Goal: Task Accomplishment & Management: Use online tool/utility

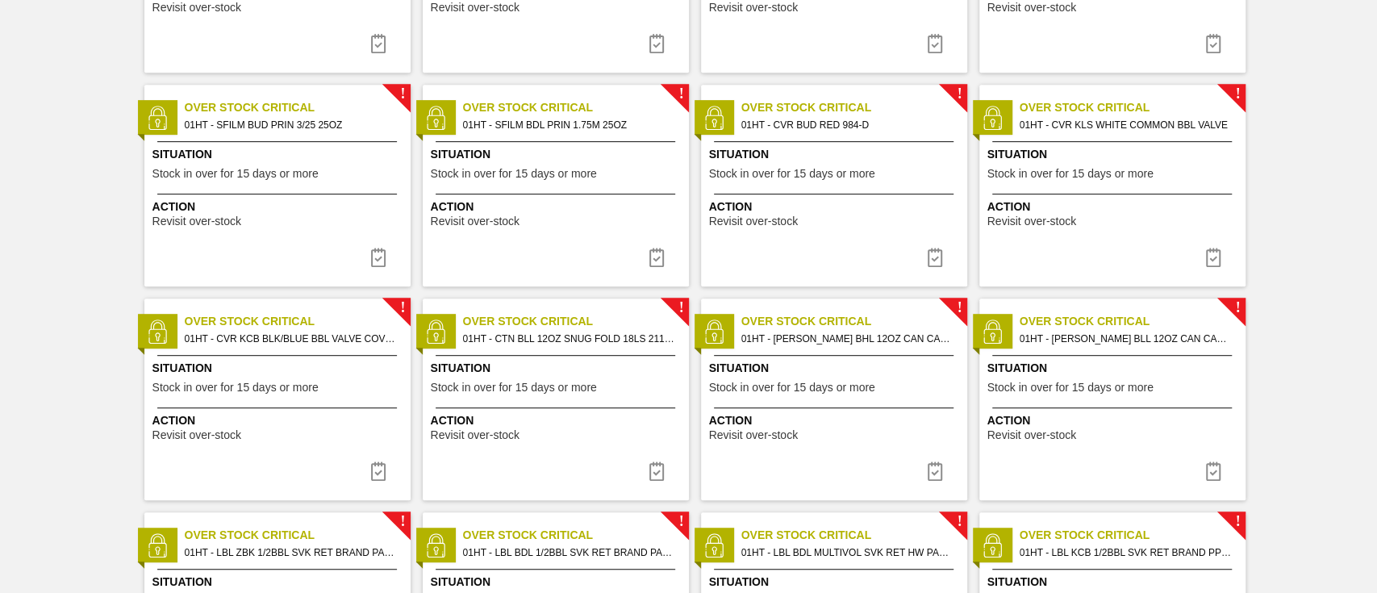
scroll to position [537, 0]
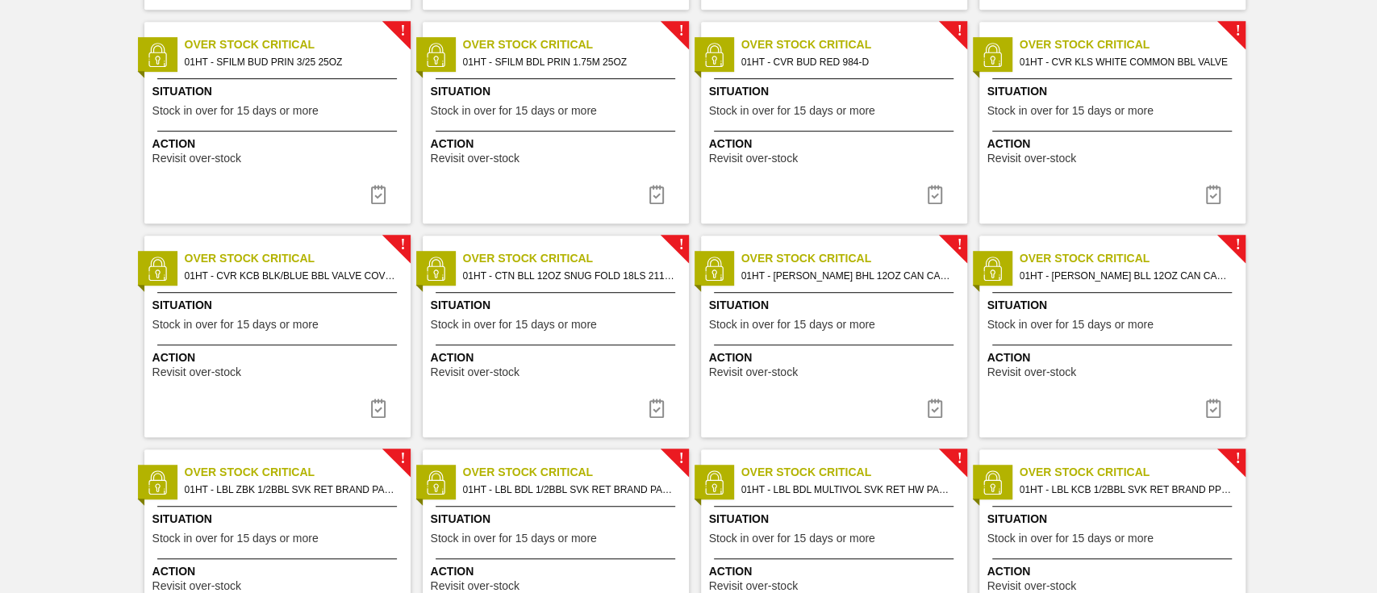
click at [562, 334] on div "! Over Stock Critical 01HT - CTN BLL 12OZ SNUG FOLD 18LS 2119-C Situation Stock…" at bounding box center [556, 337] width 266 height 202
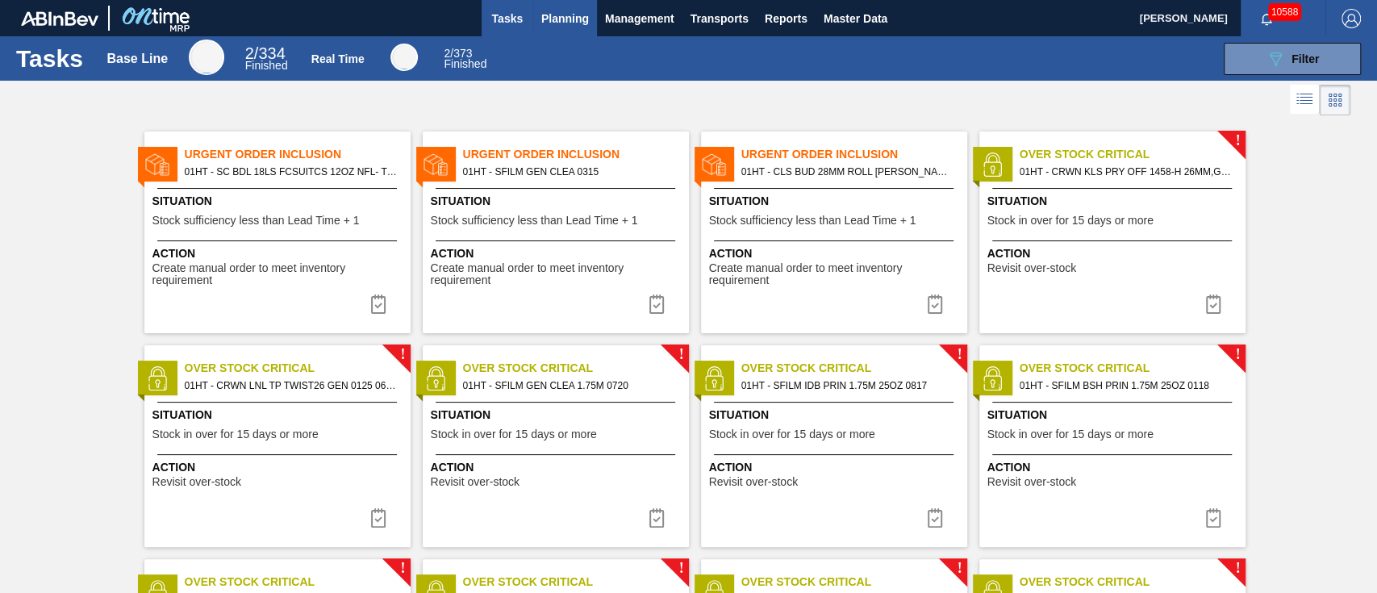
click at [575, 6] on button "Planning" at bounding box center [565, 18] width 64 height 36
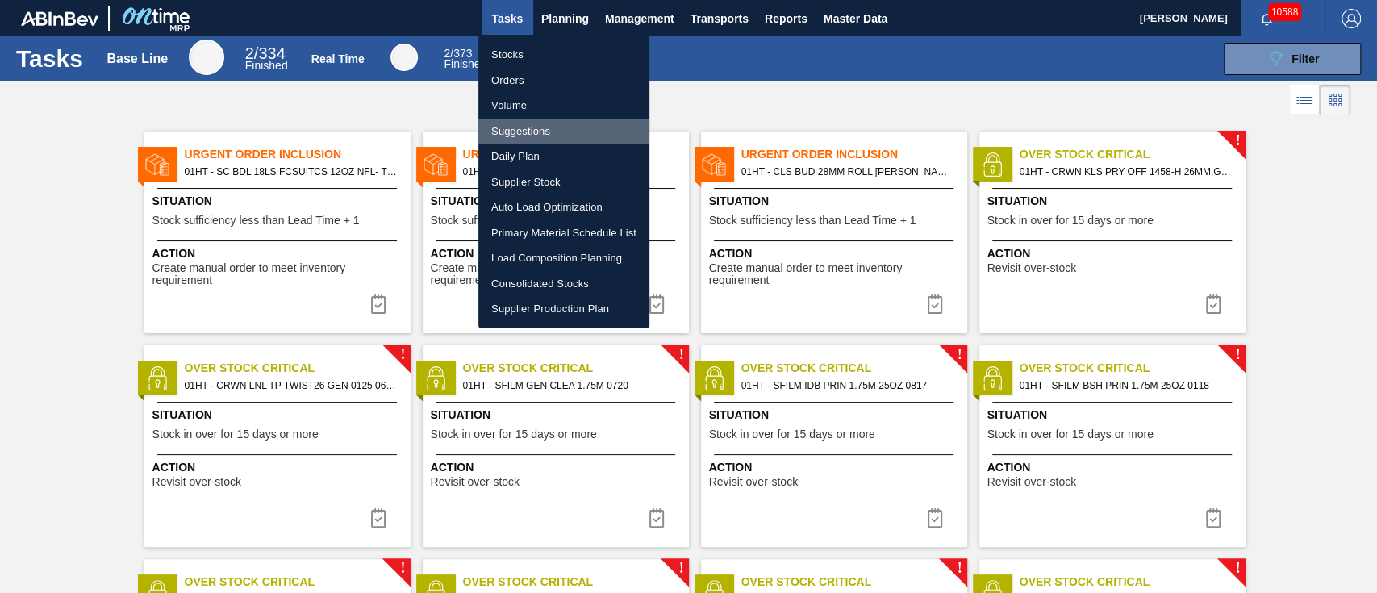
click at [521, 123] on li "Suggestions" at bounding box center [564, 132] width 171 height 26
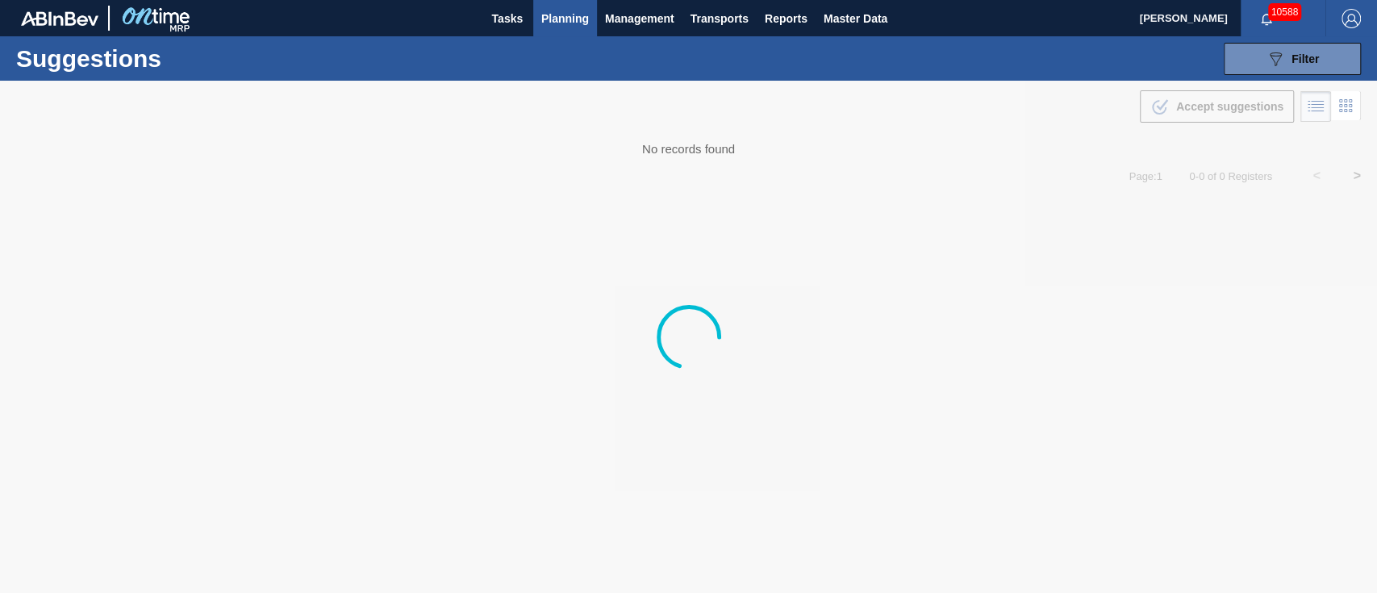
type from "[DATE]"
type to "[DATE]"
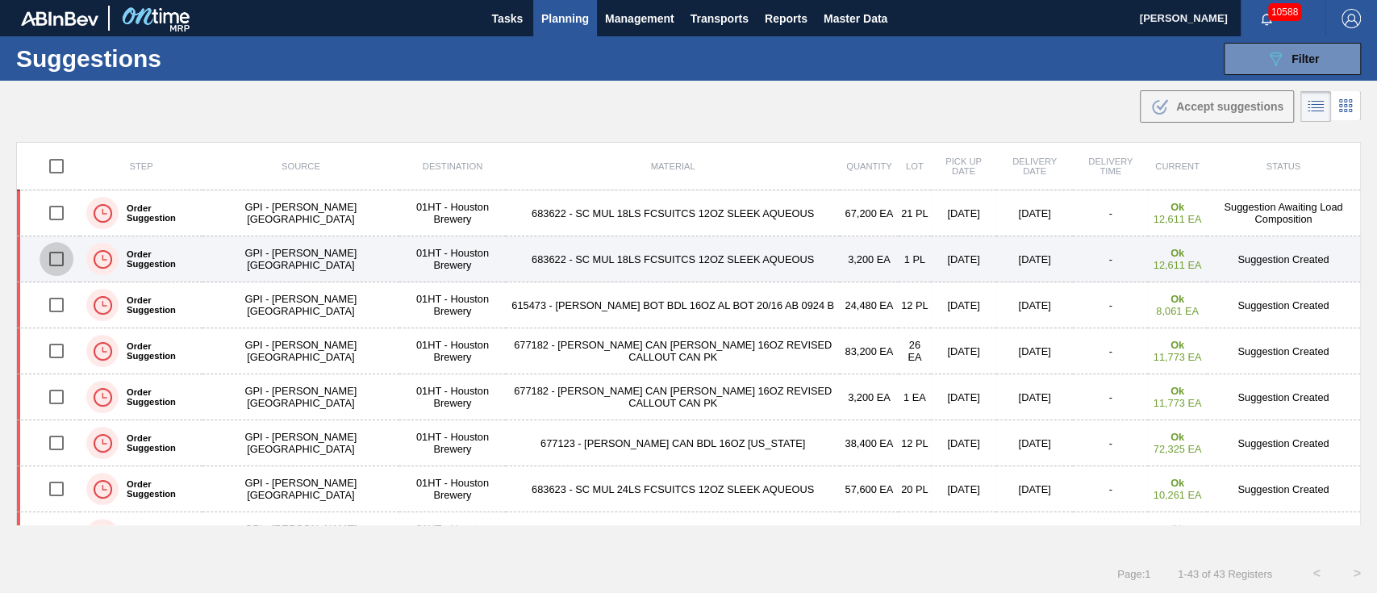
click at [52, 257] on input "checkbox" at bounding box center [57, 259] width 34 height 34
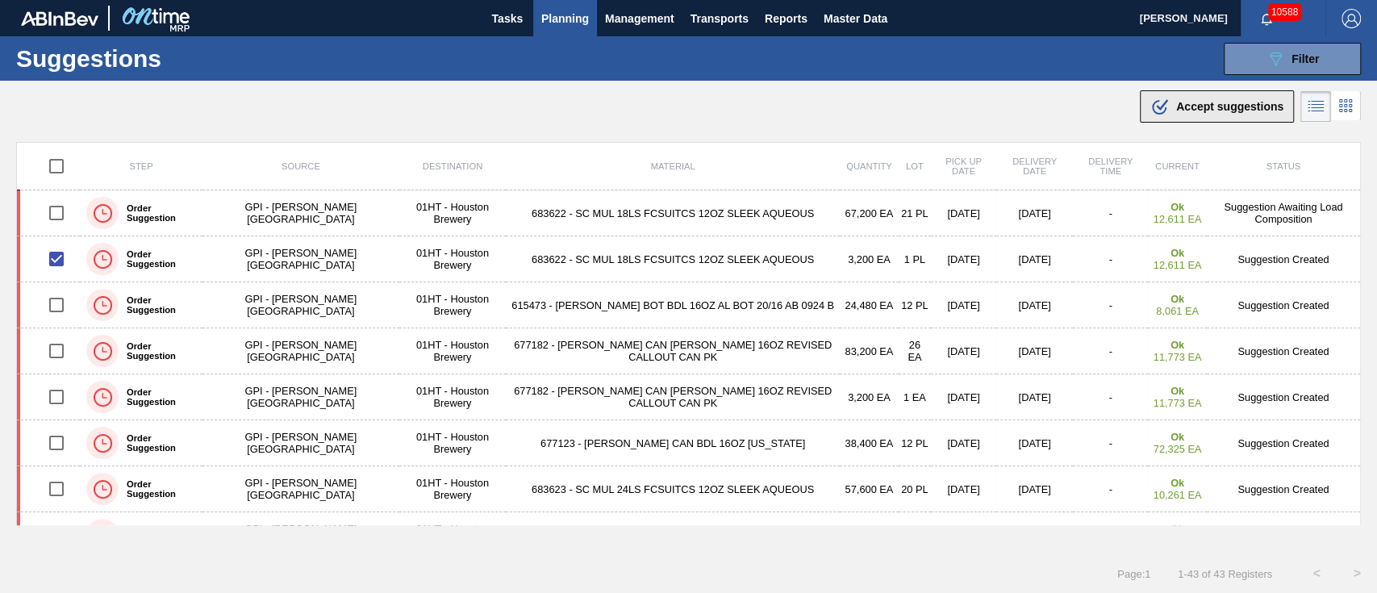
click at [1228, 105] on span "Accept suggestions" at bounding box center [1230, 106] width 107 height 13
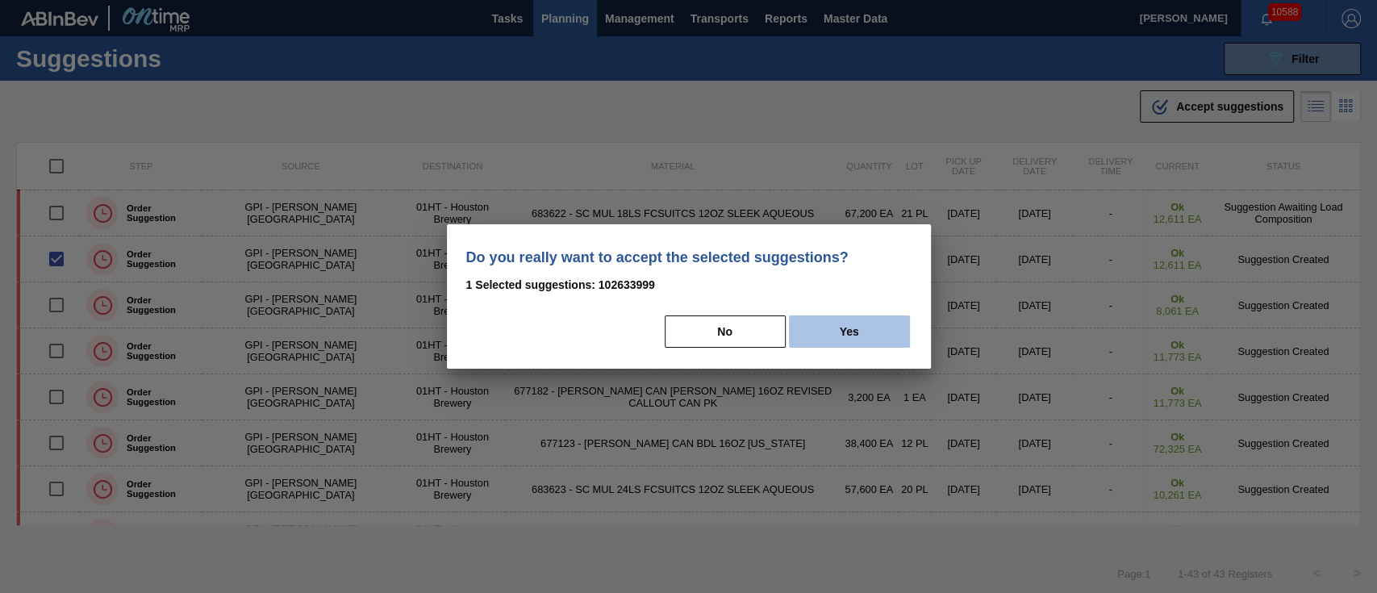
click at [810, 325] on button "Yes" at bounding box center [849, 332] width 121 height 32
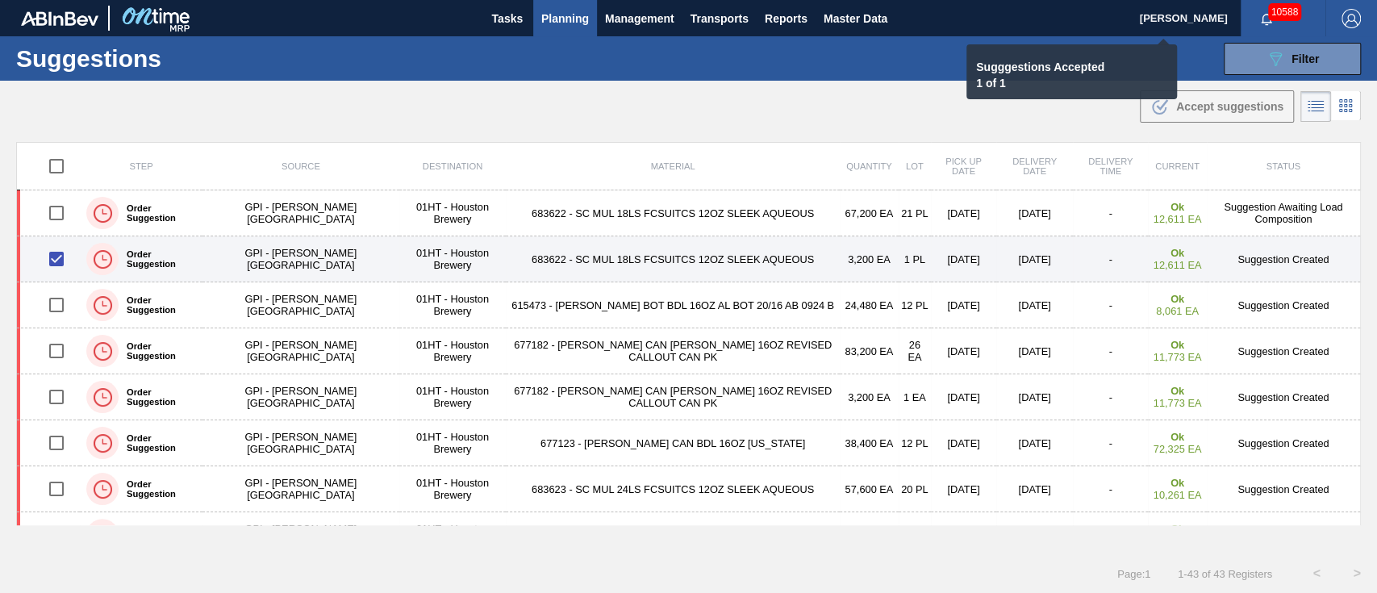
checkbox input "false"
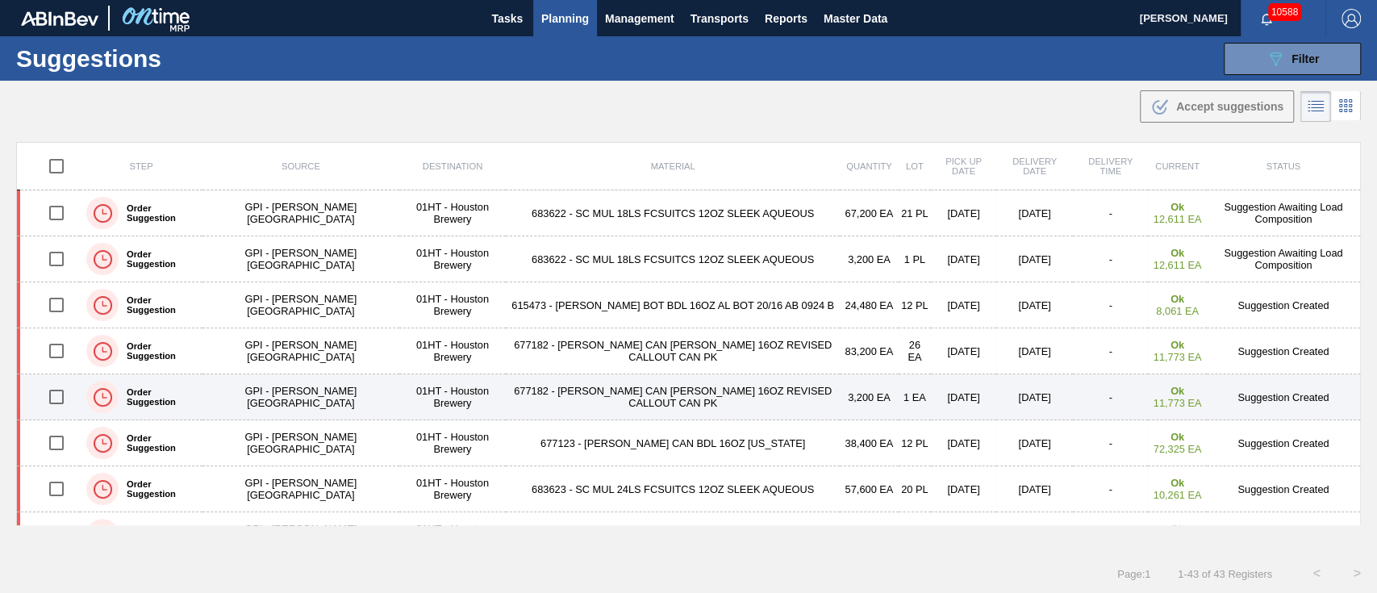
click at [58, 393] on input "checkbox" at bounding box center [57, 397] width 34 height 34
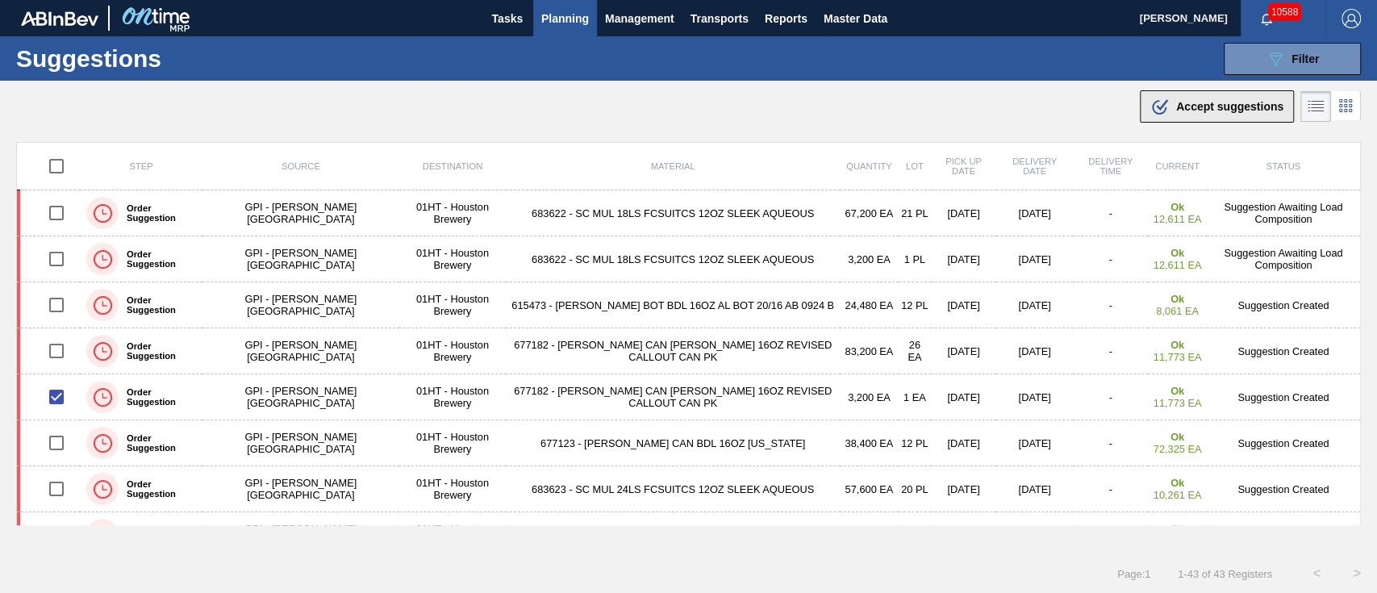
click at [1169, 114] on div ".b{fill:var(--color-action-default)} Accept suggestions" at bounding box center [1217, 106] width 133 height 19
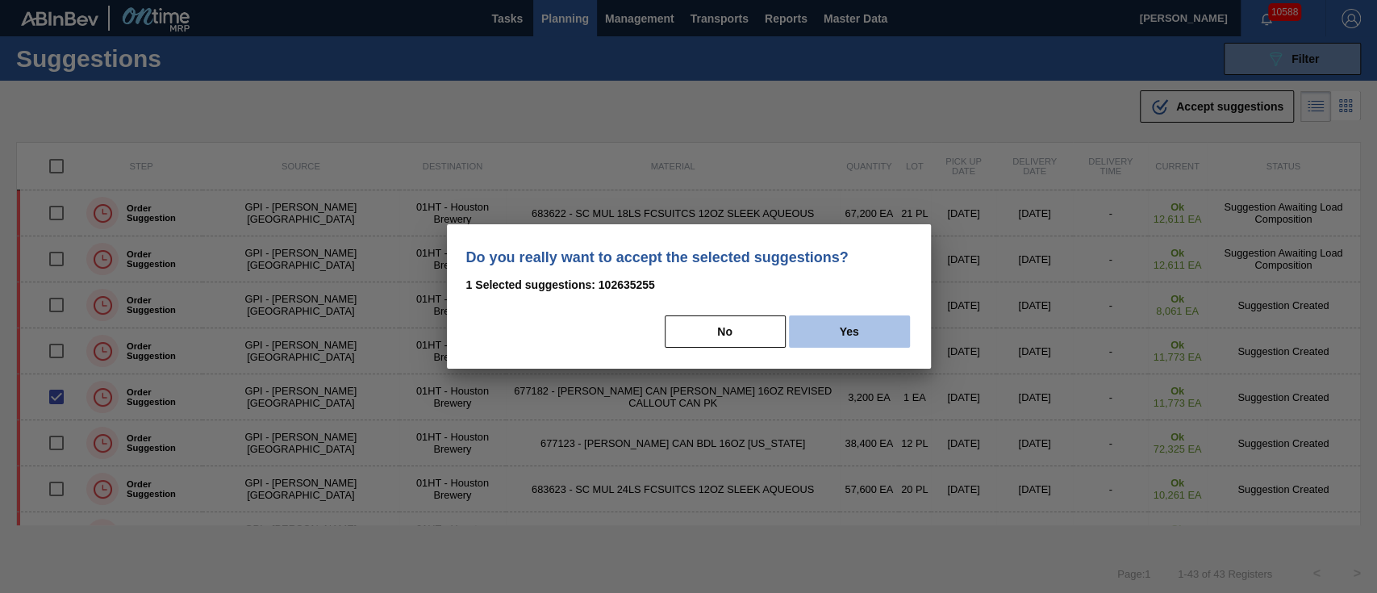
click at [807, 332] on button "Yes" at bounding box center [849, 332] width 121 height 32
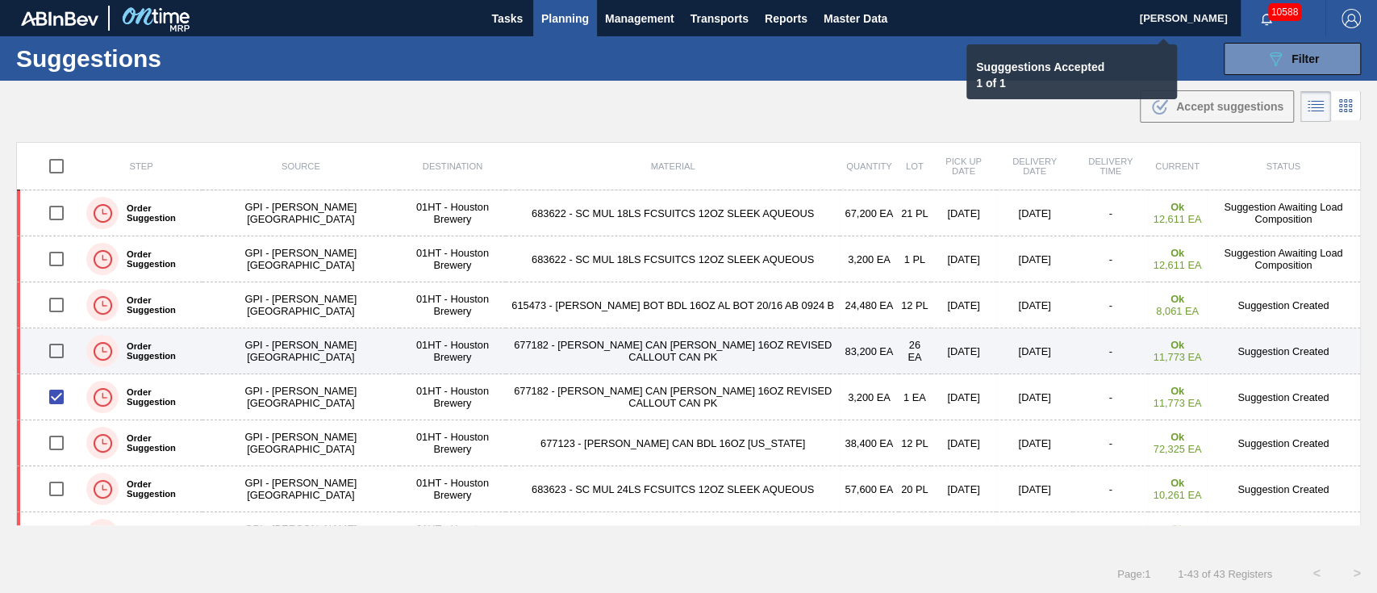
checkbox input "false"
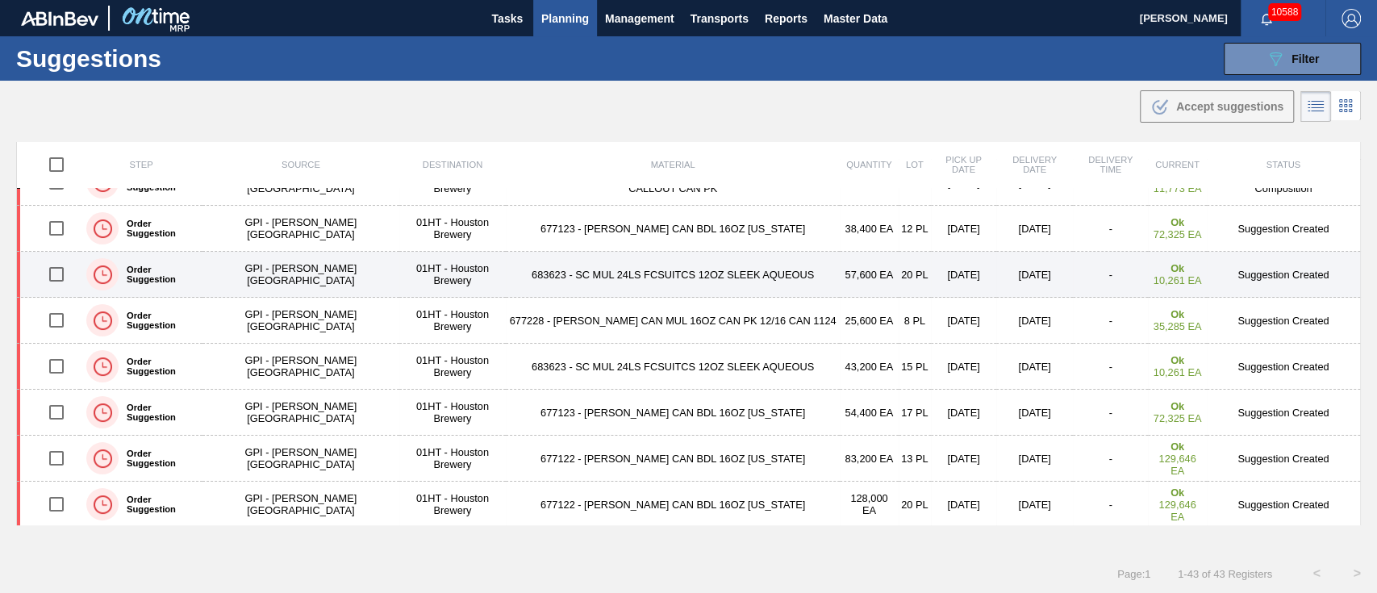
scroll to position [323, 0]
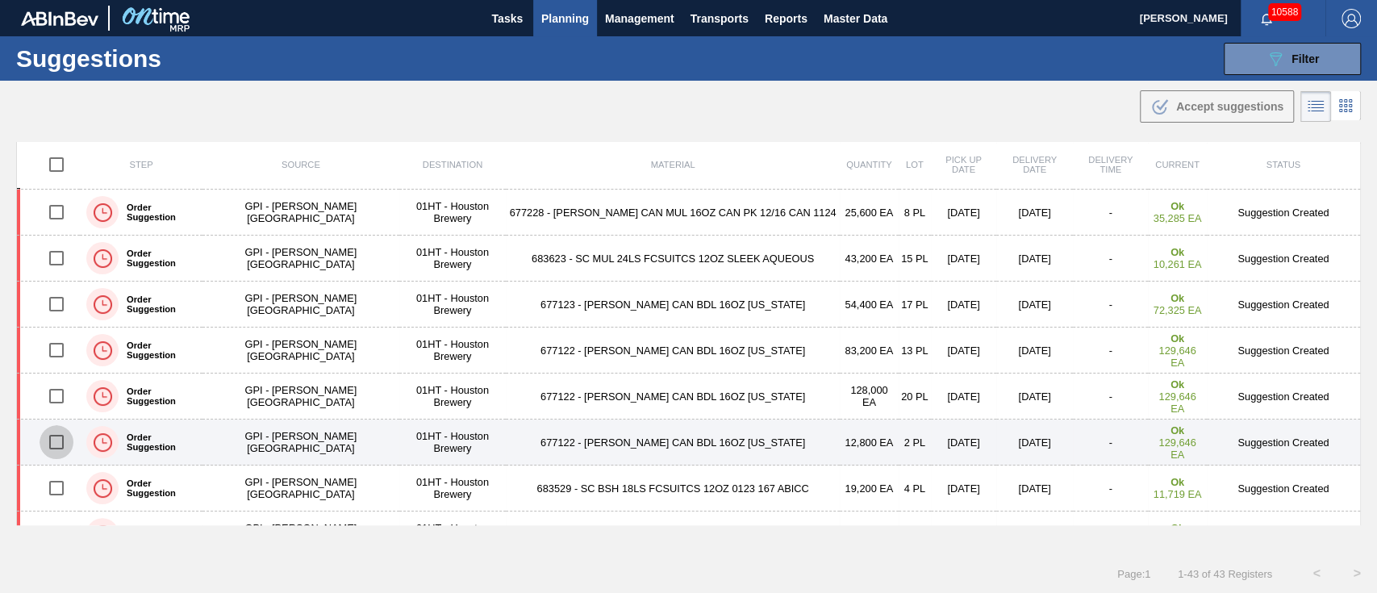
click at [53, 441] on input "checkbox" at bounding box center [57, 442] width 34 height 34
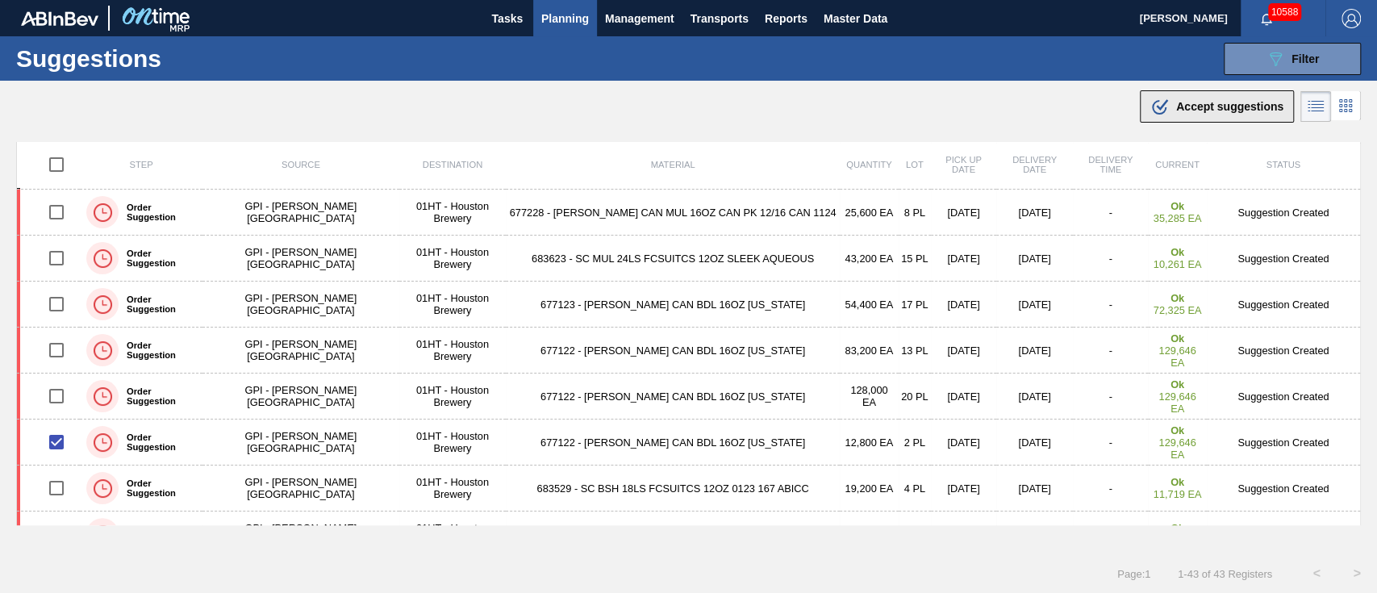
click at [1224, 106] on span "Accept suggestions" at bounding box center [1230, 106] width 107 height 13
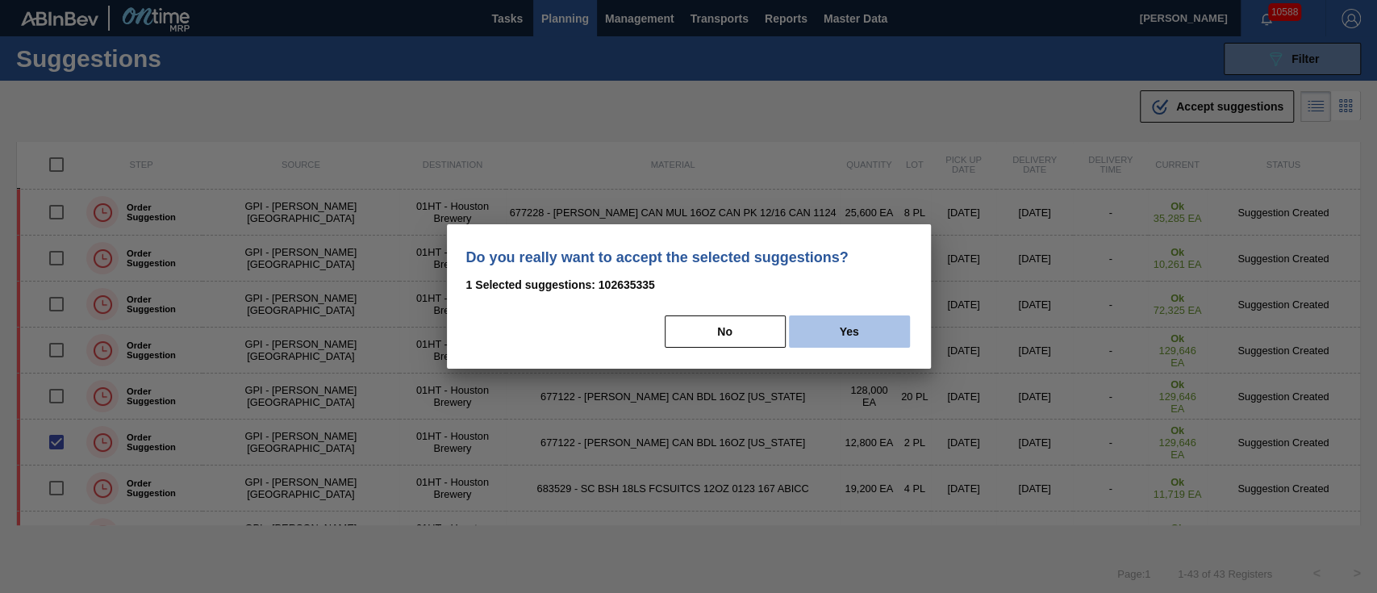
click at [833, 340] on button "Yes" at bounding box center [849, 332] width 121 height 32
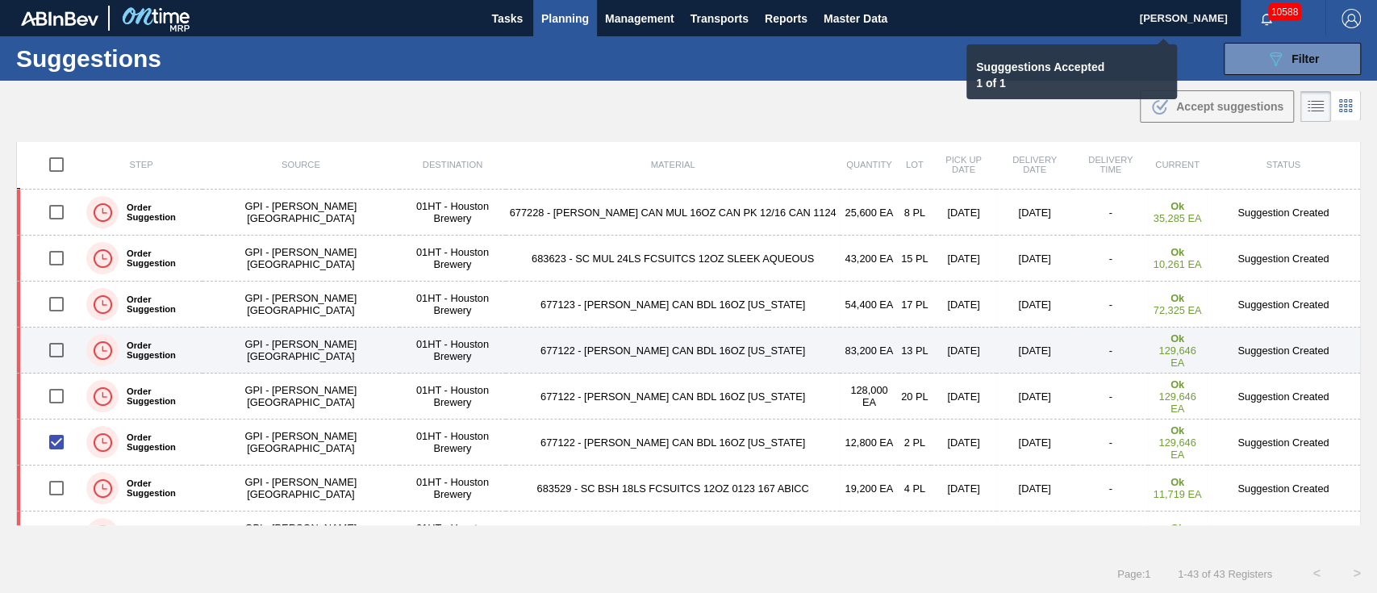
checkbox input "false"
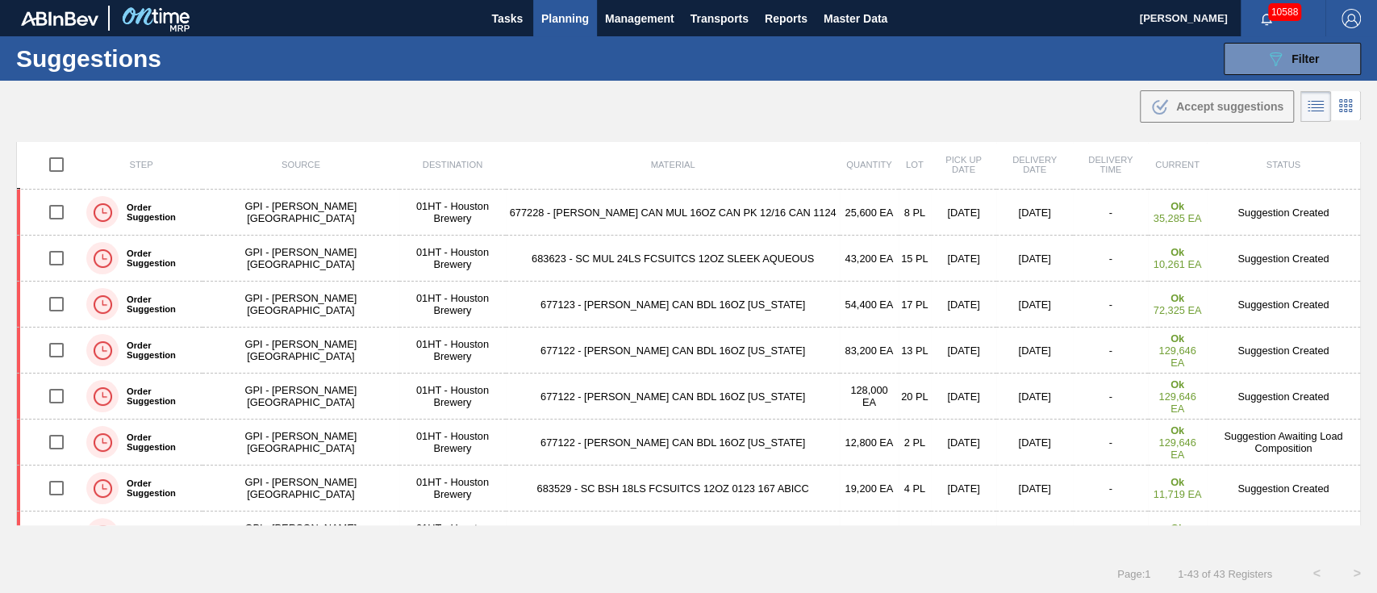
click at [572, 27] on span "Planning" at bounding box center [565, 18] width 48 height 19
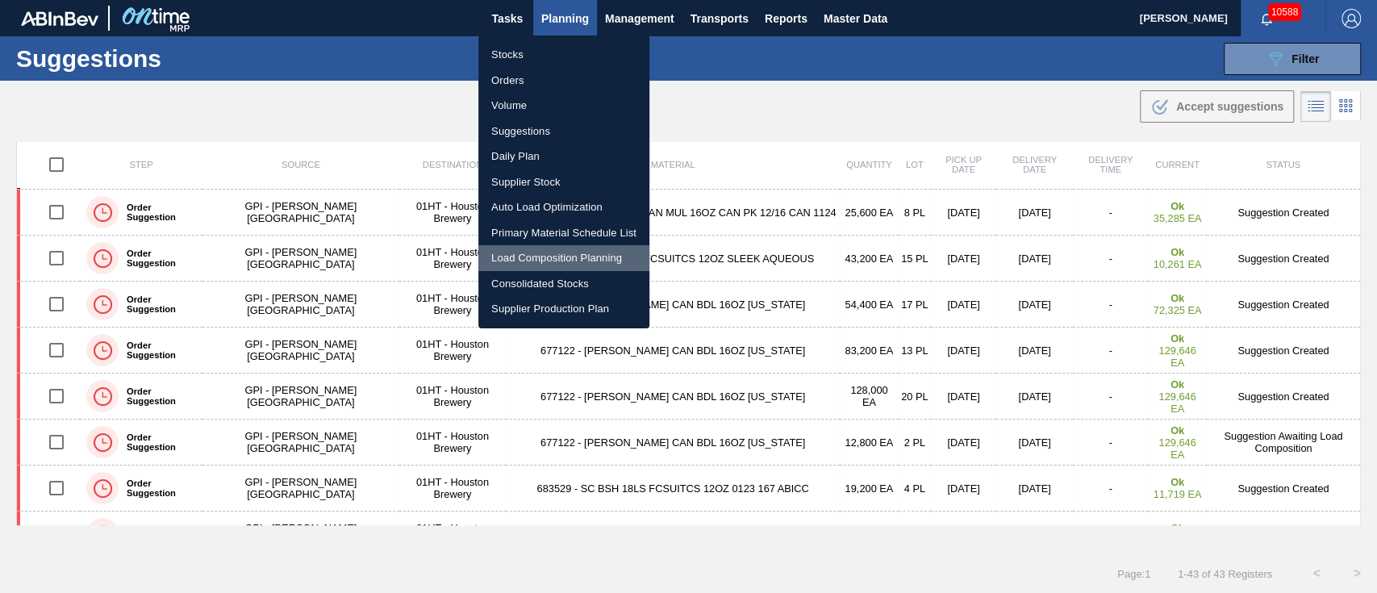
click at [538, 258] on li "Load Composition Planning" at bounding box center [564, 258] width 171 height 26
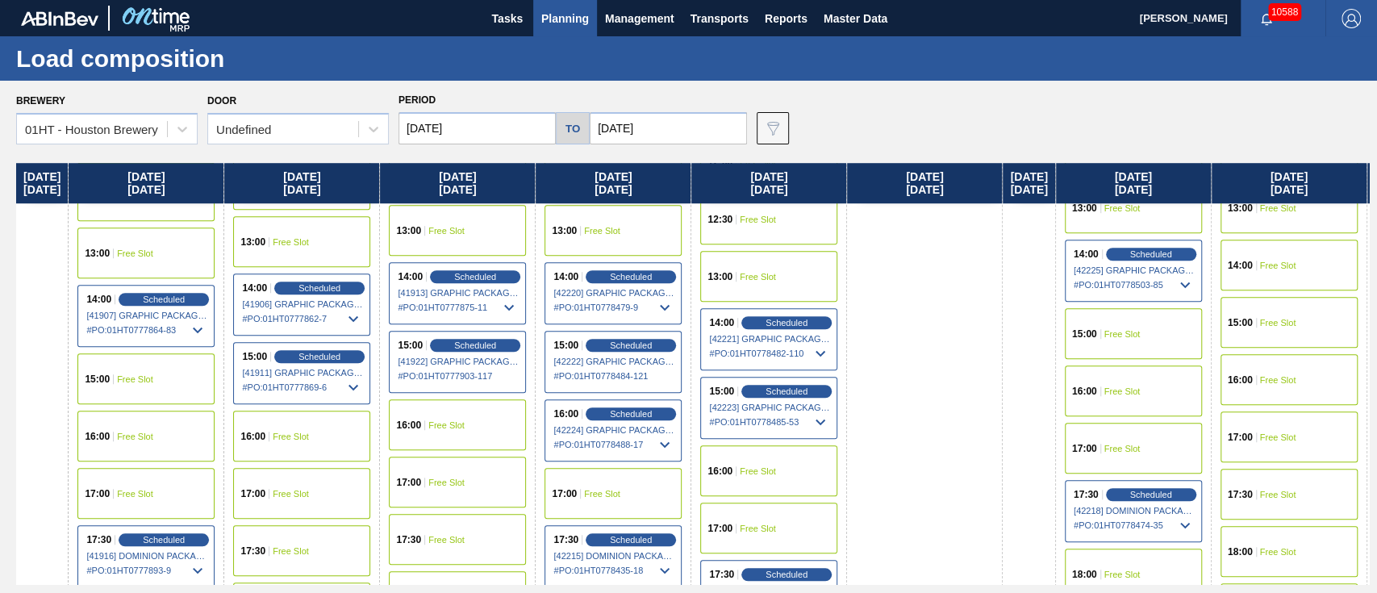
scroll to position [860, 0]
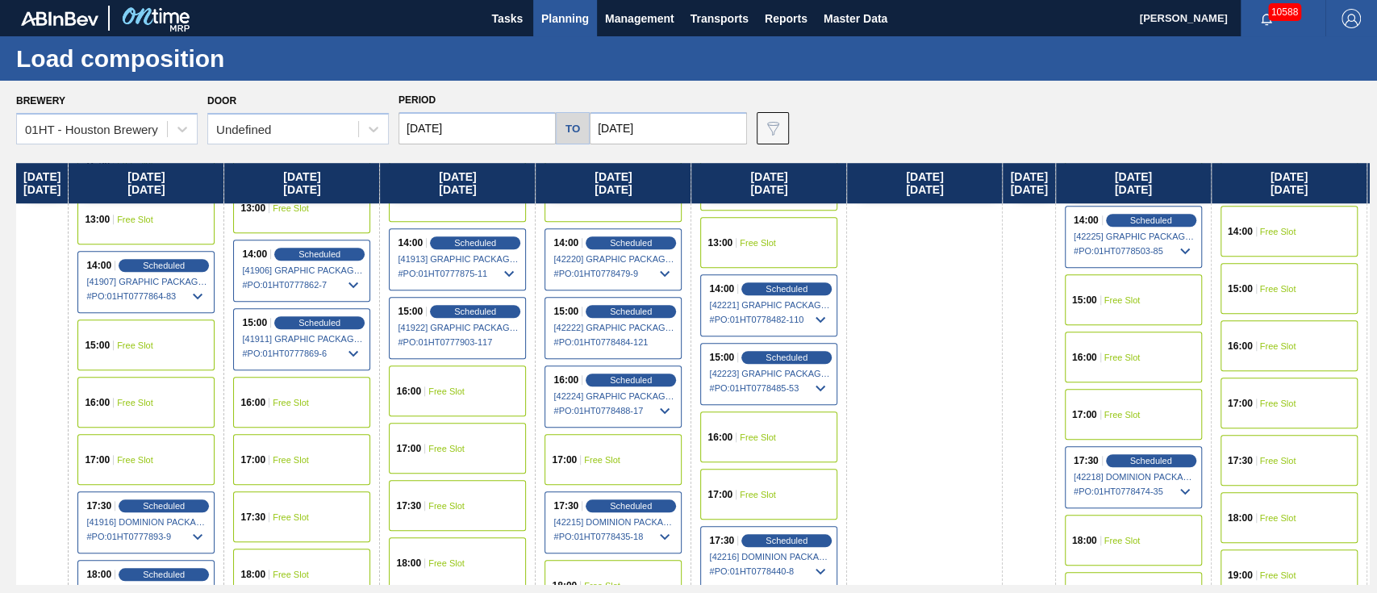
click at [790, 416] on div "16:00 Free Slot" at bounding box center [768, 437] width 137 height 51
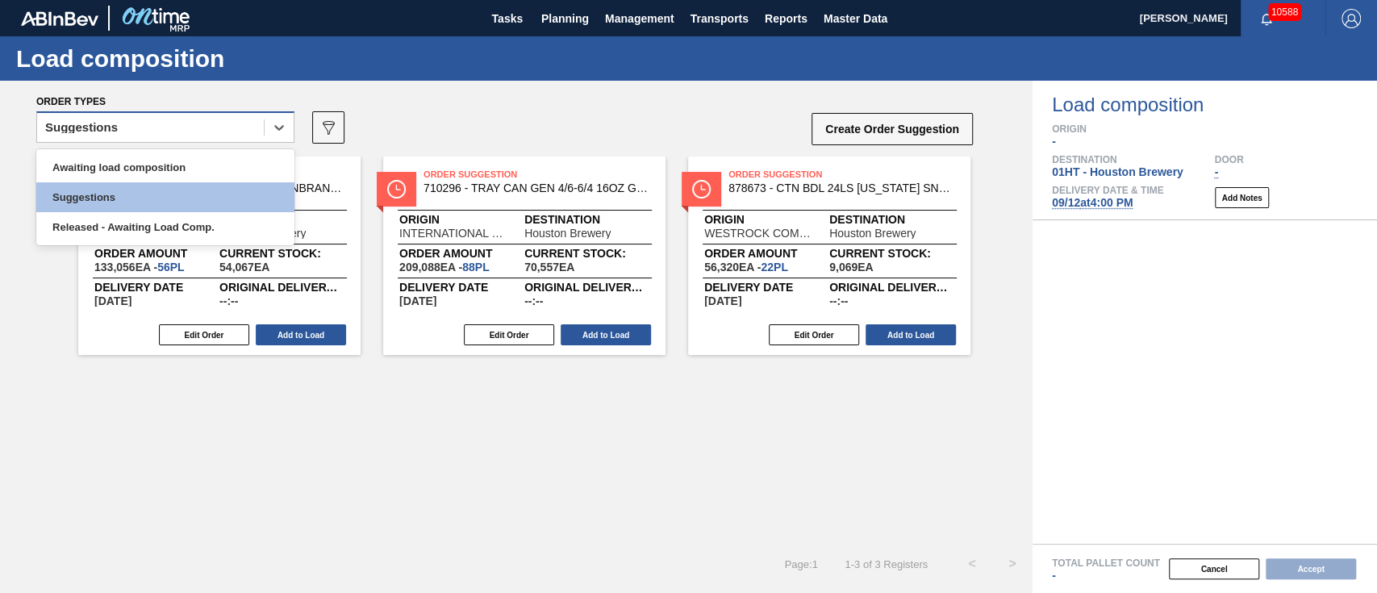
click at [234, 130] on div "Suggestions" at bounding box center [150, 127] width 227 height 23
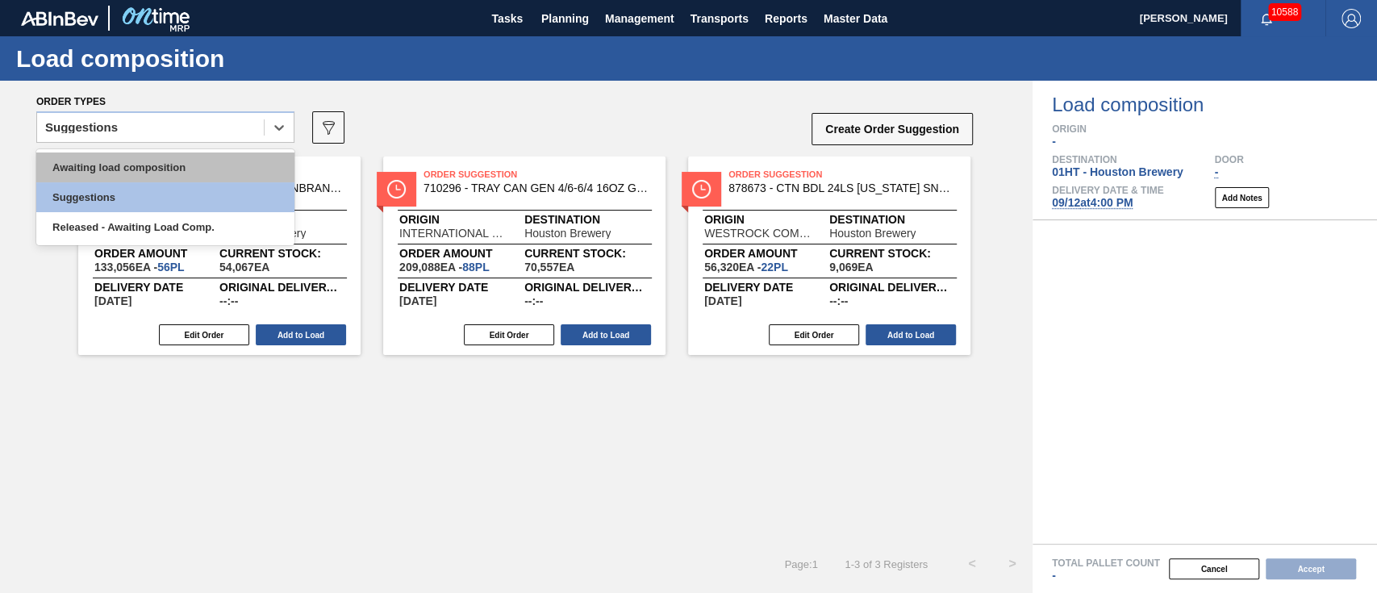
click at [207, 157] on div "Awaiting load composition" at bounding box center [165, 168] width 258 height 30
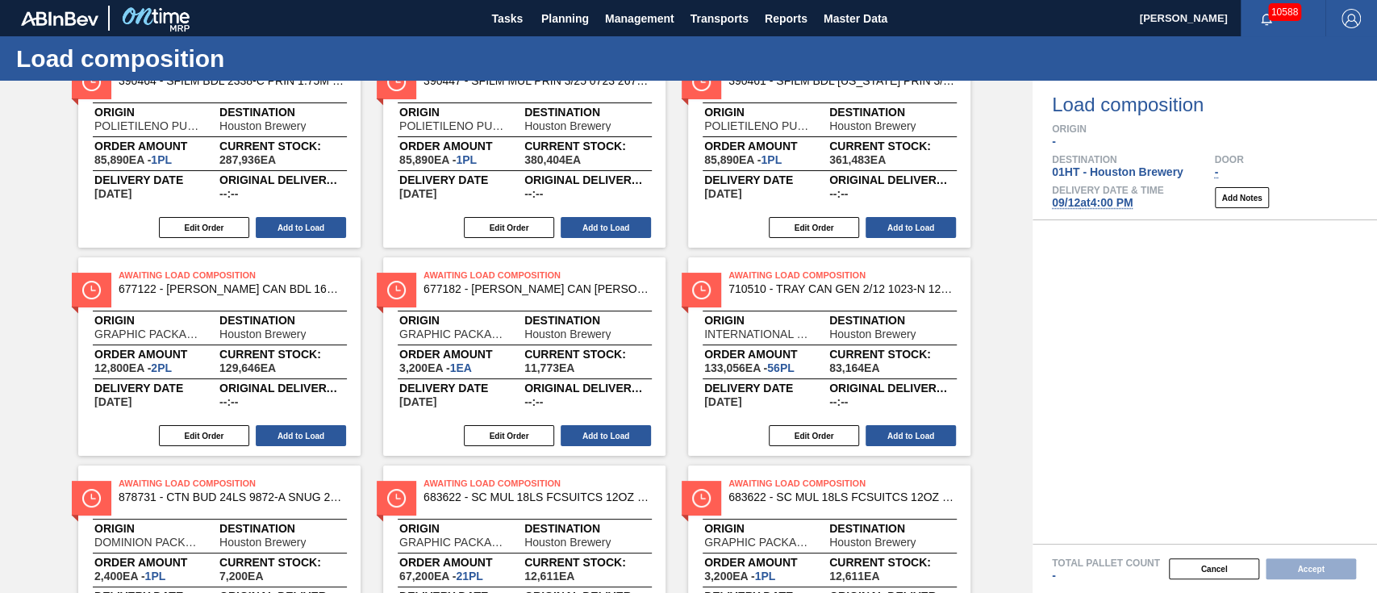
scroll to position [215, 0]
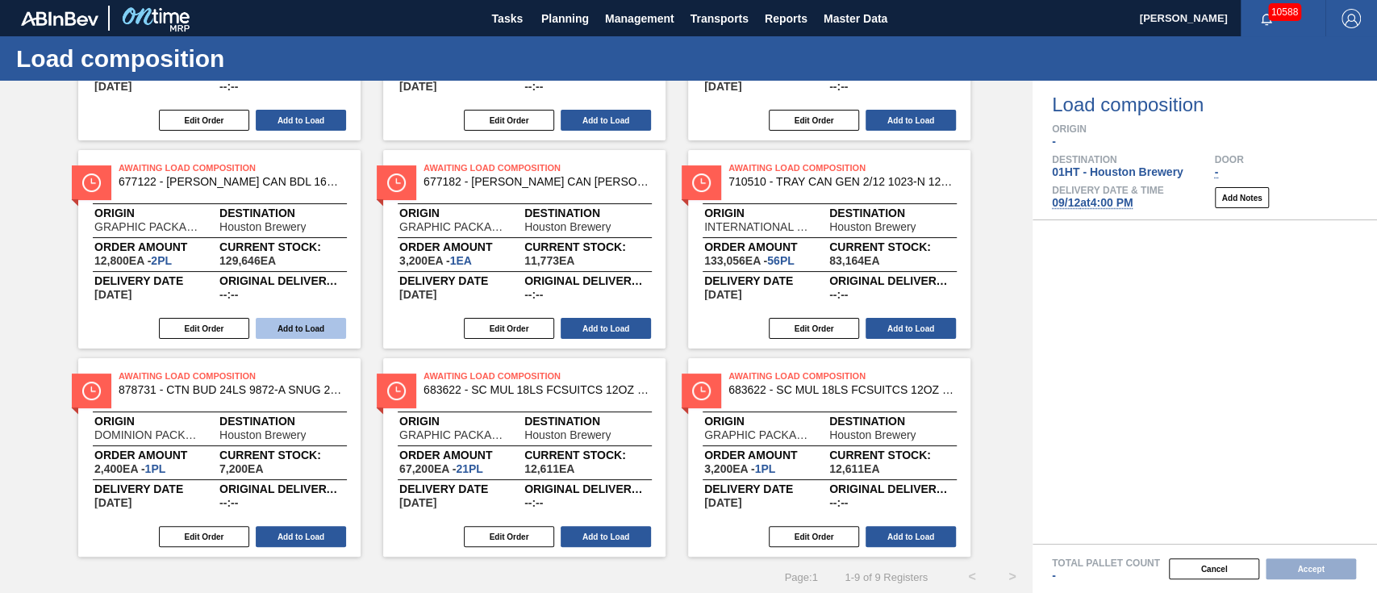
click at [287, 328] on button "Add to Load" at bounding box center [301, 328] width 90 height 21
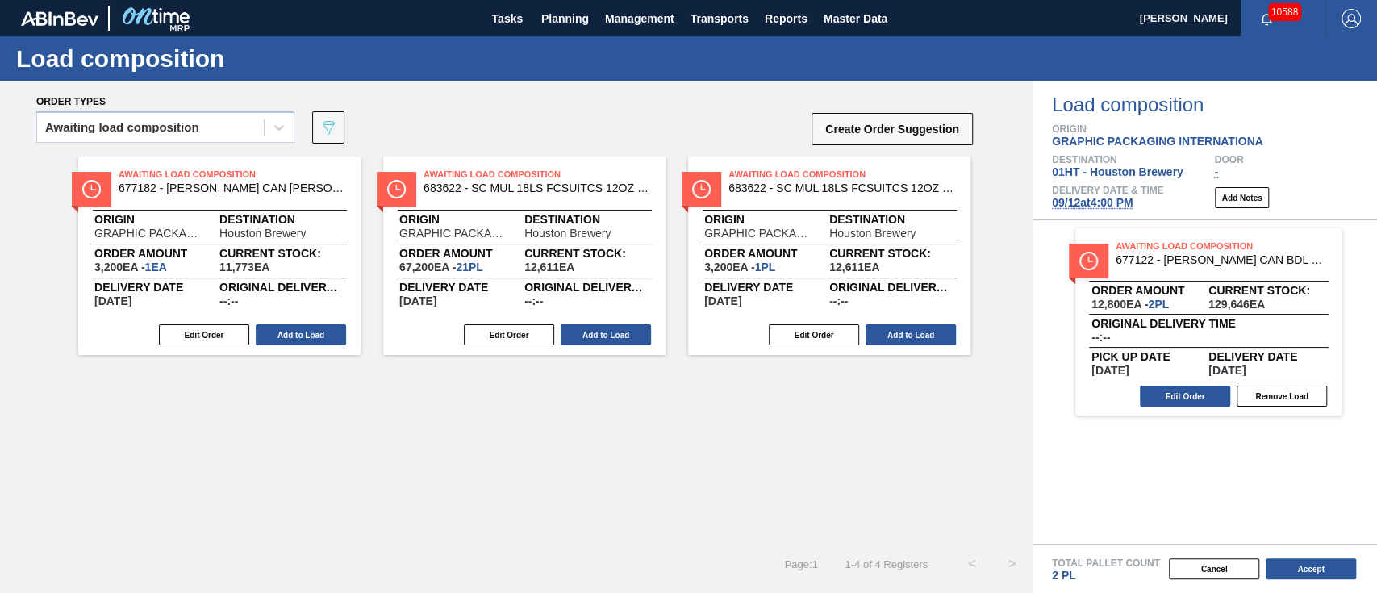
scroll to position [0, 0]
click at [292, 324] on button "Add to Load" at bounding box center [301, 334] width 90 height 21
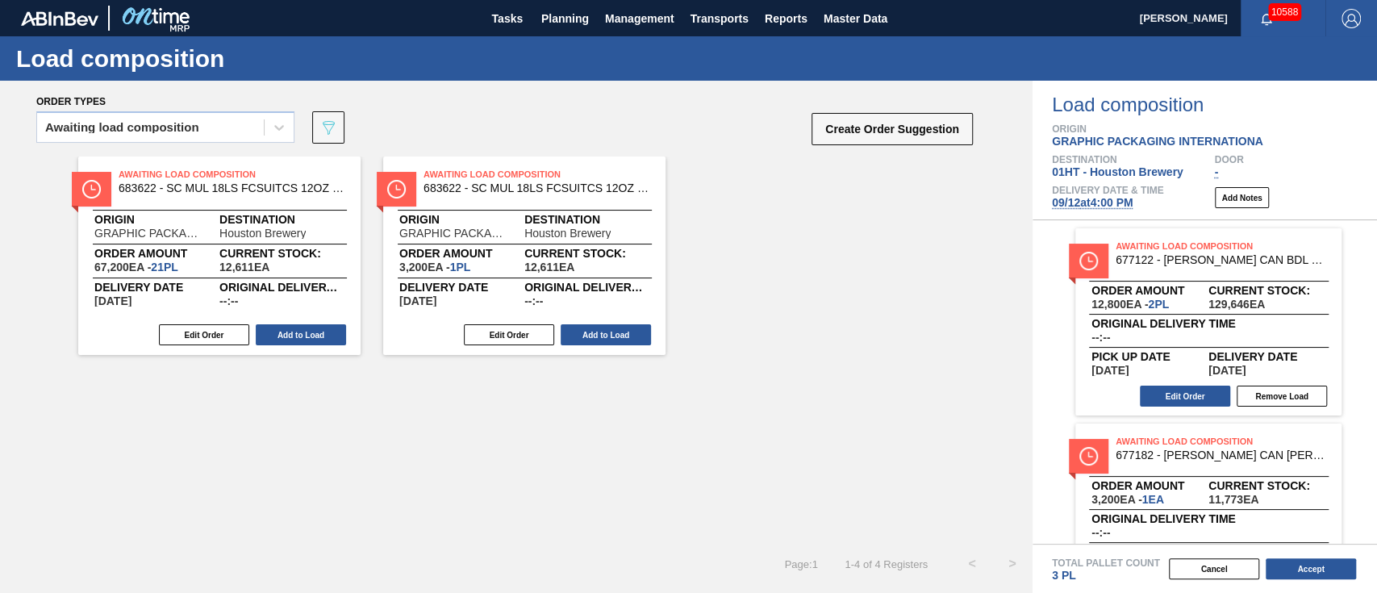
click at [296, 323] on div "Edit Order Add to Load" at bounding box center [213, 335] width 270 height 24
click at [299, 332] on button "Add to Load" at bounding box center [301, 334] width 90 height 21
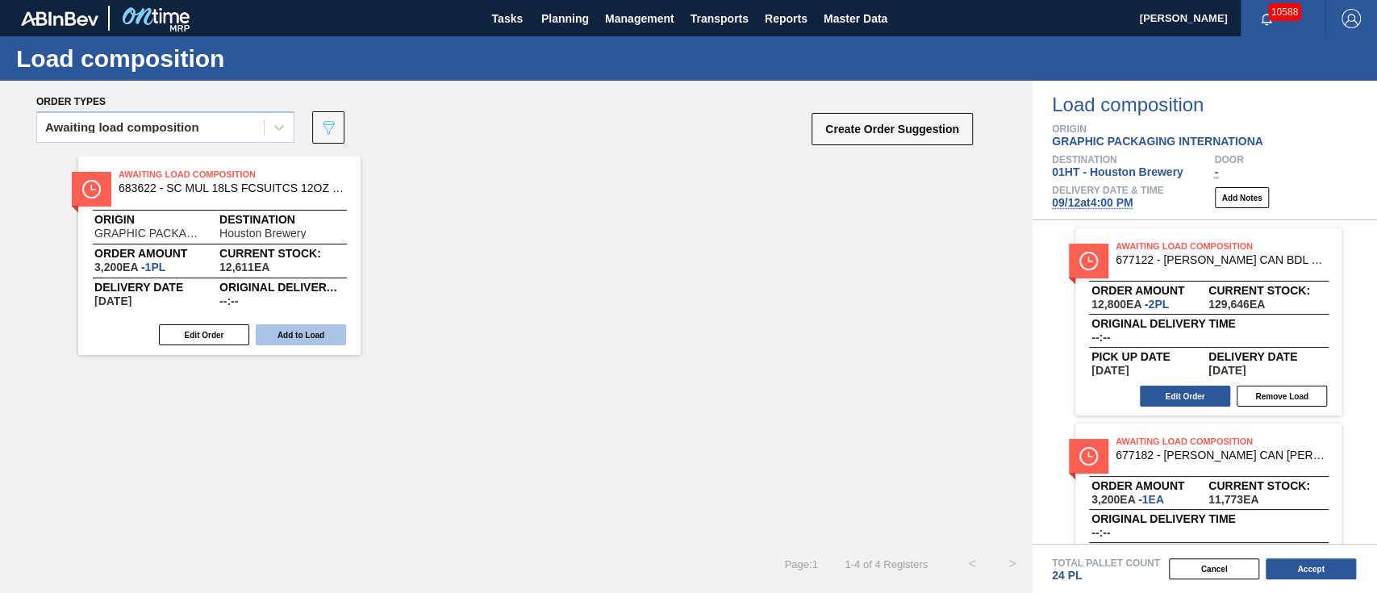
click at [301, 332] on button "Add to Load" at bounding box center [301, 334] width 90 height 21
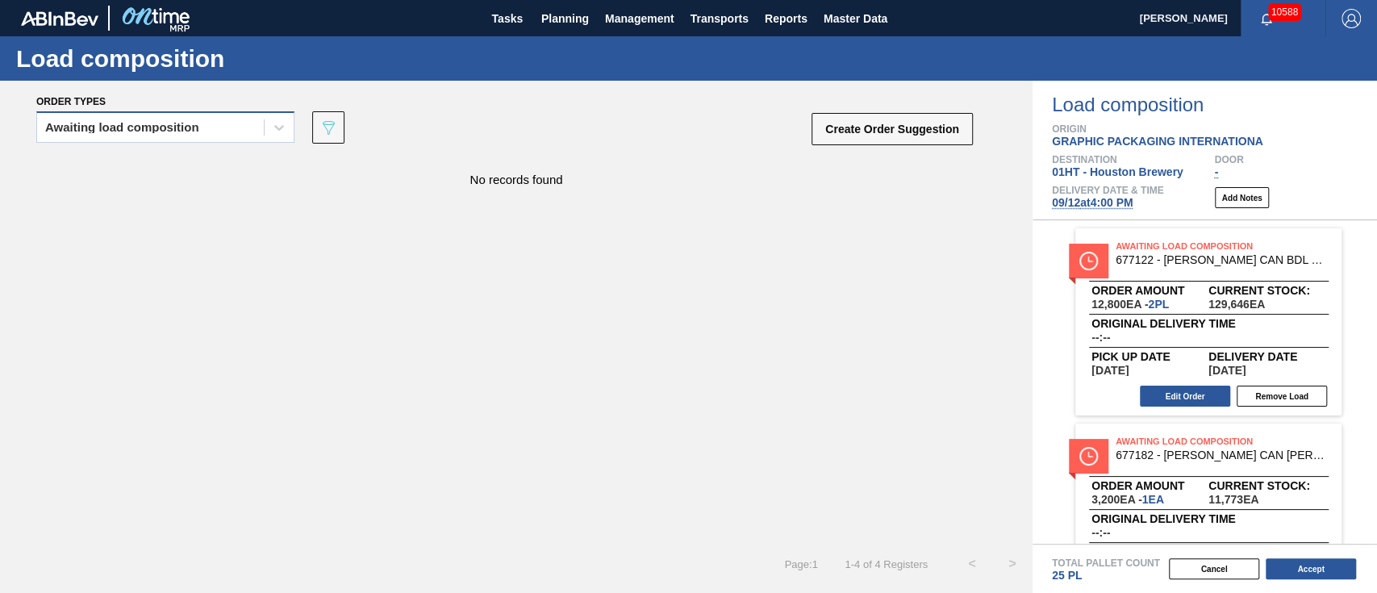
click at [184, 129] on div "Awaiting load composition" at bounding box center [122, 127] width 154 height 11
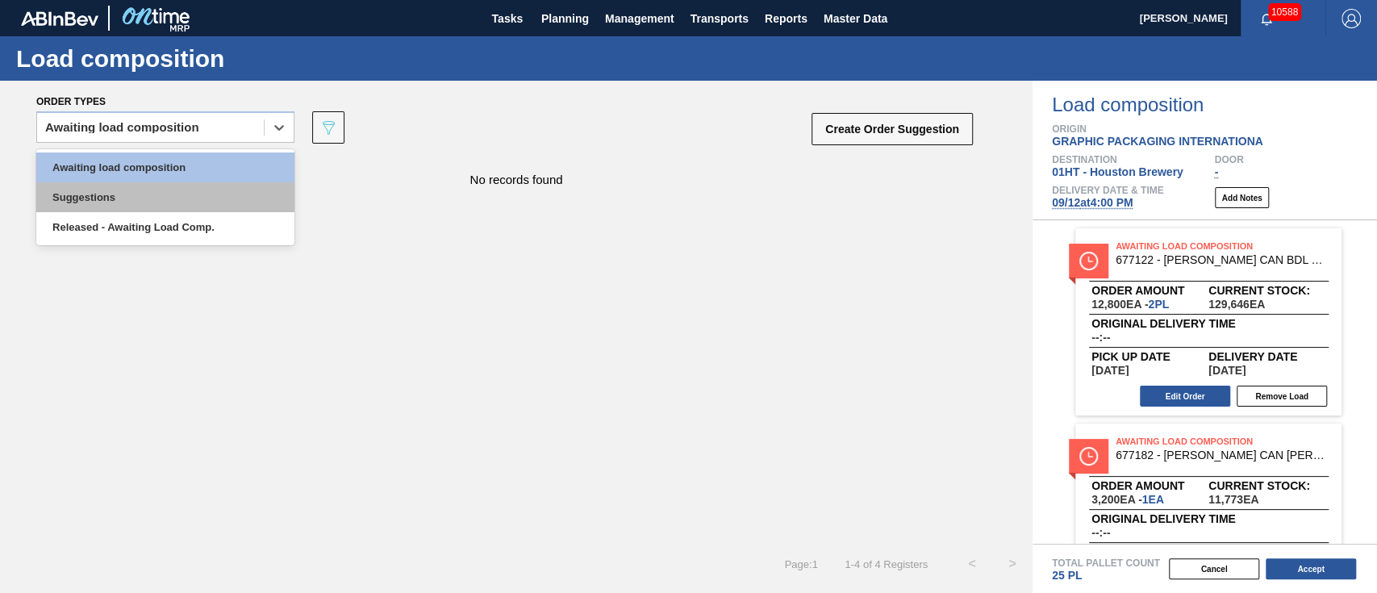
click at [180, 199] on div "Suggestions" at bounding box center [165, 197] width 258 height 30
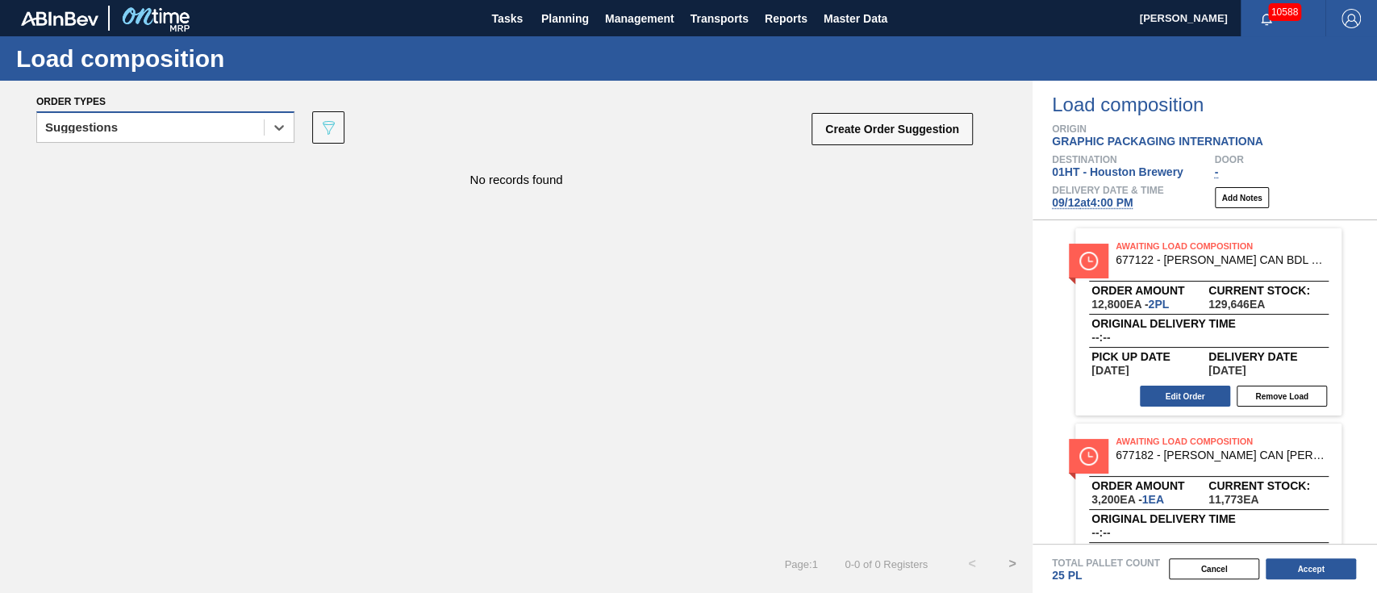
click at [249, 132] on div "Suggestions" at bounding box center [150, 127] width 227 height 23
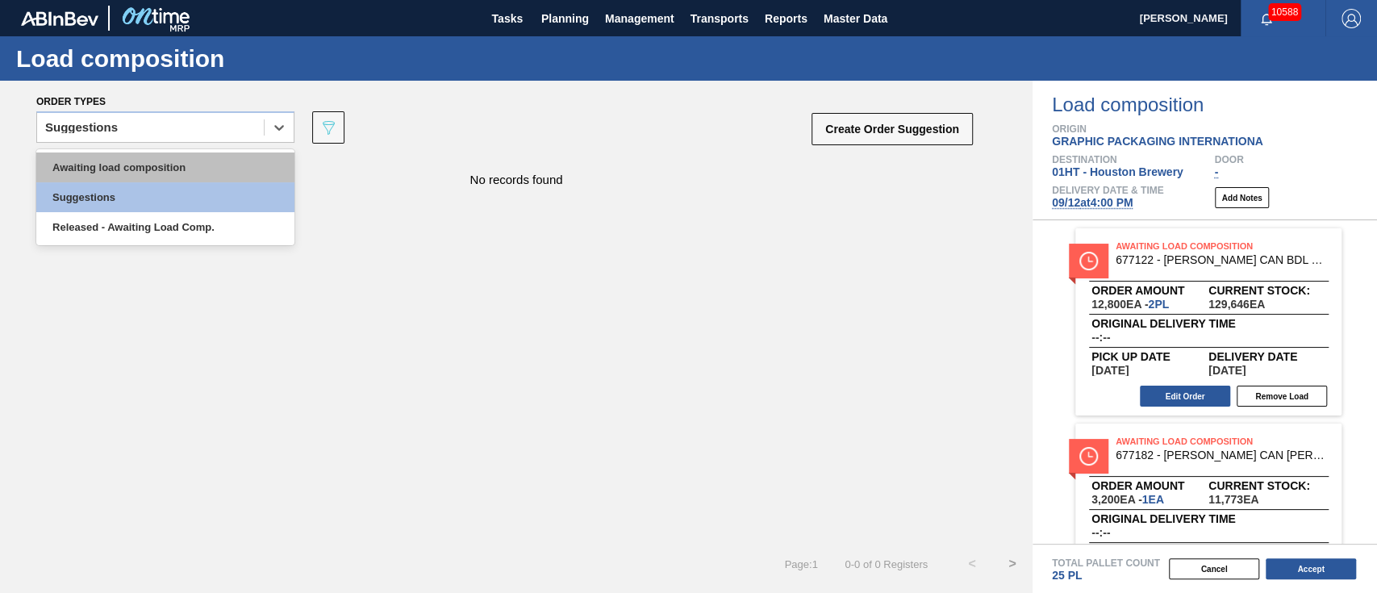
click at [232, 168] on div "Awaiting load composition" at bounding box center [165, 168] width 258 height 30
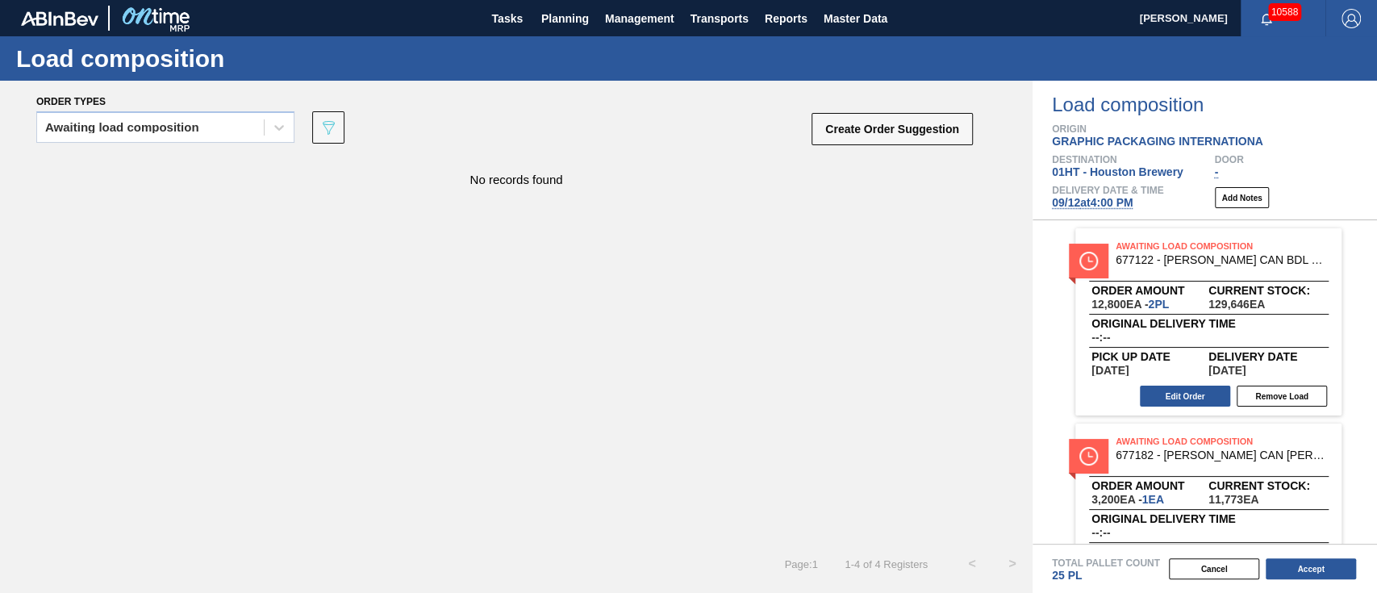
scroll to position [107, 0]
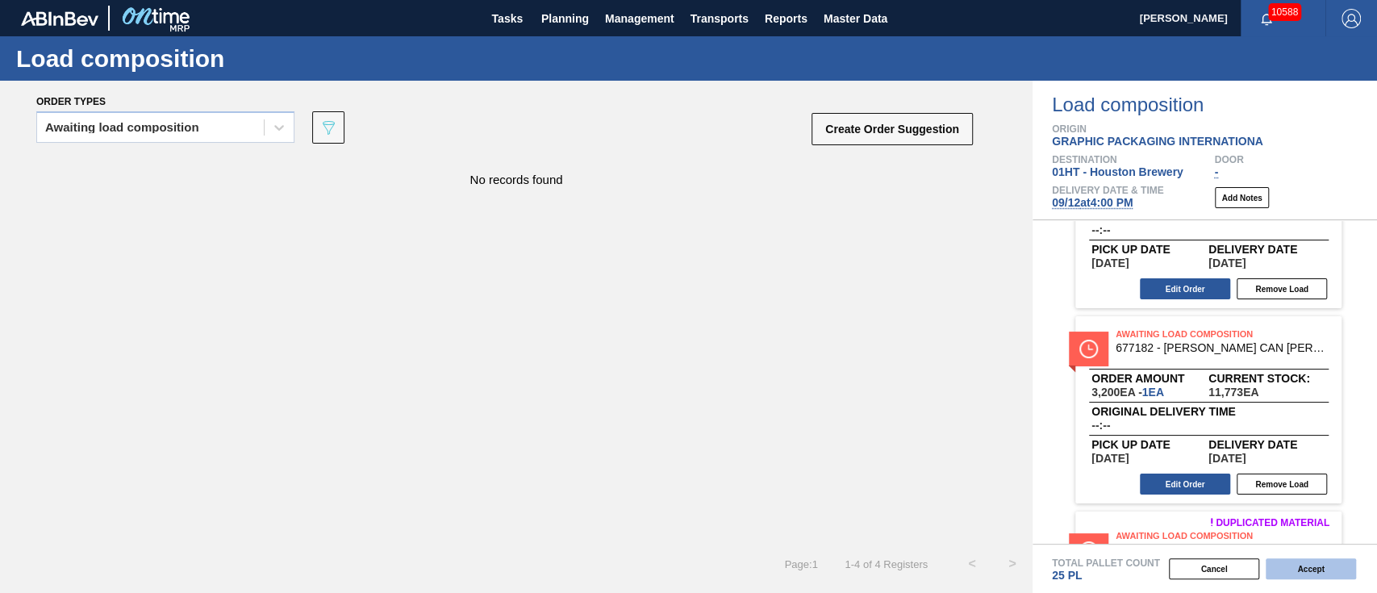
click at [1298, 571] on button "Accept" at bounding box center [1311, 568] width 90 height 21
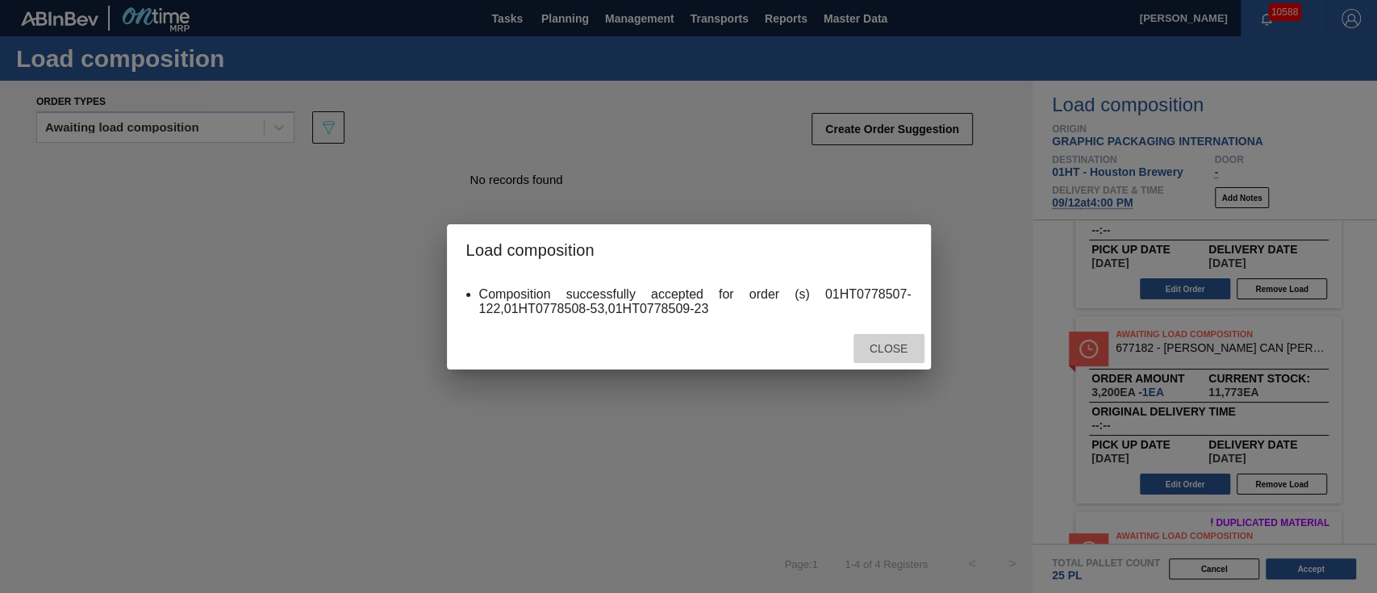
click at [904, 354] on span "Close" at bounding box center [889, 348] width 64 height 13
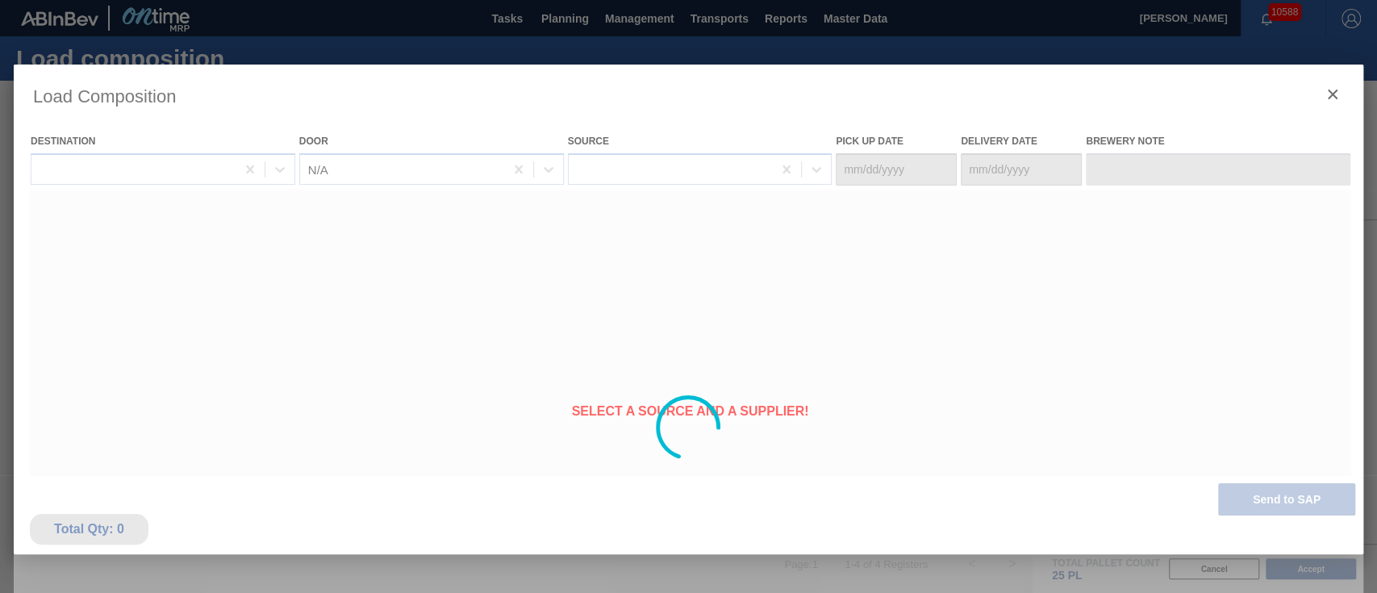
type Date "[DATE]"
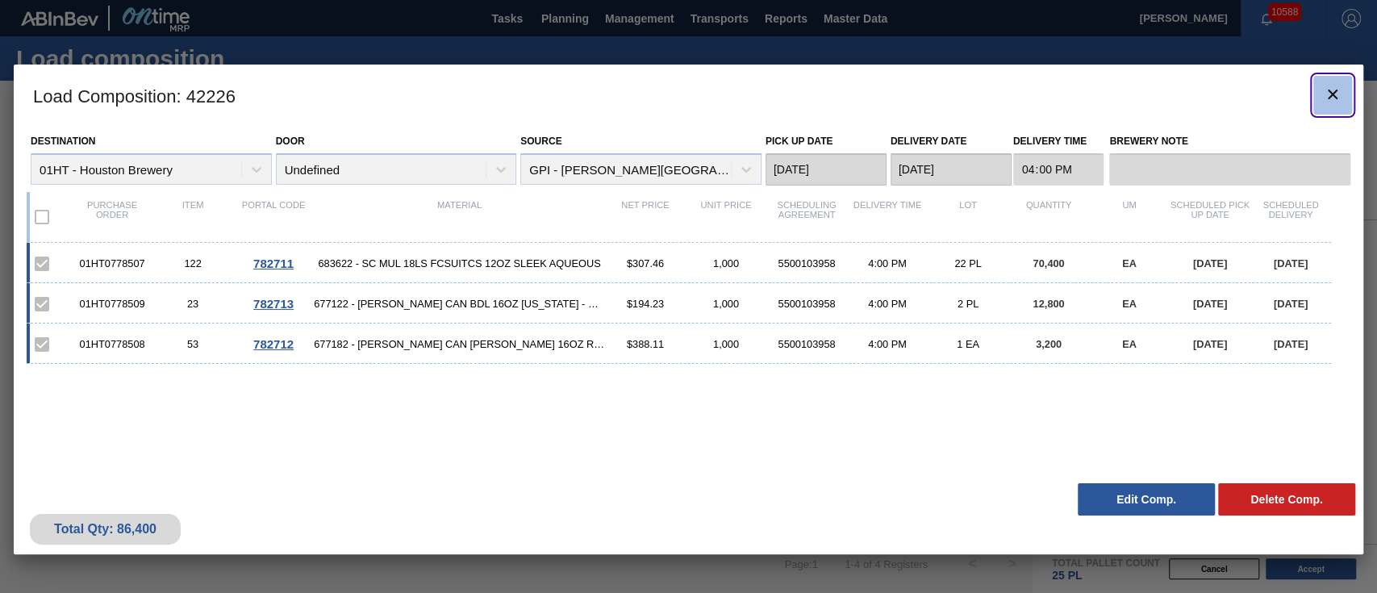
click at [1339, 85] on icon "botão de ícone" at bounding box center [1332, 94] width 19 height 19
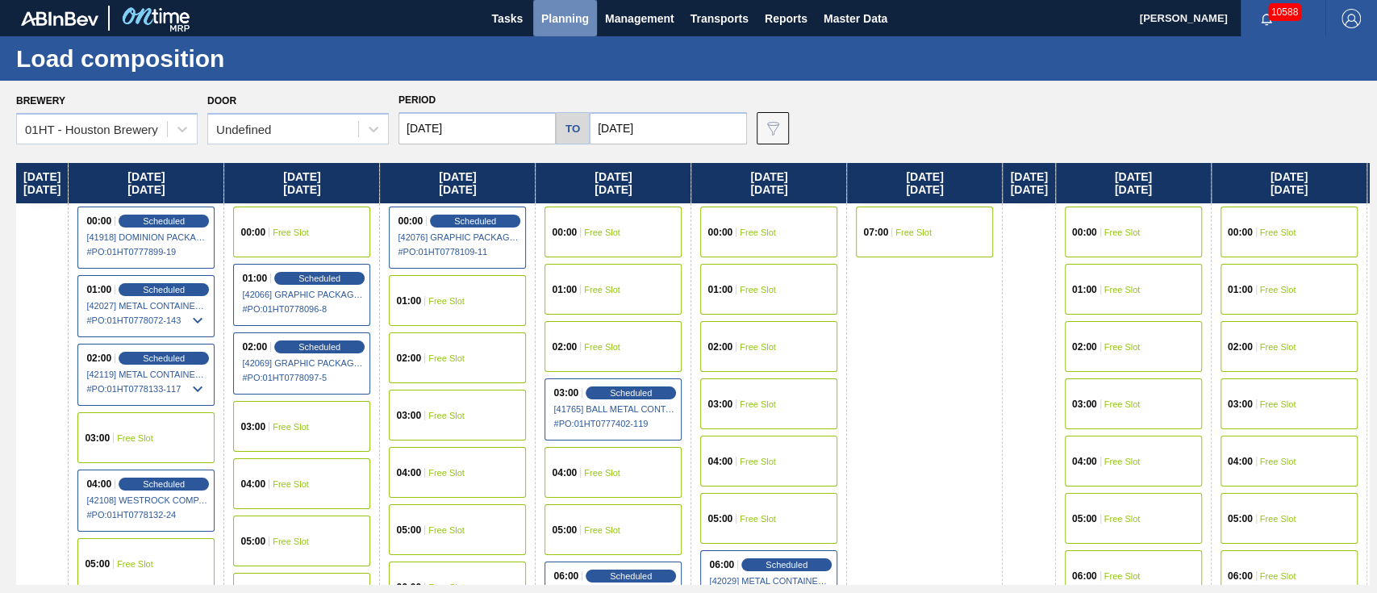
click at [560, 19] on span "Planning" at bounding box center [565, 18] width 48 height 19
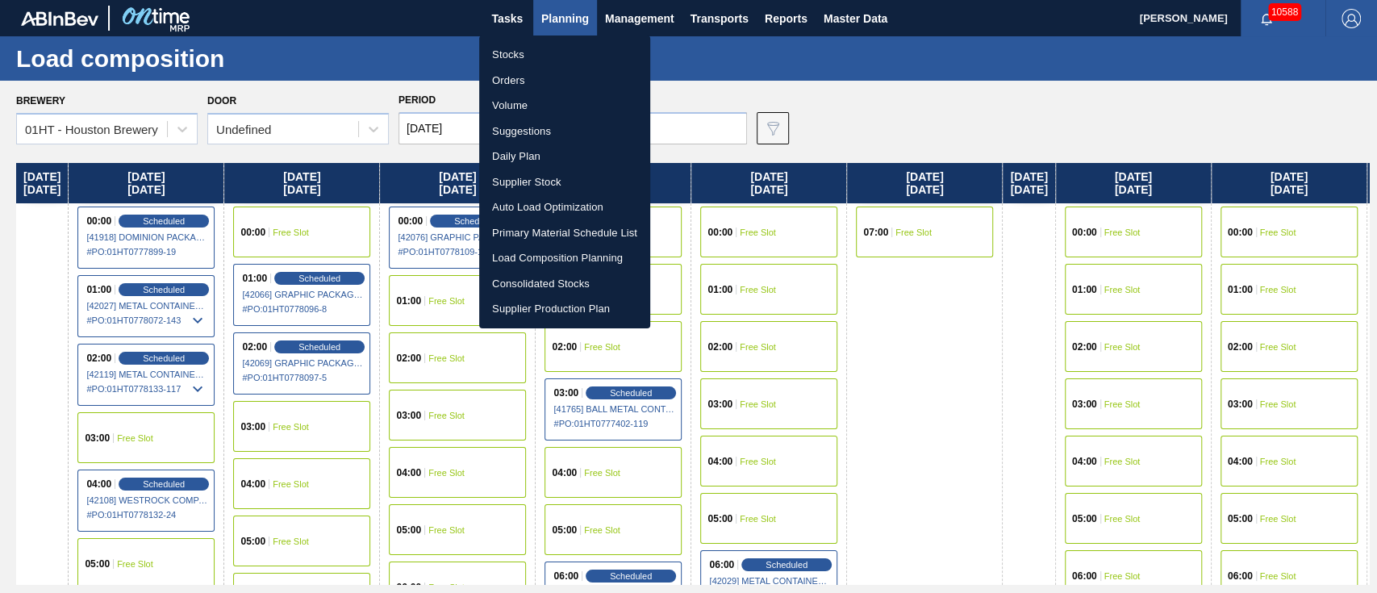
click at [511, 54] on li "Stocks" at bounding box center [564, 55] width 171 height 26
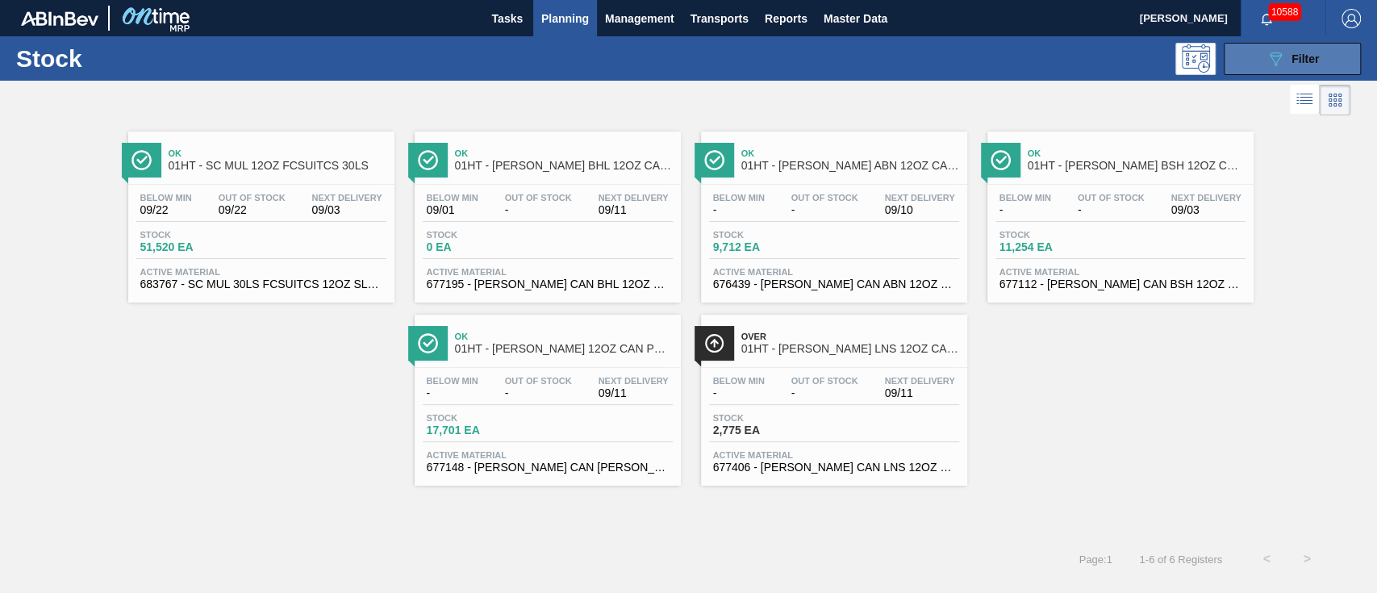
click at [1304, 65] on div "089F7B8B-B2A5-4AFE-B5C0-19BA573D28AC Filter" at bounding box center [1292, 58] width 53 height 19
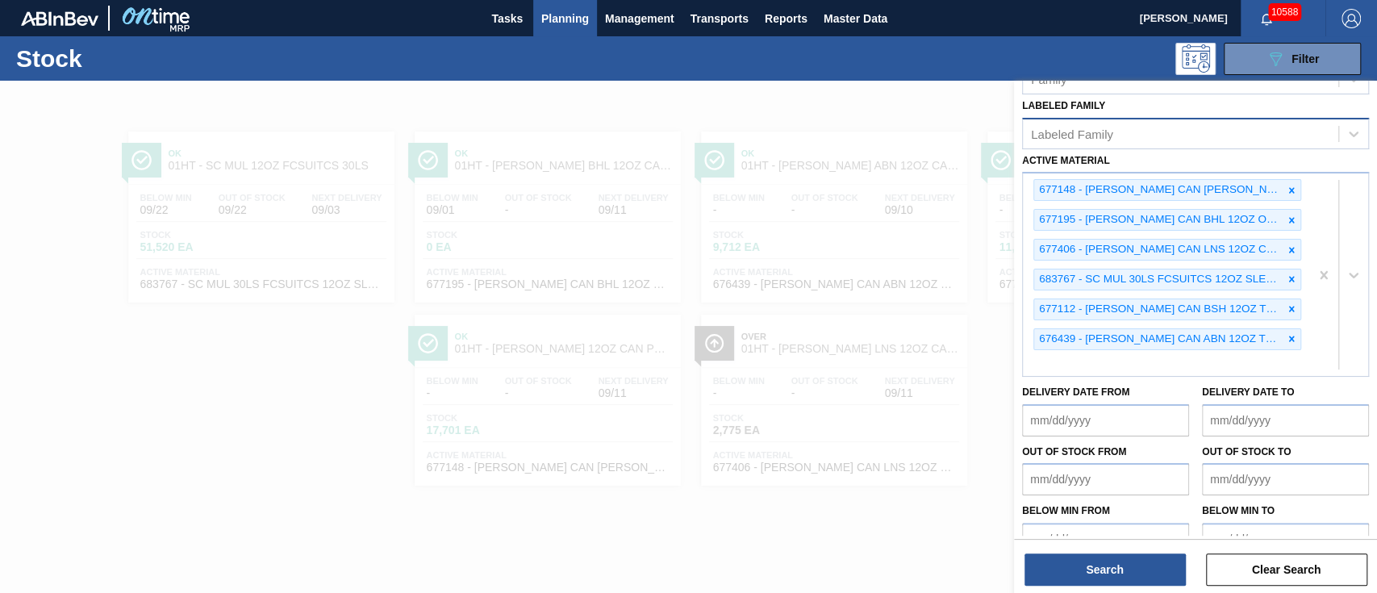
scroll to position [174, 0]
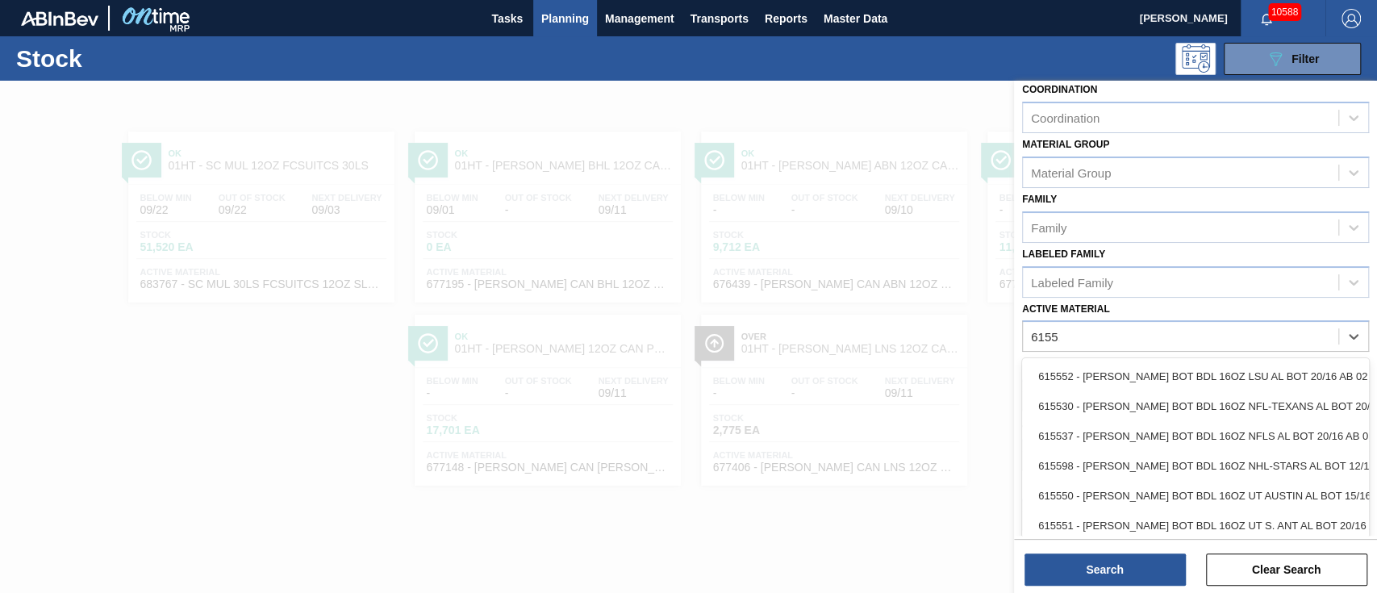
type Material "615515"
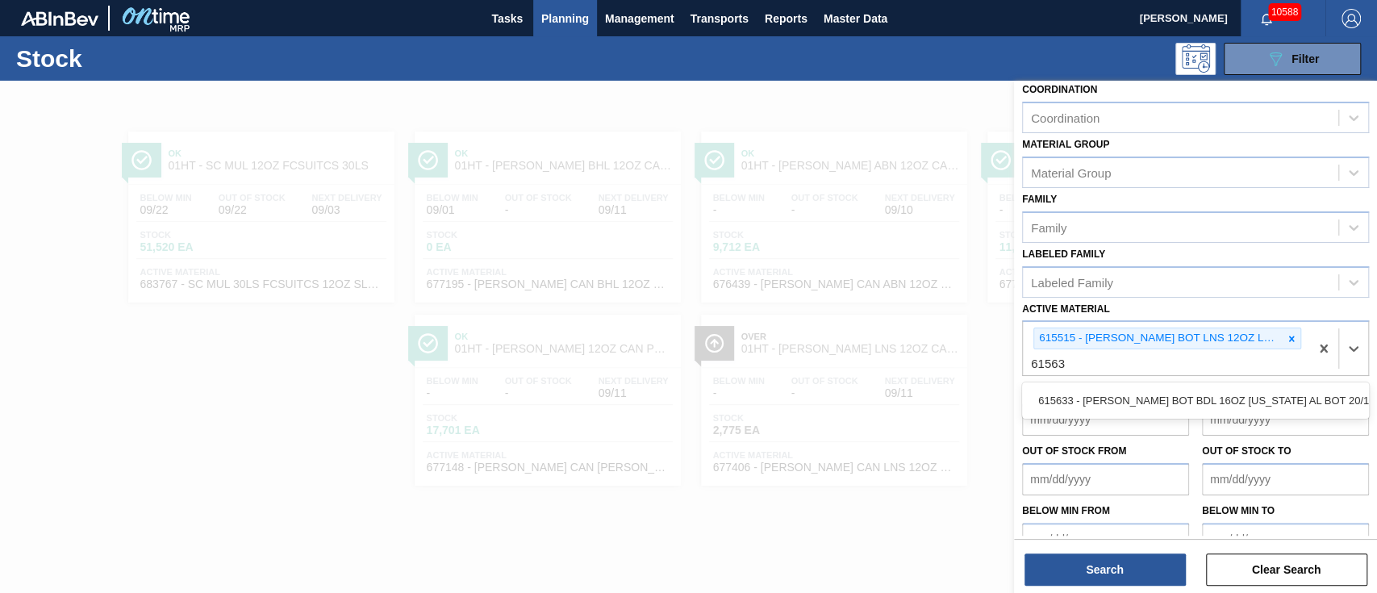
type Material "615633"
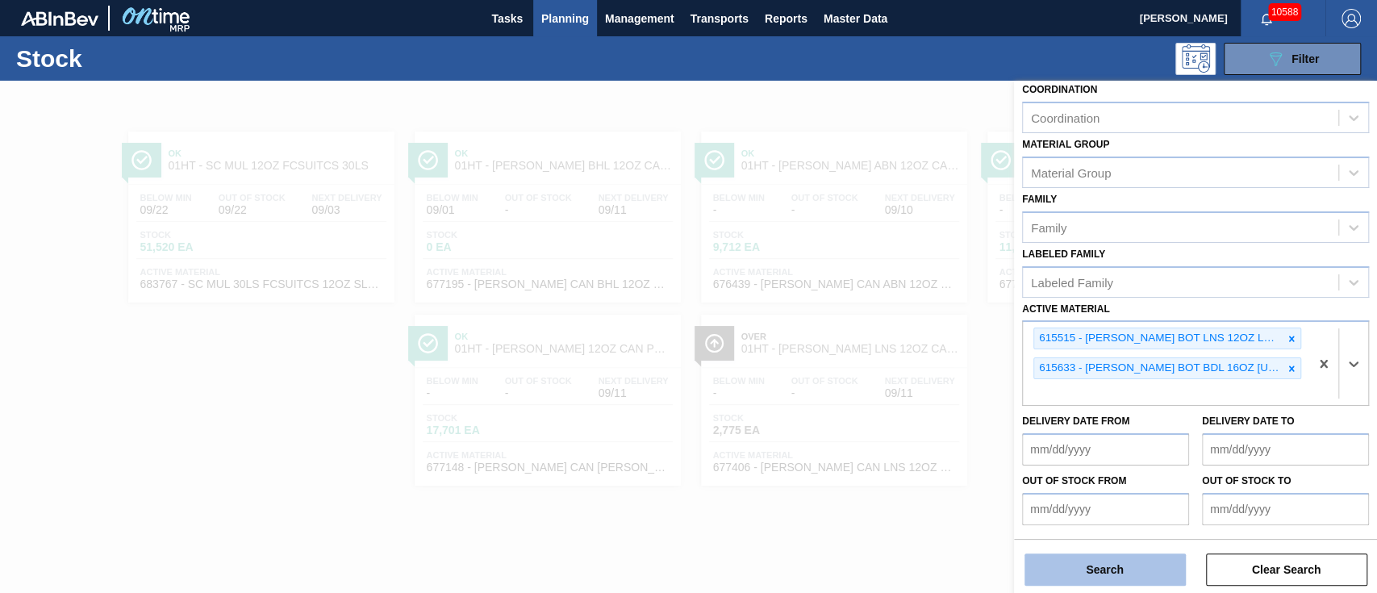
click at [1072, 564] on button "Search" at bounding box center [1105, 570] width 161 height 32
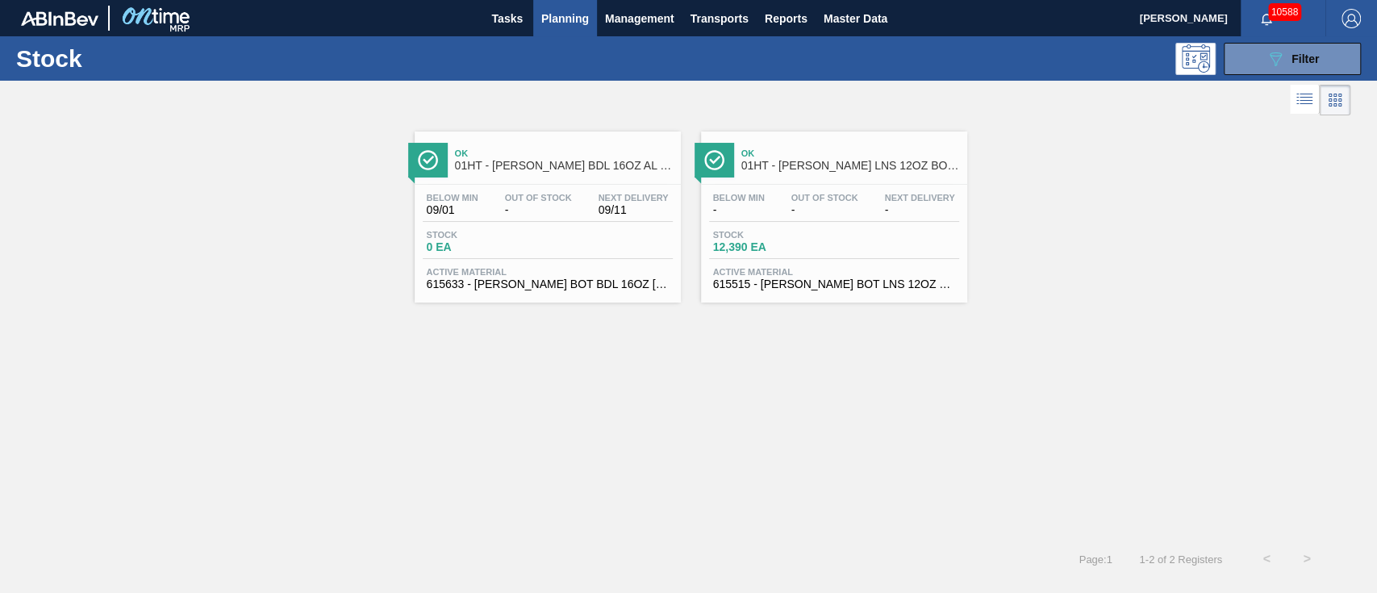
click at [755, 216] on div "Below Min - Out Of Stock - Next Delivery -" at bounding box center [834, 207] width 250 height 29
click at [507, 253] on span "0 EA" at bounding box center [483, 247] width 113 height 12
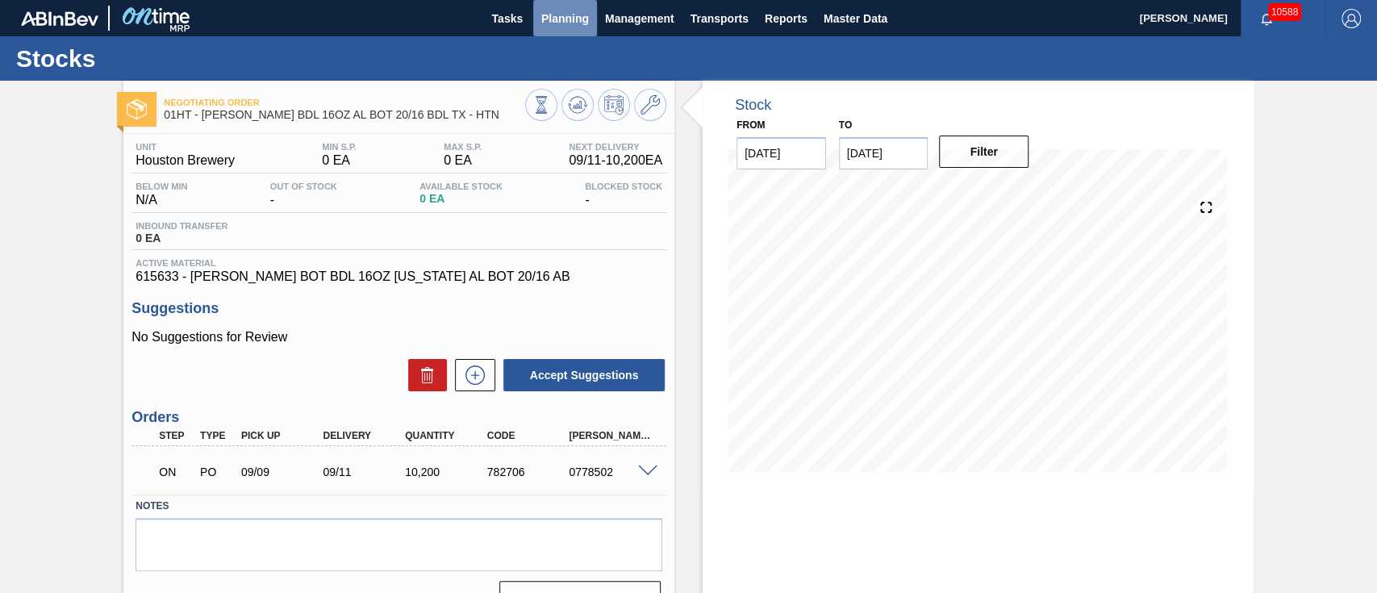
click at [558, 17] on span "Planning" at bounding box center [565, 18] width 48 height 19
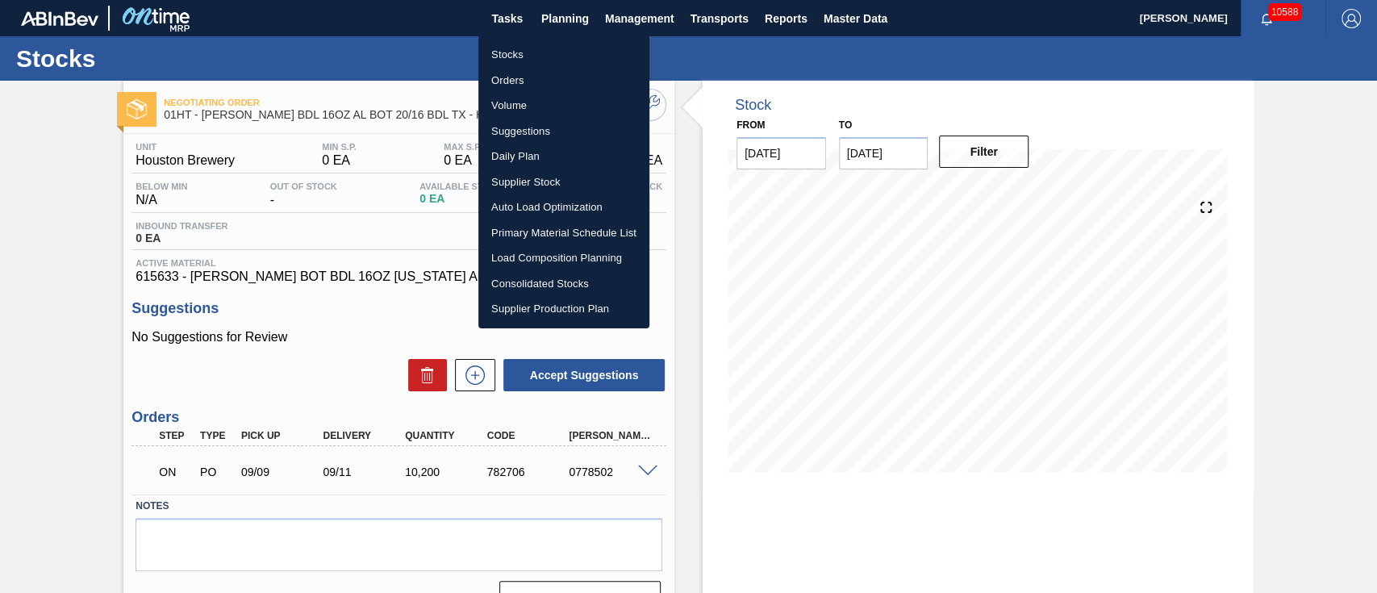
click at [542, 126] on li "Suggestions" at bounding box center [564, 132] width 171 height 26
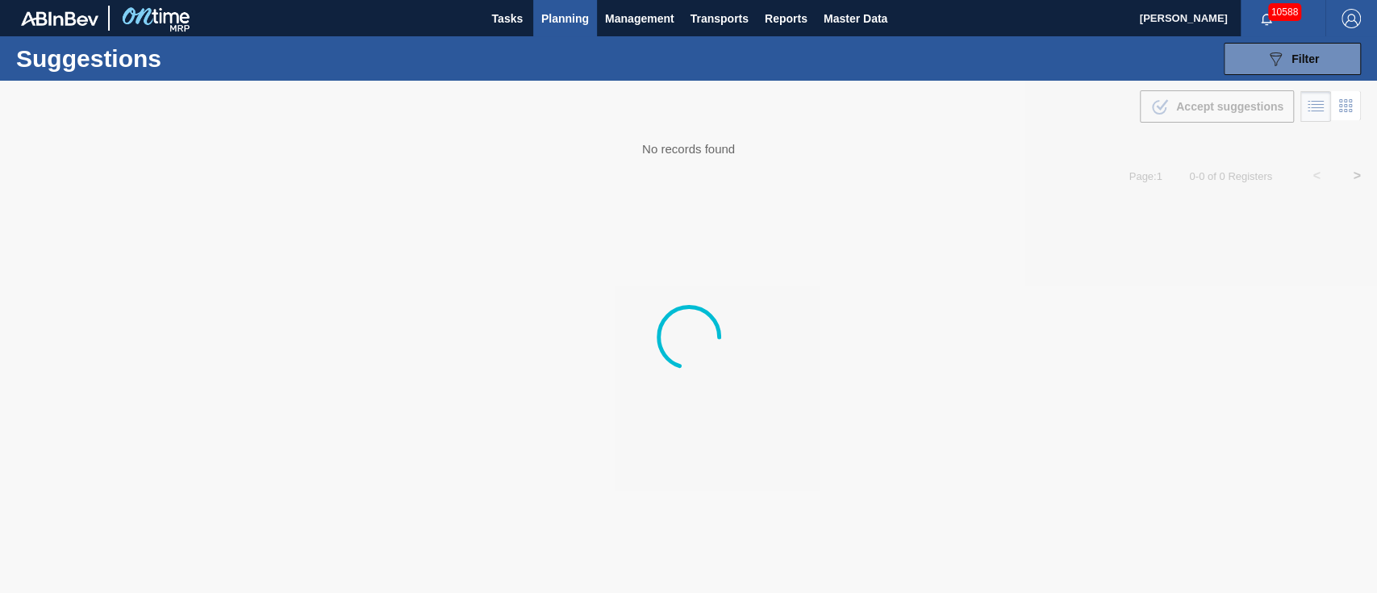
type from "[DATE]"
type to "[DATE]"
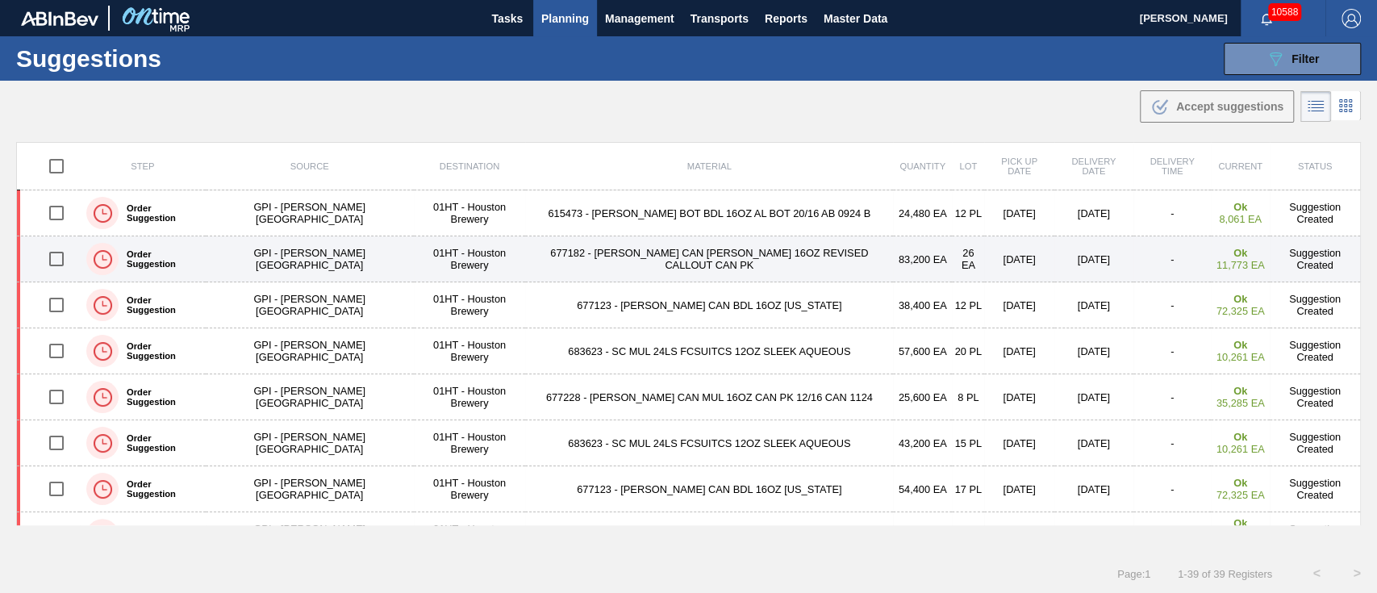
scroll to position [107, 0]
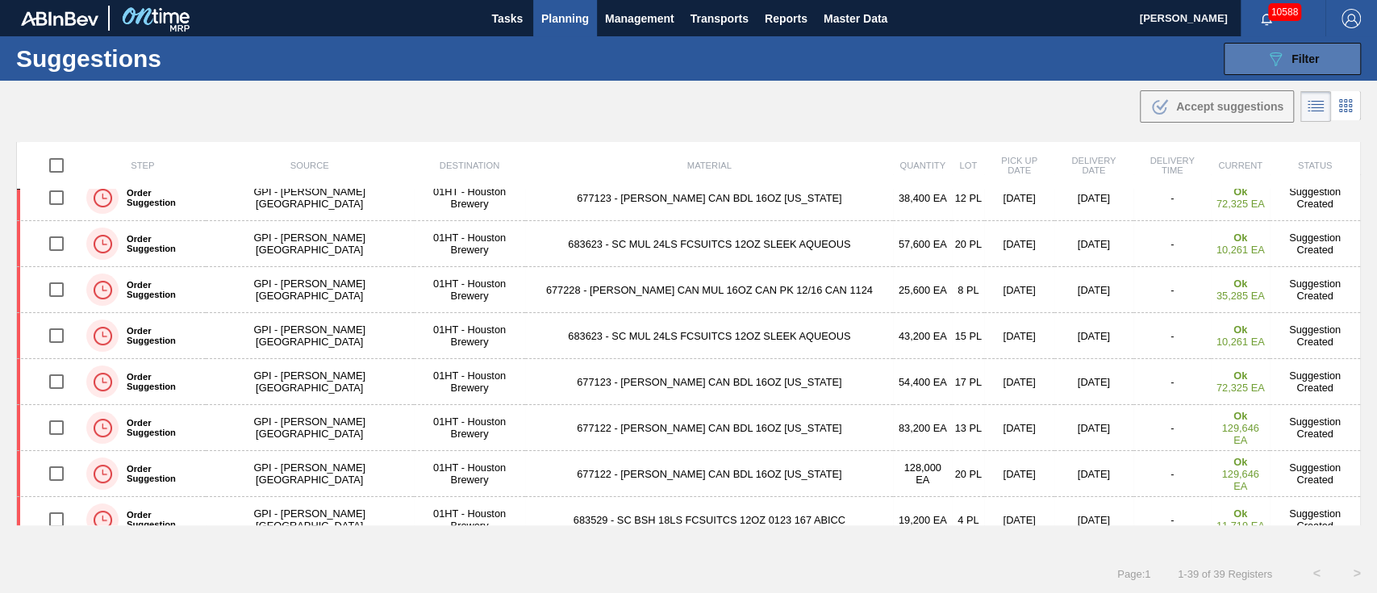
click at [1288, 60] on div "089F7B8B-B2A5-4AFE-B5C0-19BA573D28AC Filter" at bounding box center [1292, 58] width 53 height 19
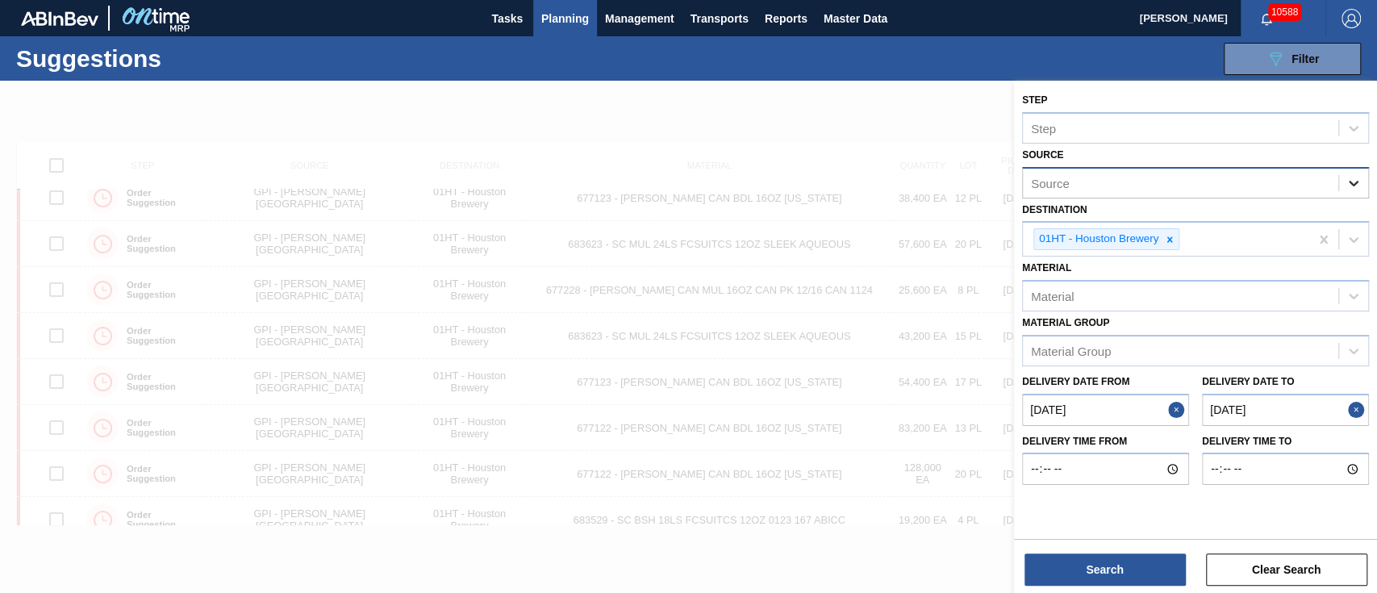
click at [1348, 179] on icon at bounding box center [1354, 183] width 16 height 16
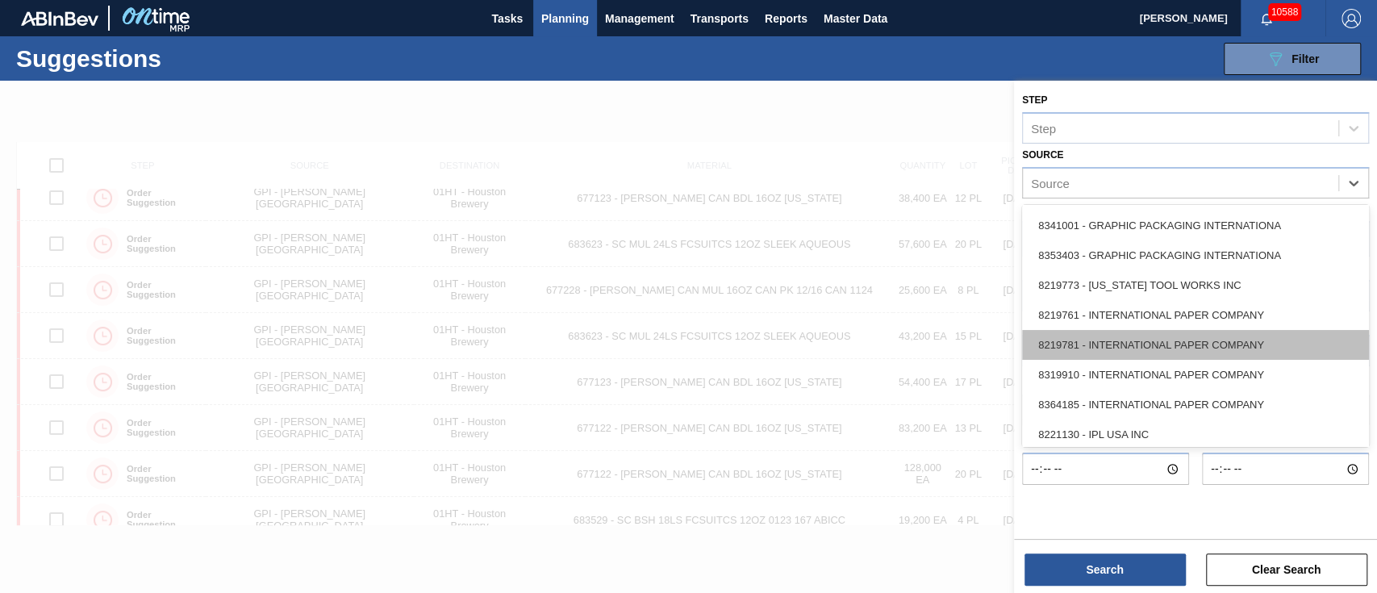
scroll to position [474, 0]
click at [1194, 339] on div "8319910 - INTERNATIONAL PAPER COMPANY" at bounding box center [1195, 346] width 347 height 30
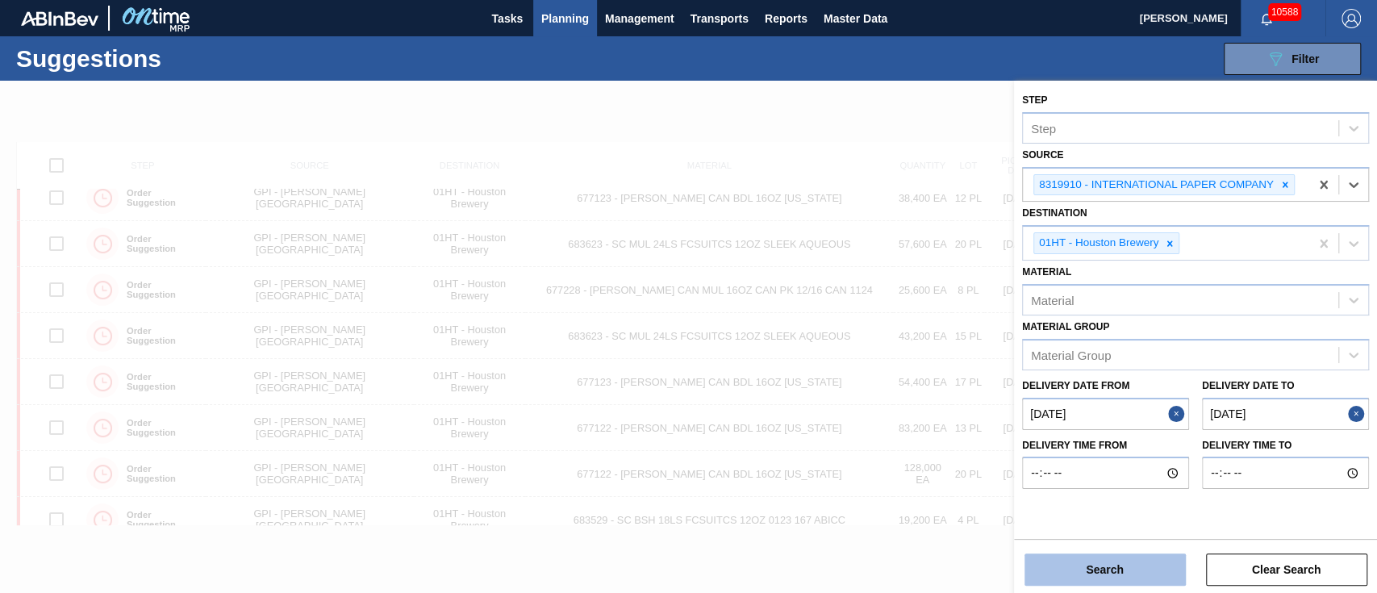
click at [1161, 571] on button "Search" at bounding box center [1105, 570] width 161 height 32
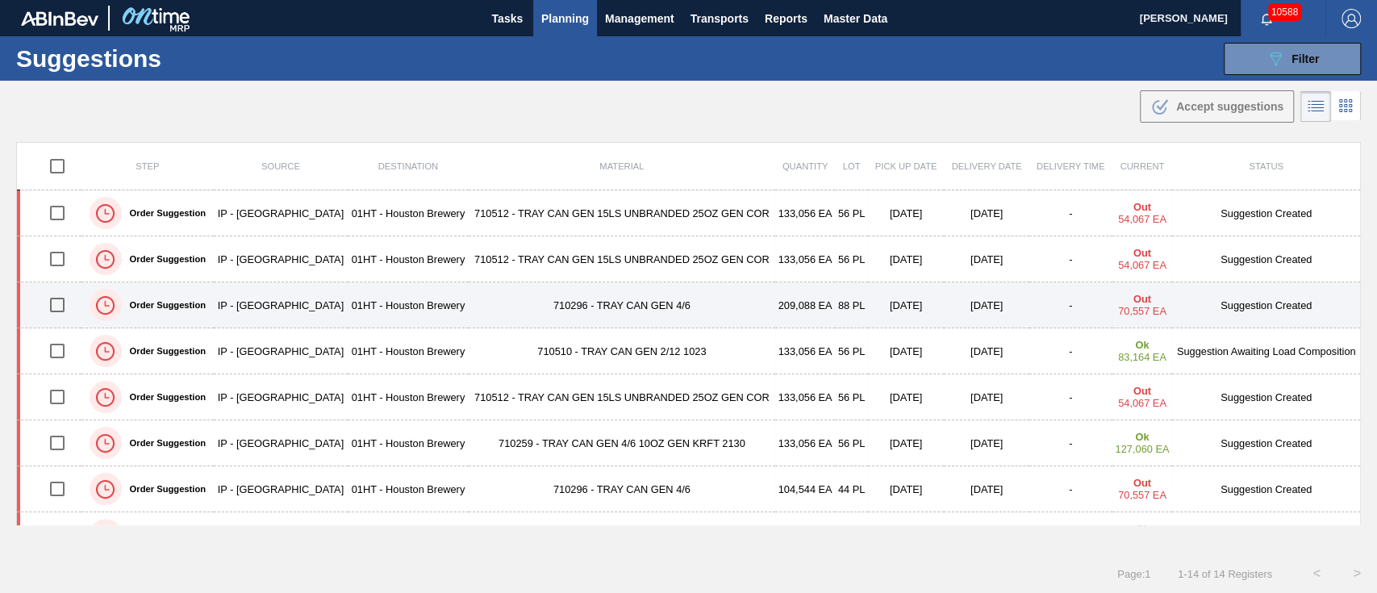
scroll to position [0, 0]
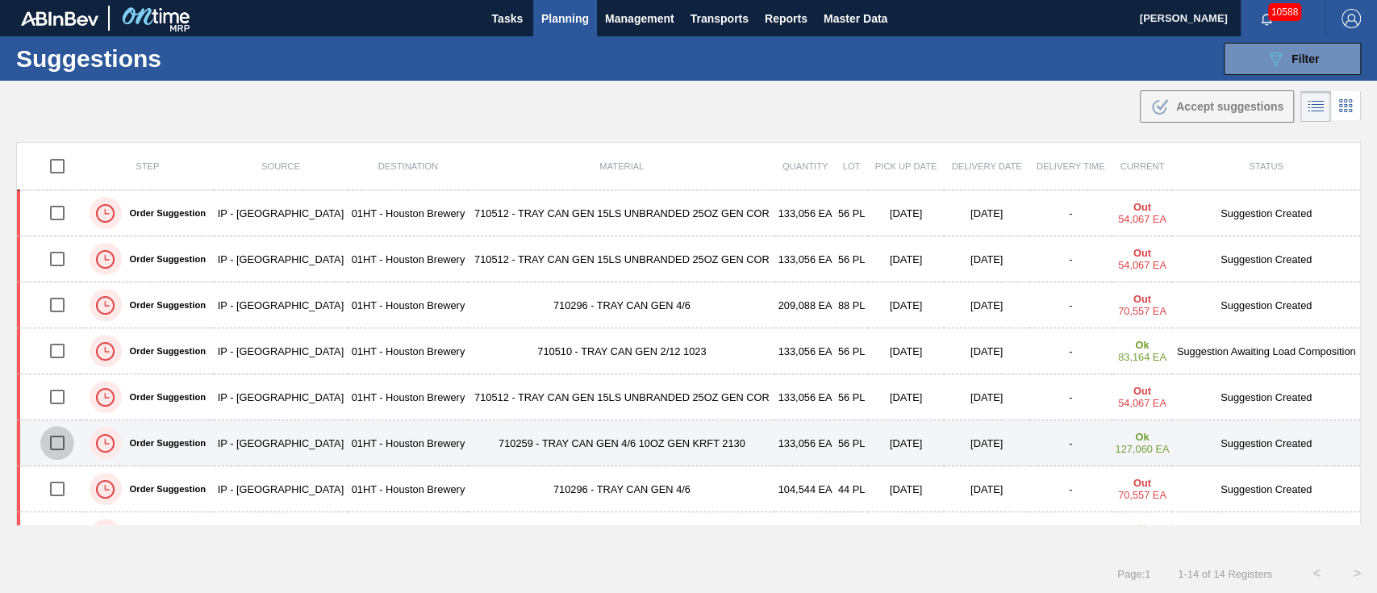
click at [63, 442] on input "checkbox" at bounding box center [57, 443] width 34 height 34
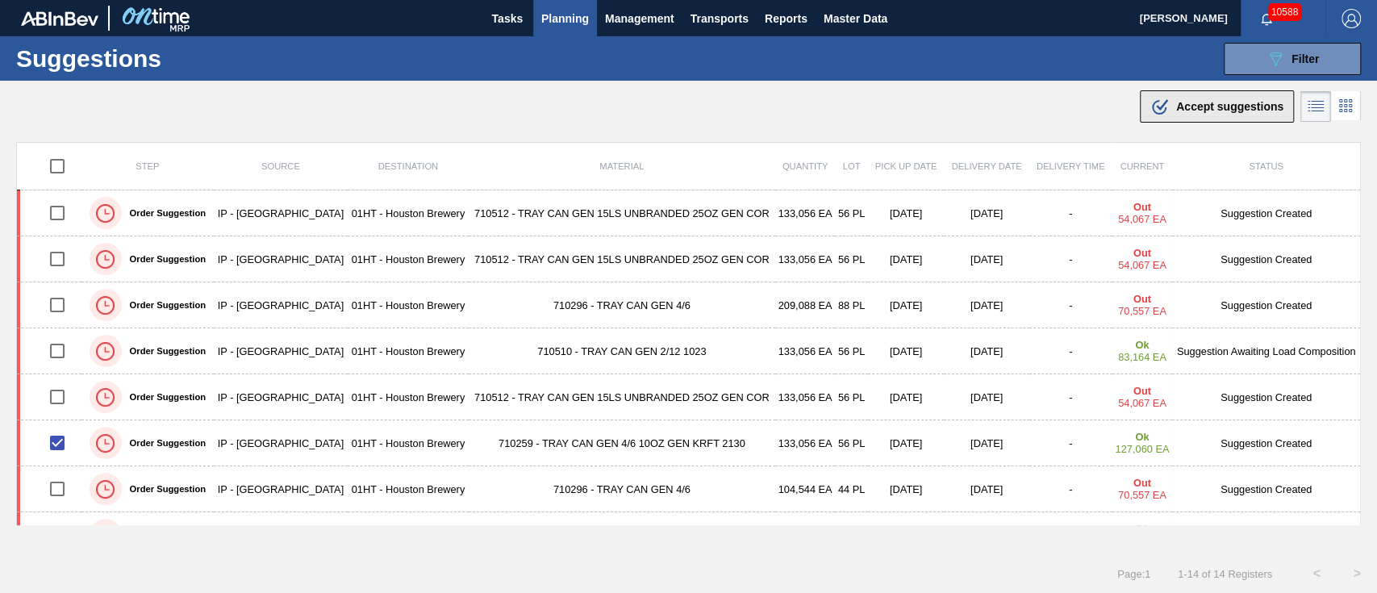
click at [1168, 106] on div ".b{fill:var(--color-action-default)} Accept suggestions" at bounding box center [1217, 106] width 133 height 19
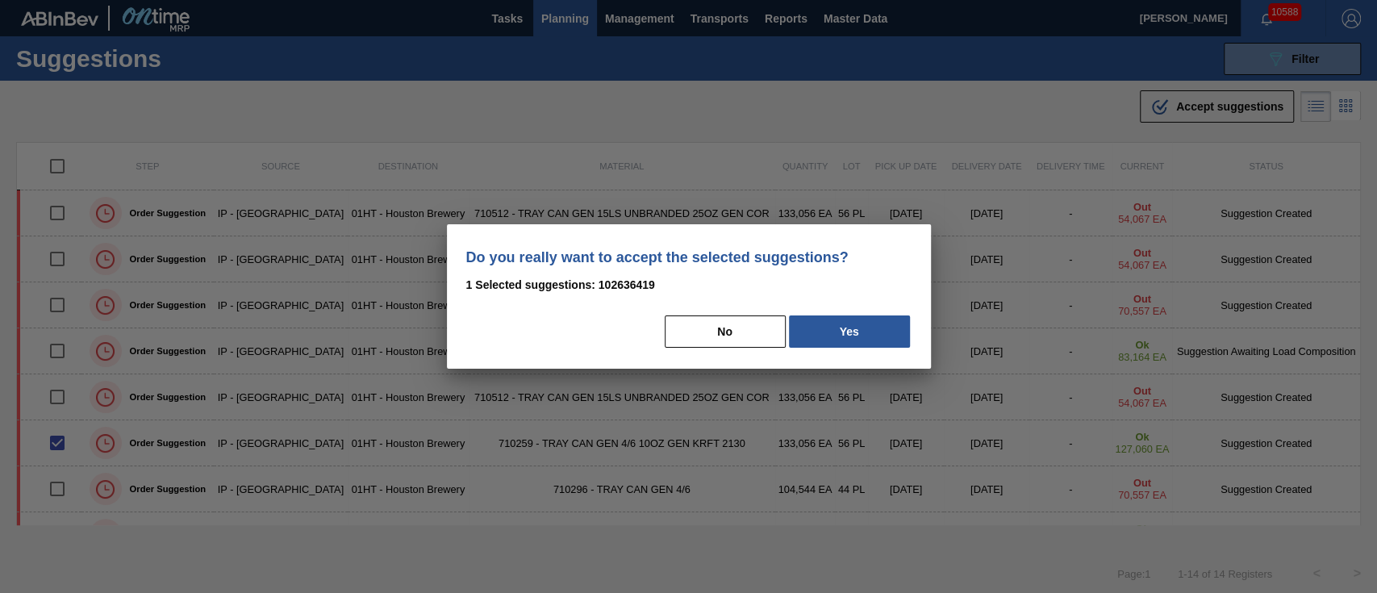
drag, startPoint x: 886, startPoint y: 335, endPoint x: 888, endPoint y: 326, distance: 9.0
click at [886, 329] on button "Yes" at bounding box center [849, 332] width 121 height 32
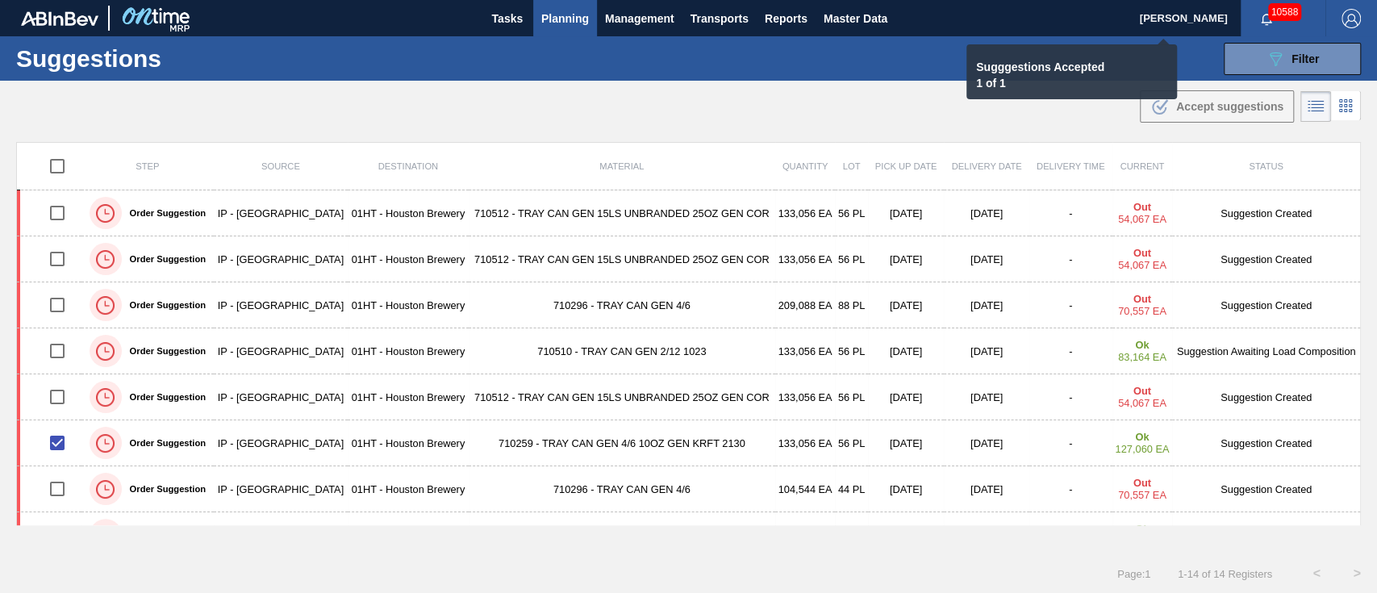
checkbox input "false"
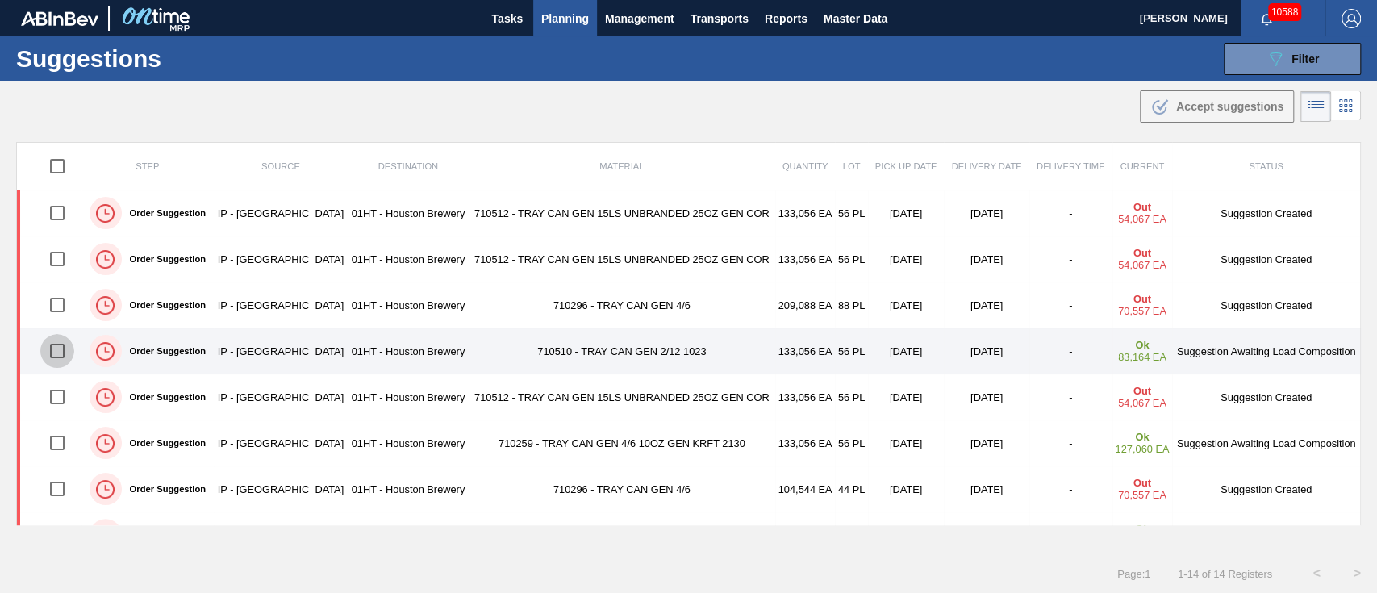
click at [52, 359] on input "checkbox" at bounding box center [57, 351] width 34 height 34
checkbox input "true"
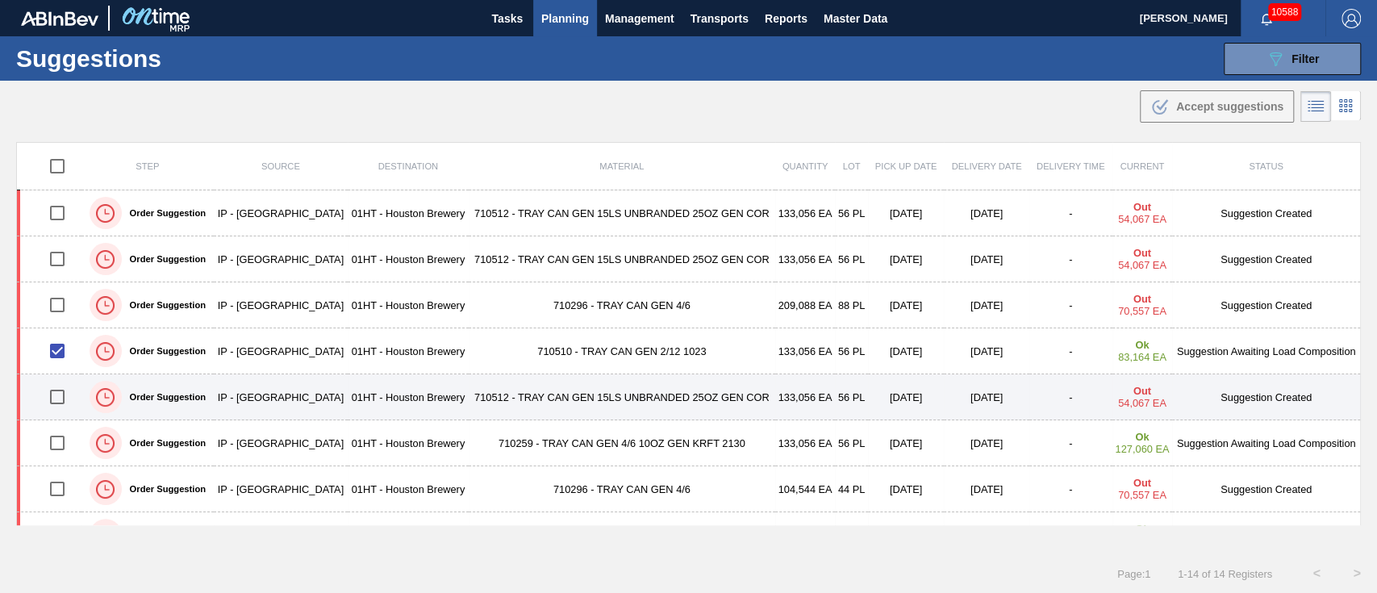
scroll to position [107, 0]
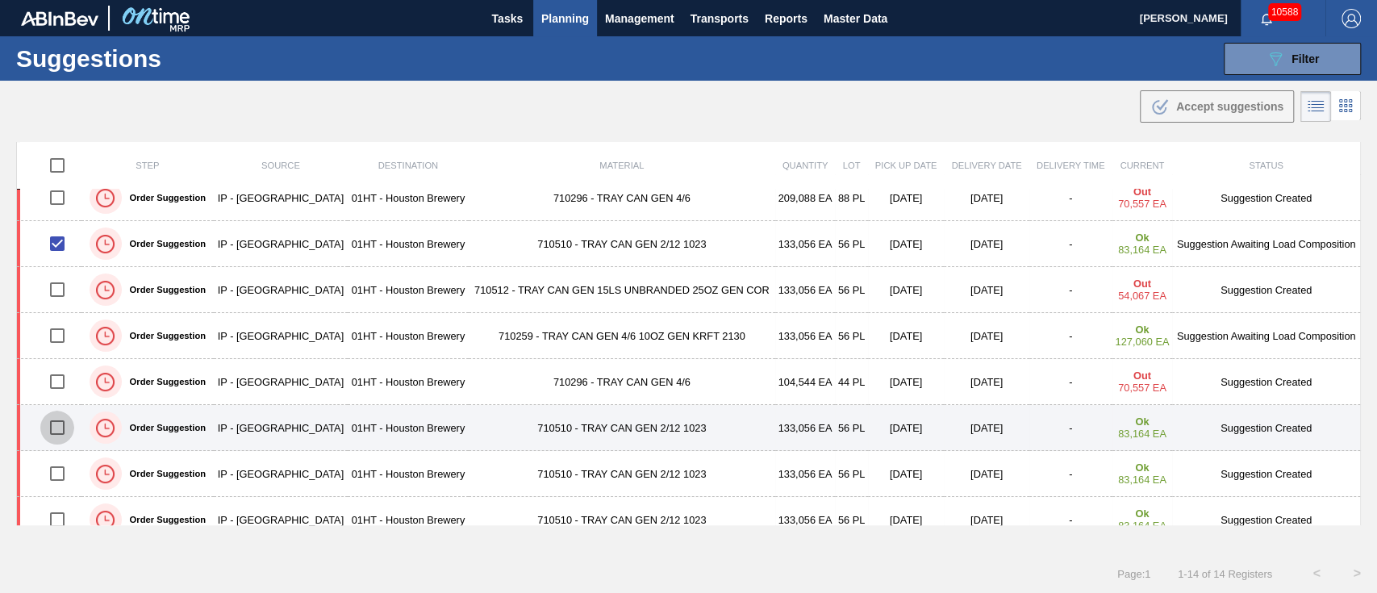
click at [54, 424] on input "checkbox" at bounding box center [57, 428] width 34 height 34
checkbox input "true"
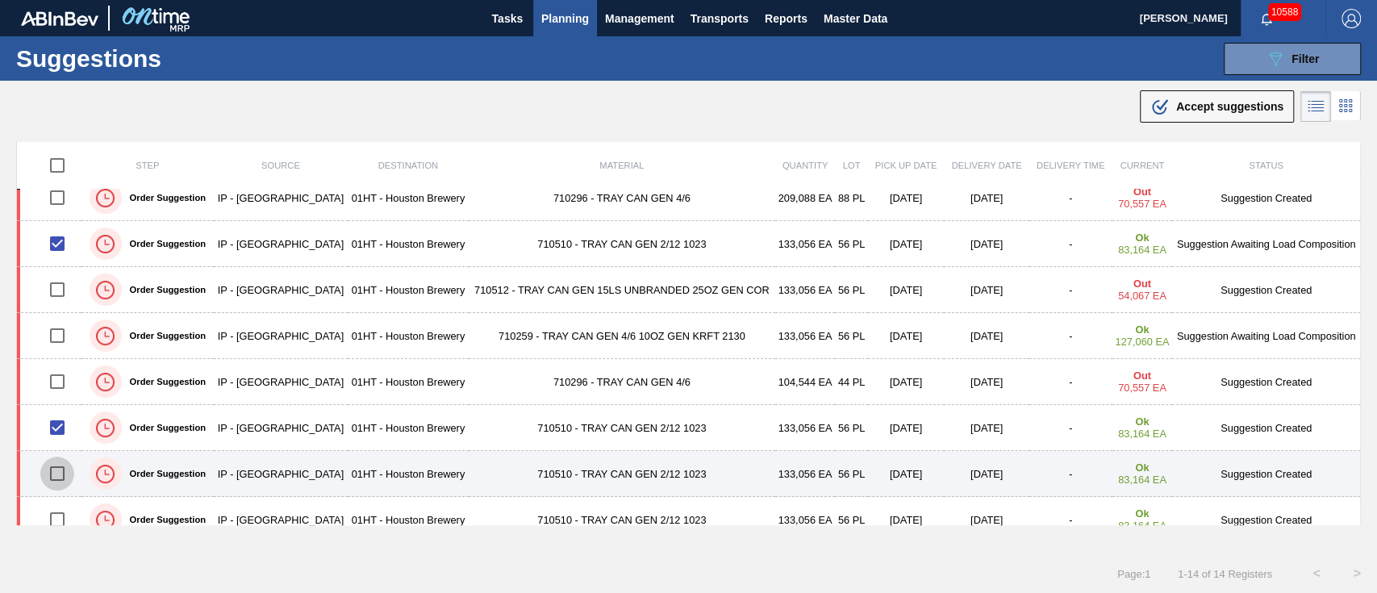
click at [55, 479] on input "checkbox" at bounding box center [57, 474] width 34 height 34
checkbox input "true"
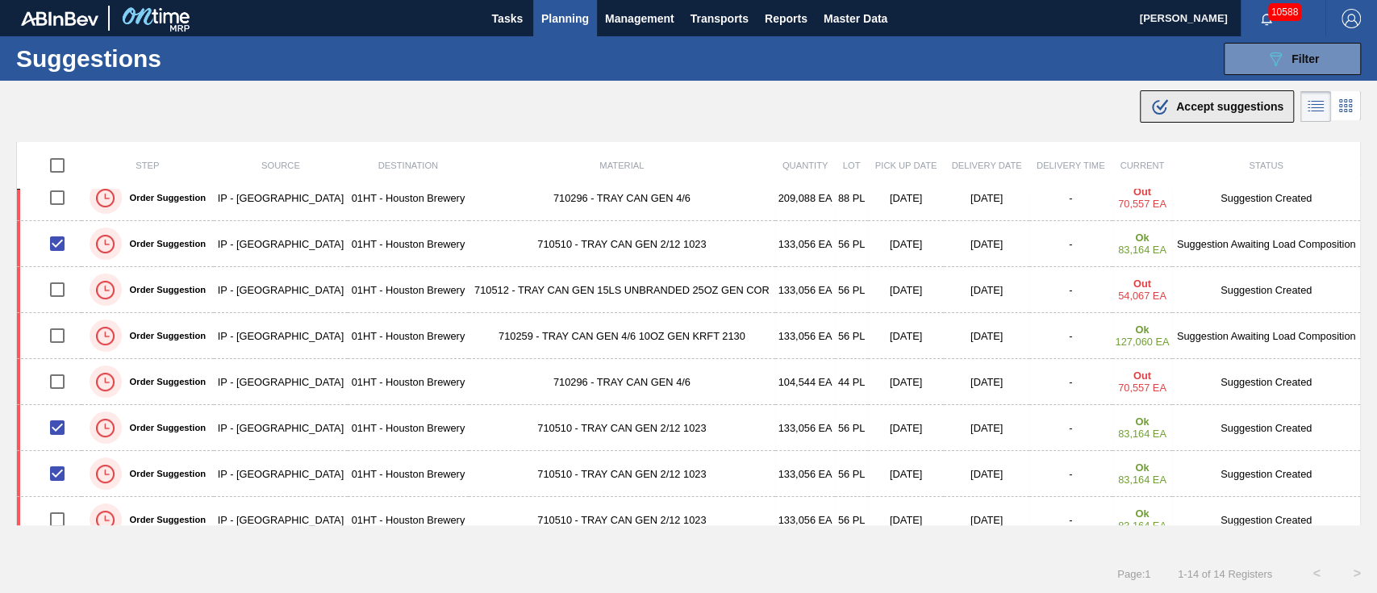
click at [1177, 109] on span "Accept suggestions" at bounding box center [1230, 106] width 107 height 13
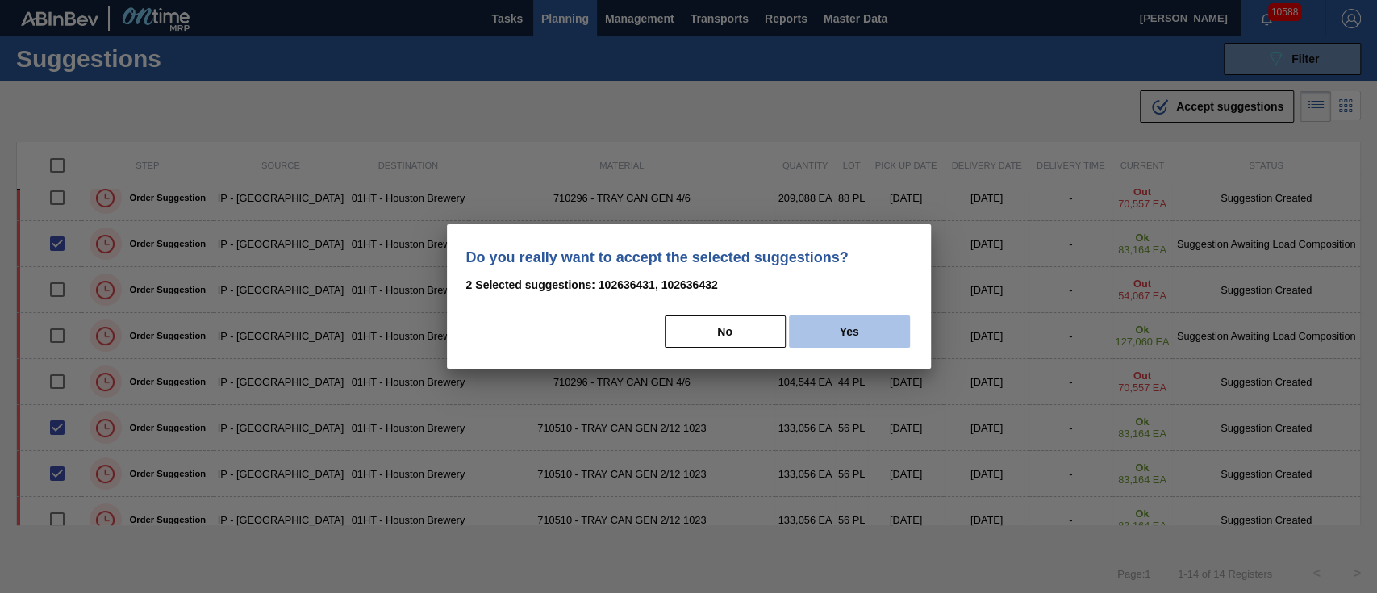
click at [835, 343] on button "Yes" at bounding box center [849, 332] width 121 height 32
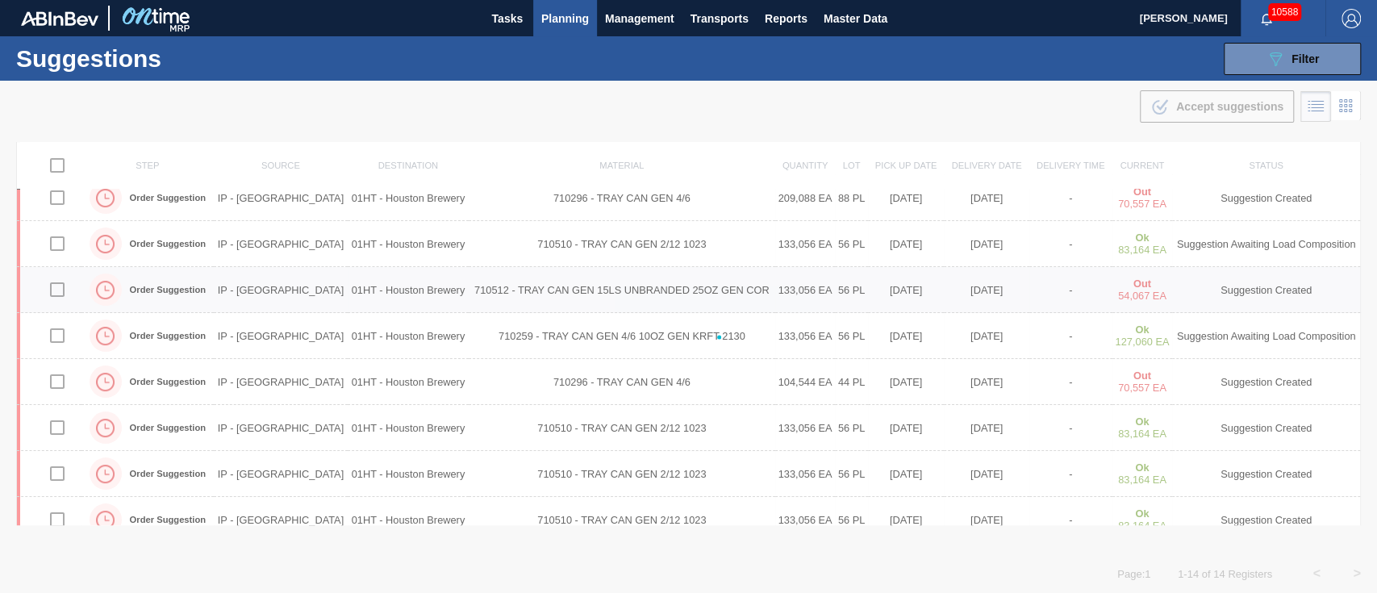
checkbox input "false"
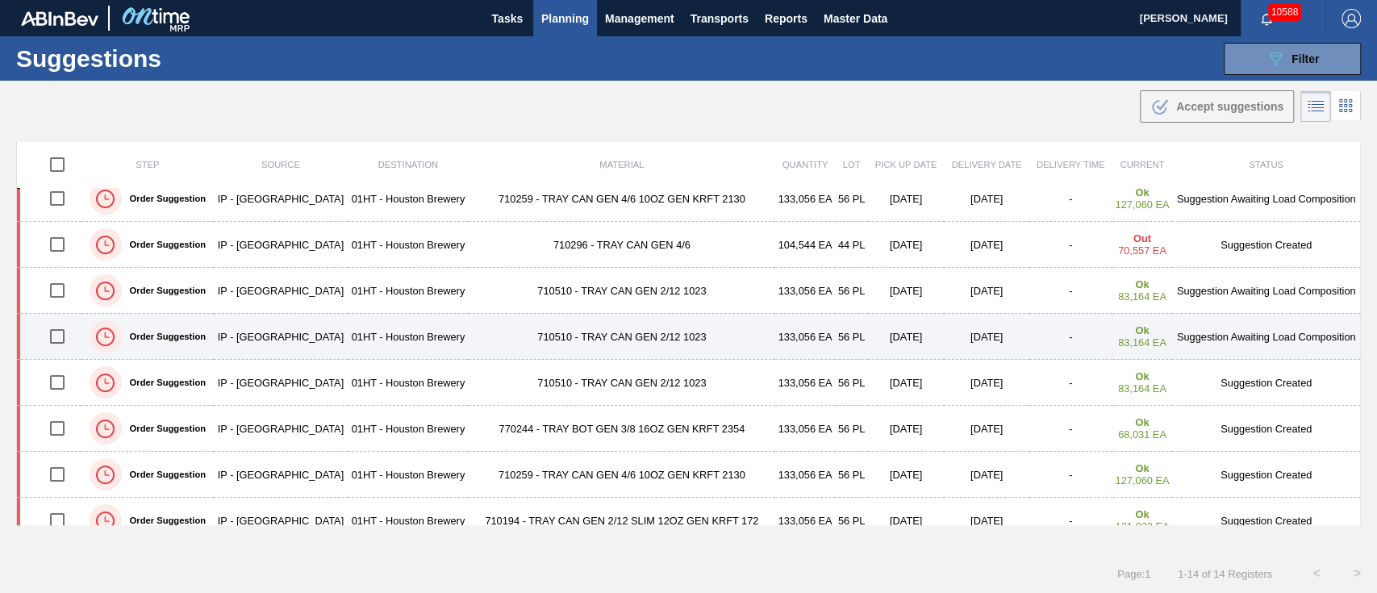
scroll to position [200, 0]
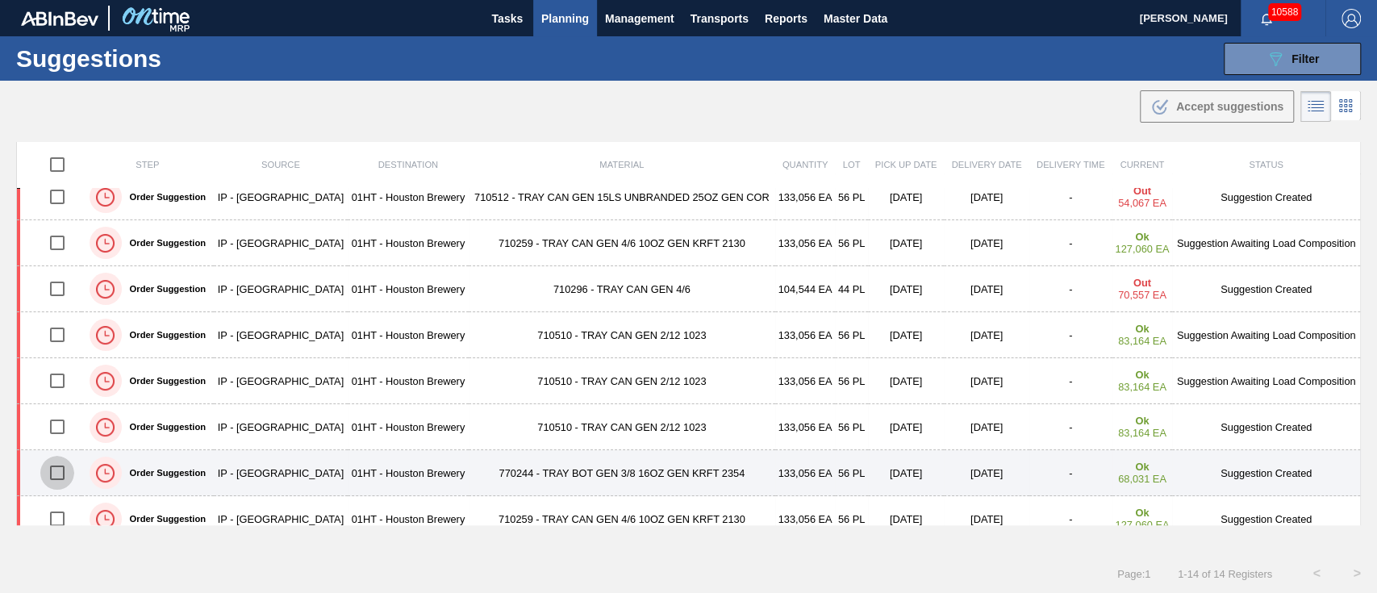
click at [58, 468] on input "checkbox" at bounding box center [57, 473] width 34 height 34
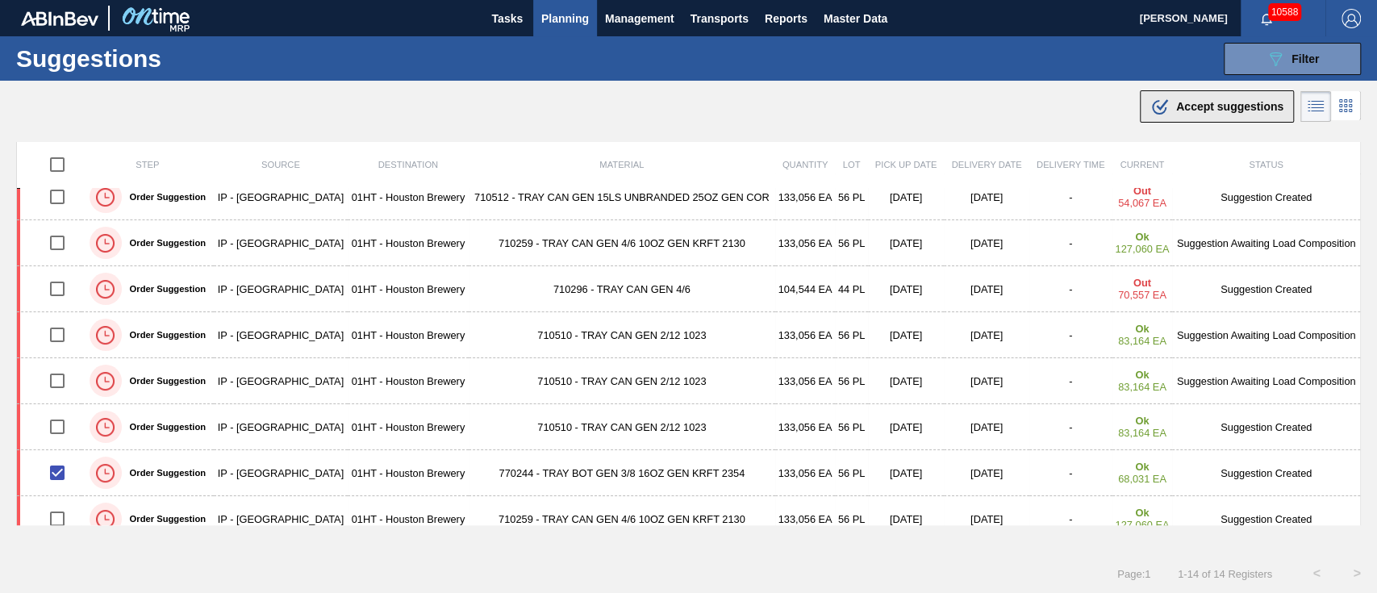
click at [1203, 100] on span "Accept suggestions" at bounding box center [1230, 106] width 107 height 13
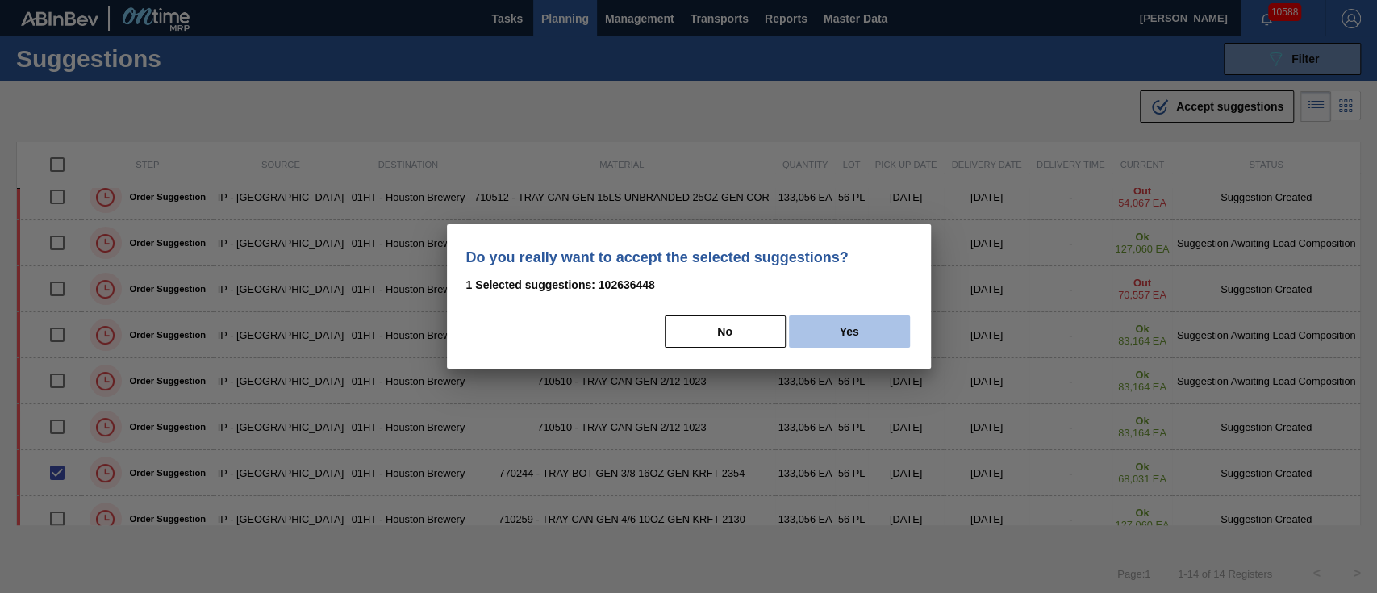
click at [801, 342] on button "Yes" at bounding box center [849, 332] width 121 height 32
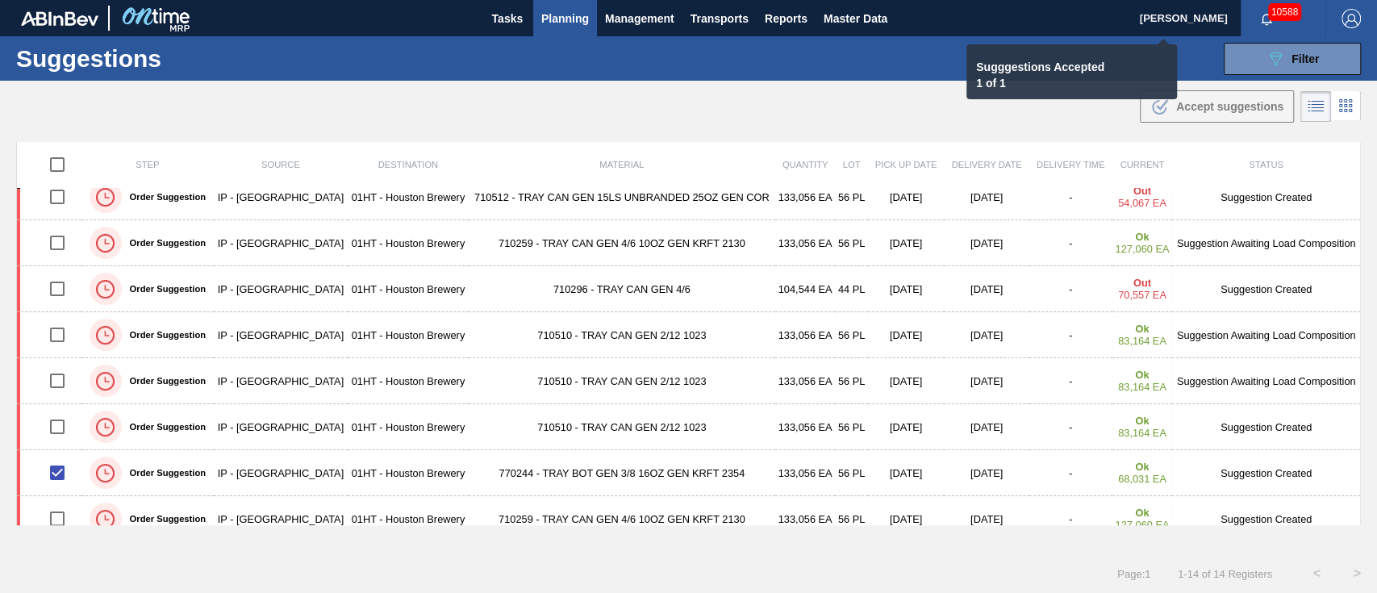
checkbox input "false"
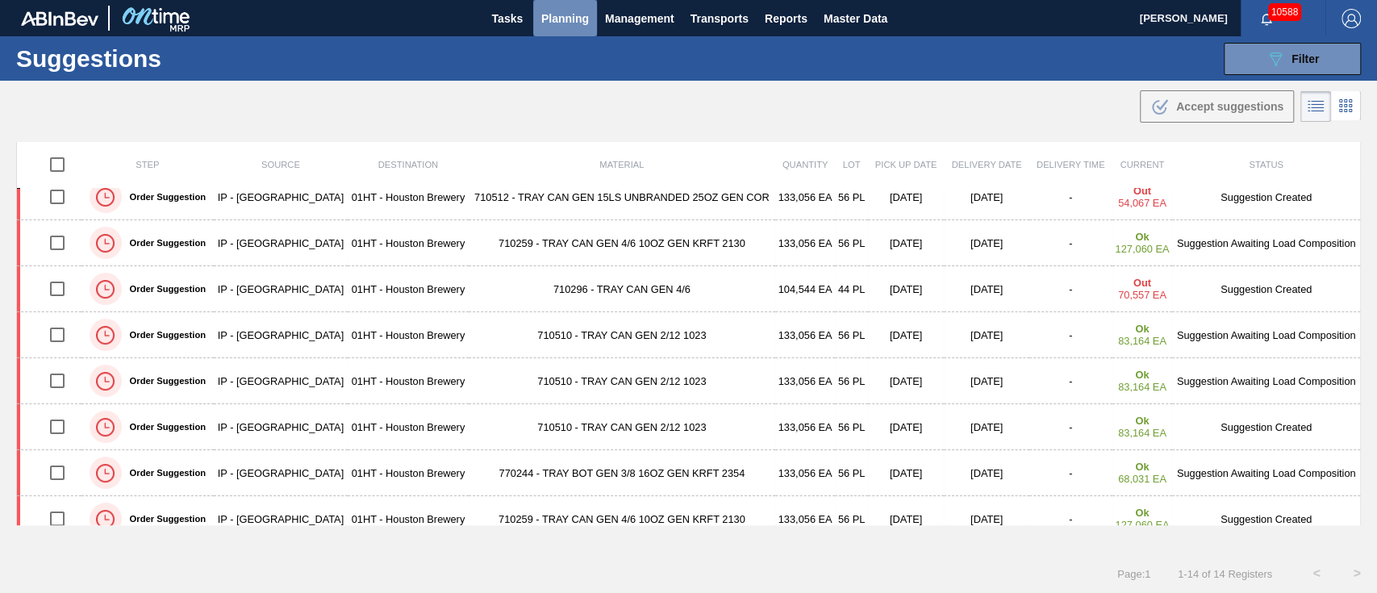
click at [542, 16] on span "Planning" at bounding box center [565, 18] width 48 height 19
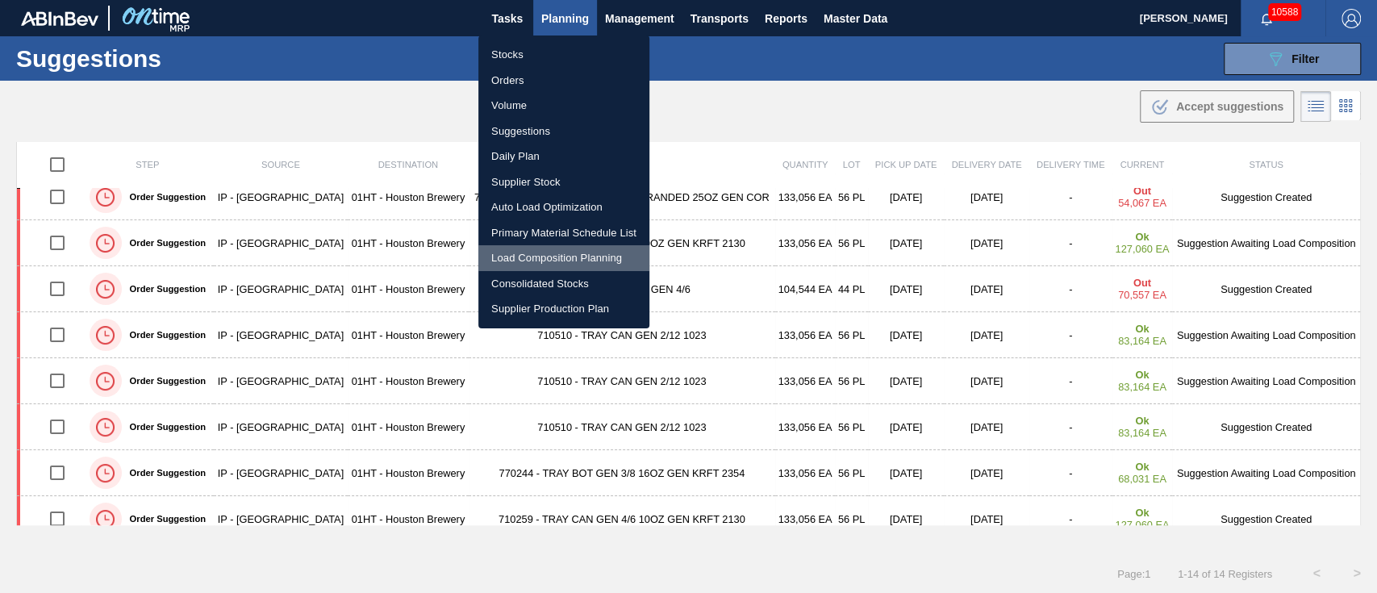
click at [542, 254] on li "Load Composition Planning" at bounding box center [564, 258] width 171 height 26
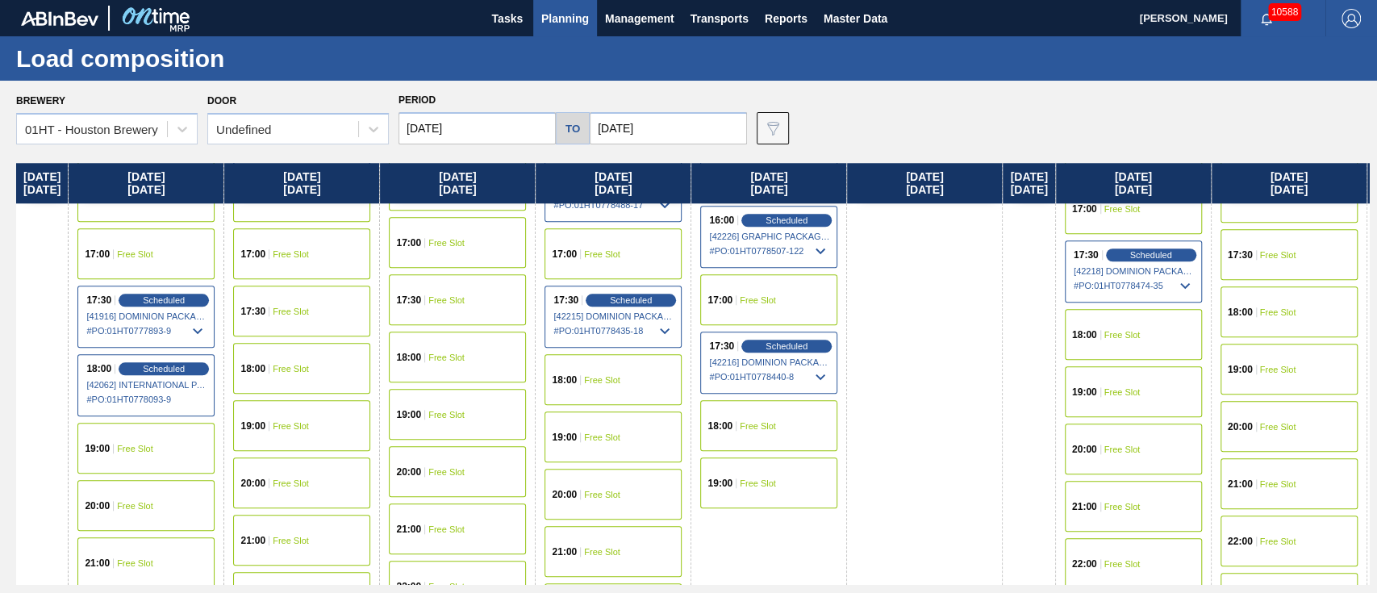
scroll to position [1076, 0]
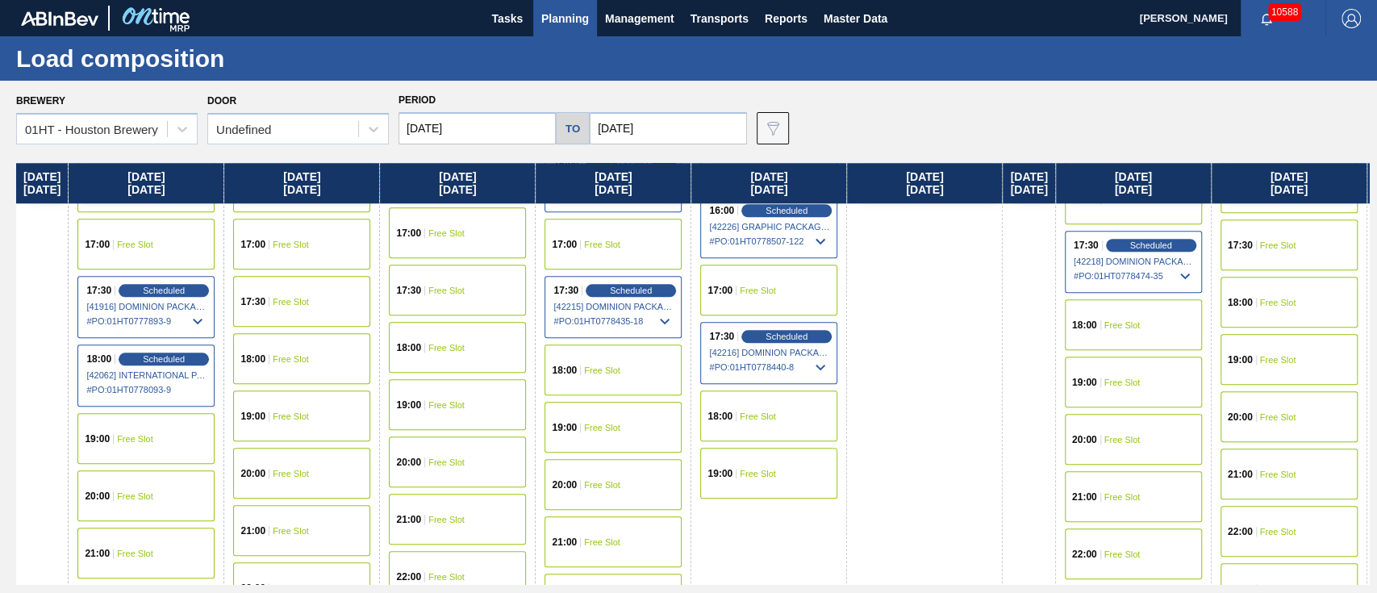
click at [773, 286] on span "Free Slot" at bounding box center [758, 291] width 36 height 10
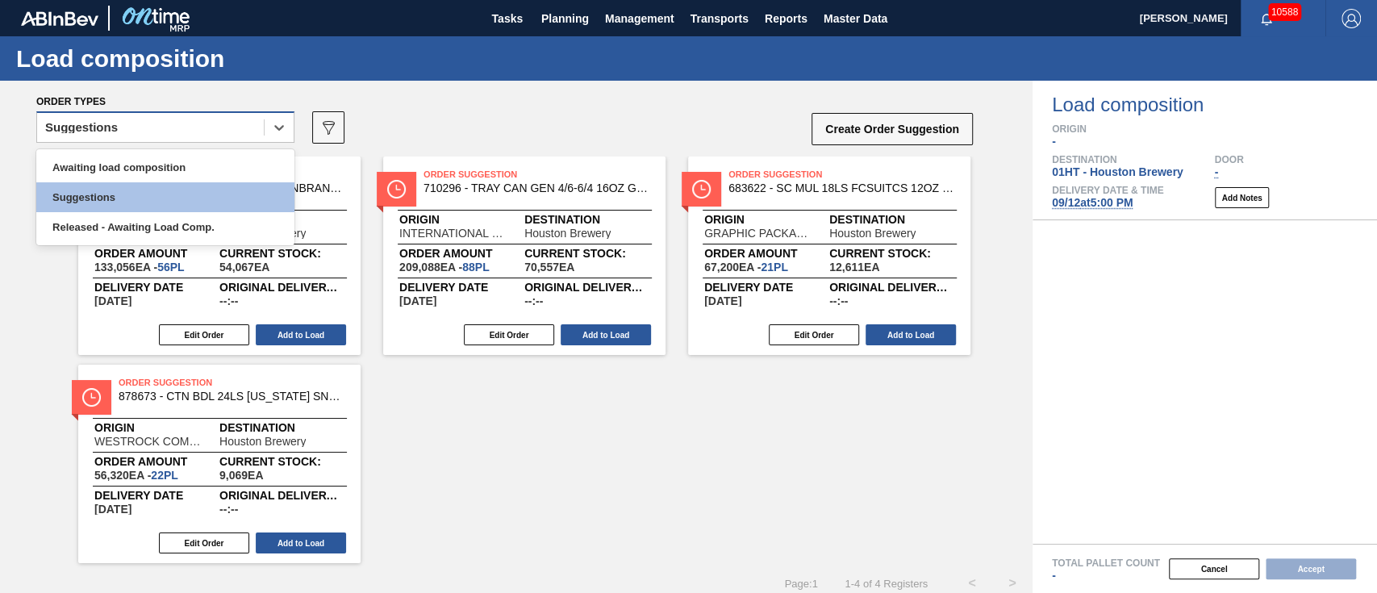
click at [219, 128] on div "Suggestions" at bounding box center [150, 127] width 227 height 23
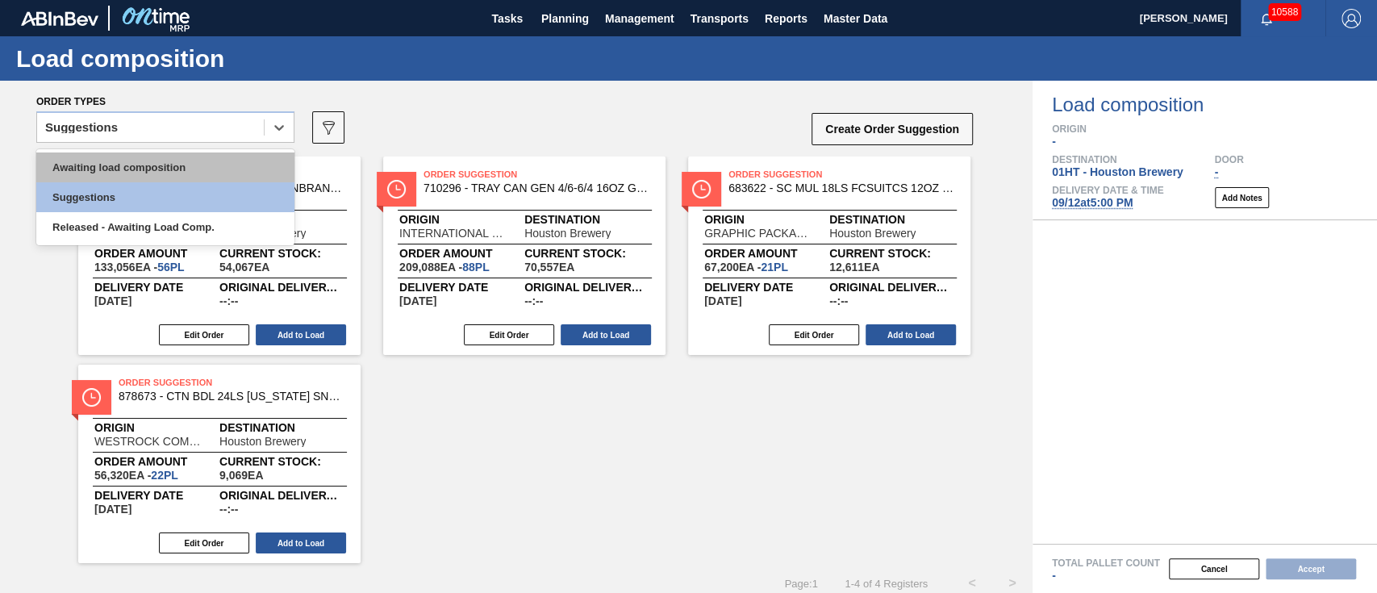
click at [181, 159] on div "Awaiting load composition" at bounding box center [165, 168] width 258 height 30
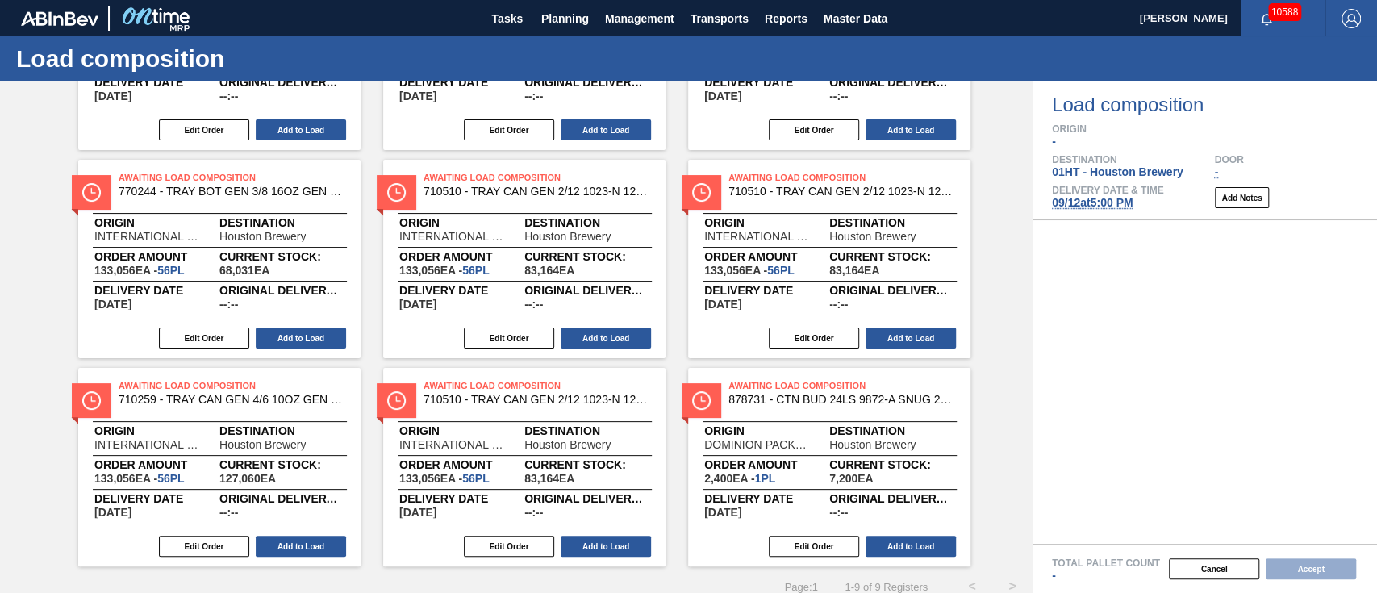
scroll to position [215, 0]
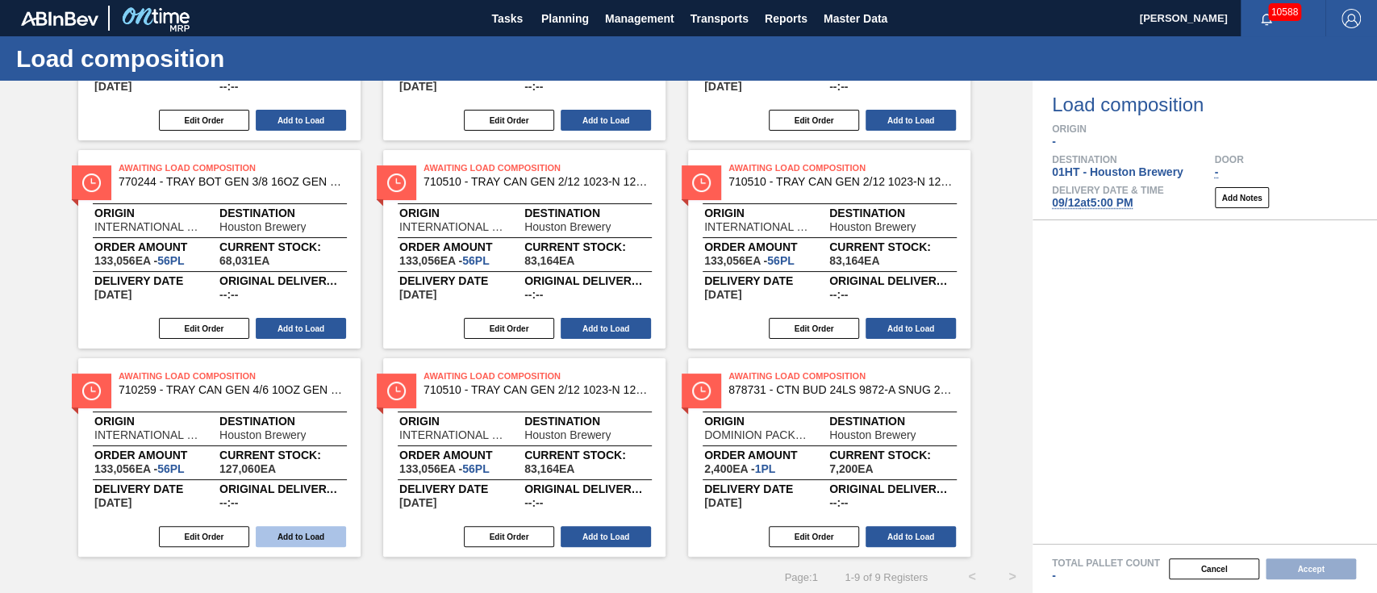
click at [299, 530] on button "Add to Load" at bounding box center [301, 536] width 90 height 21
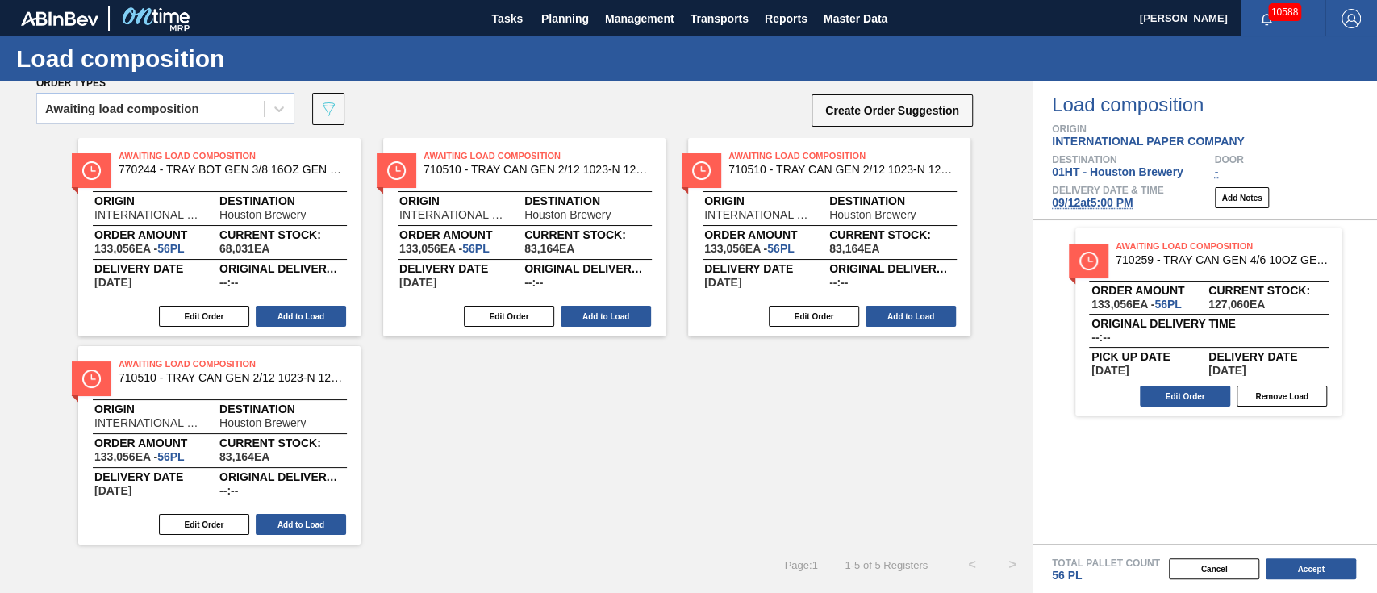
scroll to position [19, 0]
click at [1311, 575] on button "Accept" at bounding box center [1311, 568] width 90 height 21
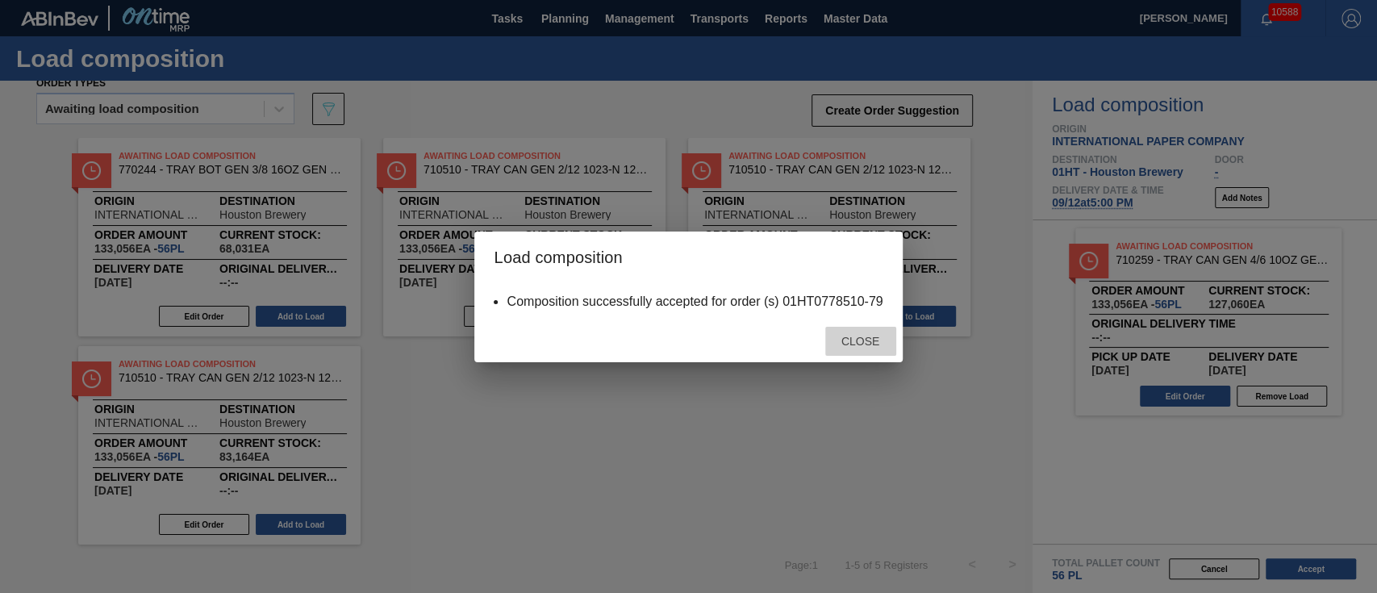
click at [852, 341] on span "Close" at bounding box center [861, 341] width 64 height 13
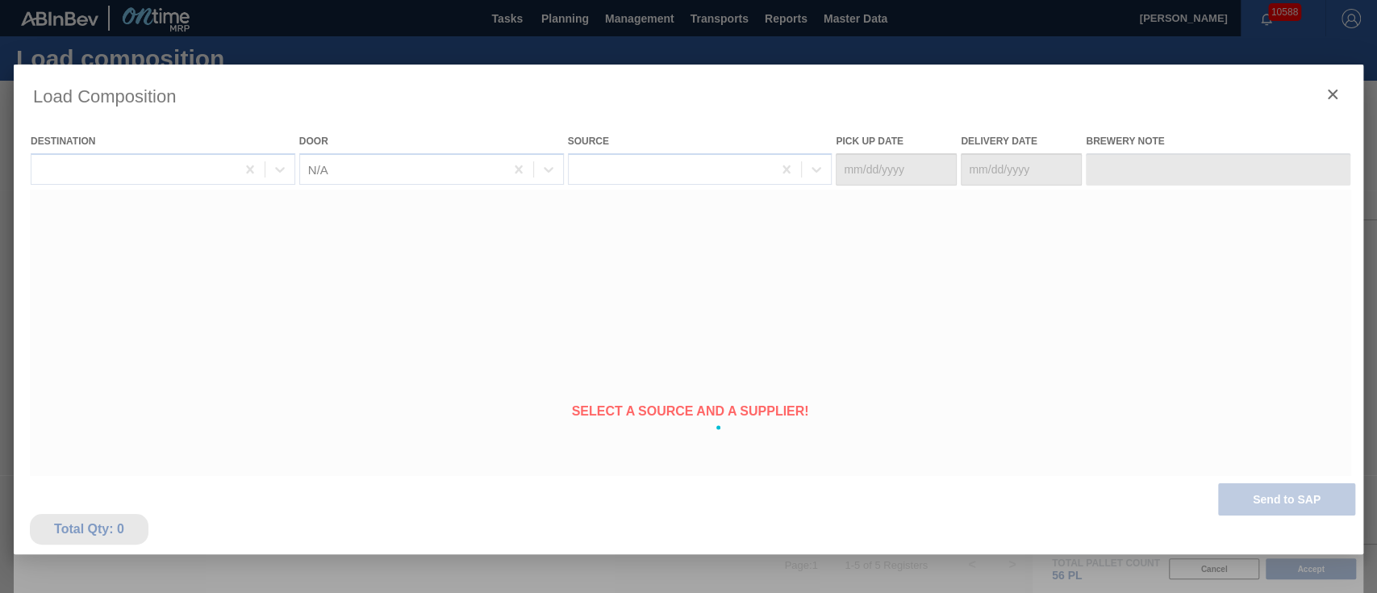
type Date "[DATE]"
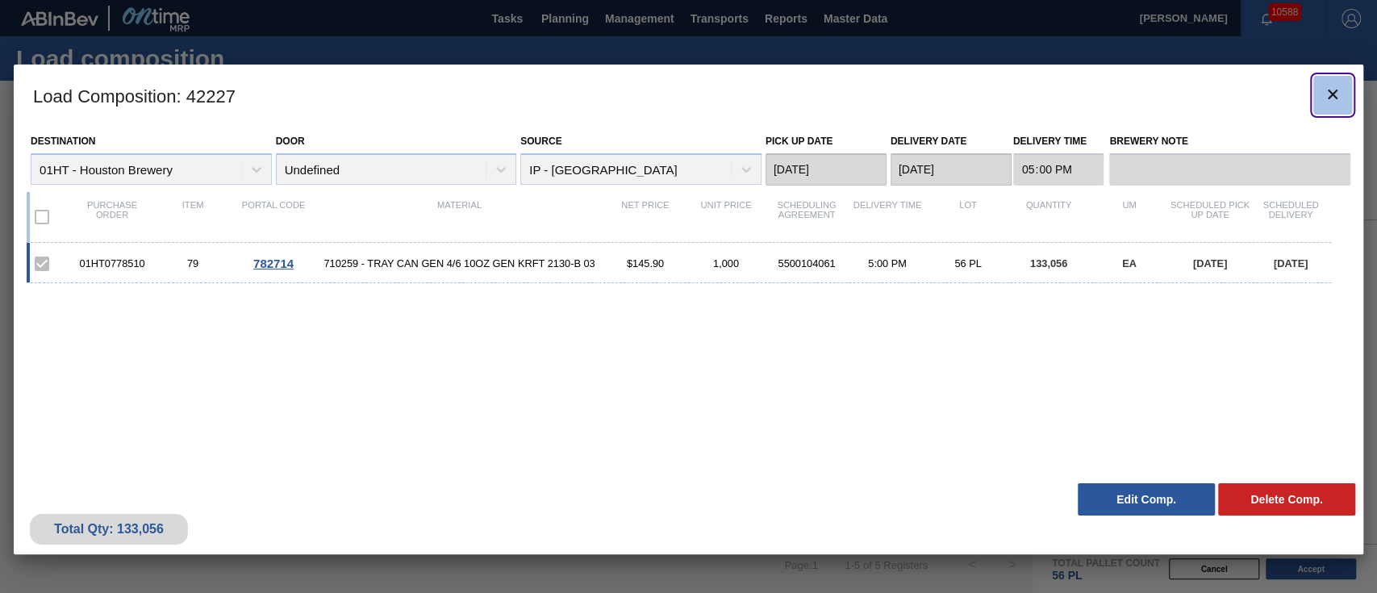
click at [1334, 101] on icon "botão de ícone" at bounding box center [1332, 94] width 19 height 19
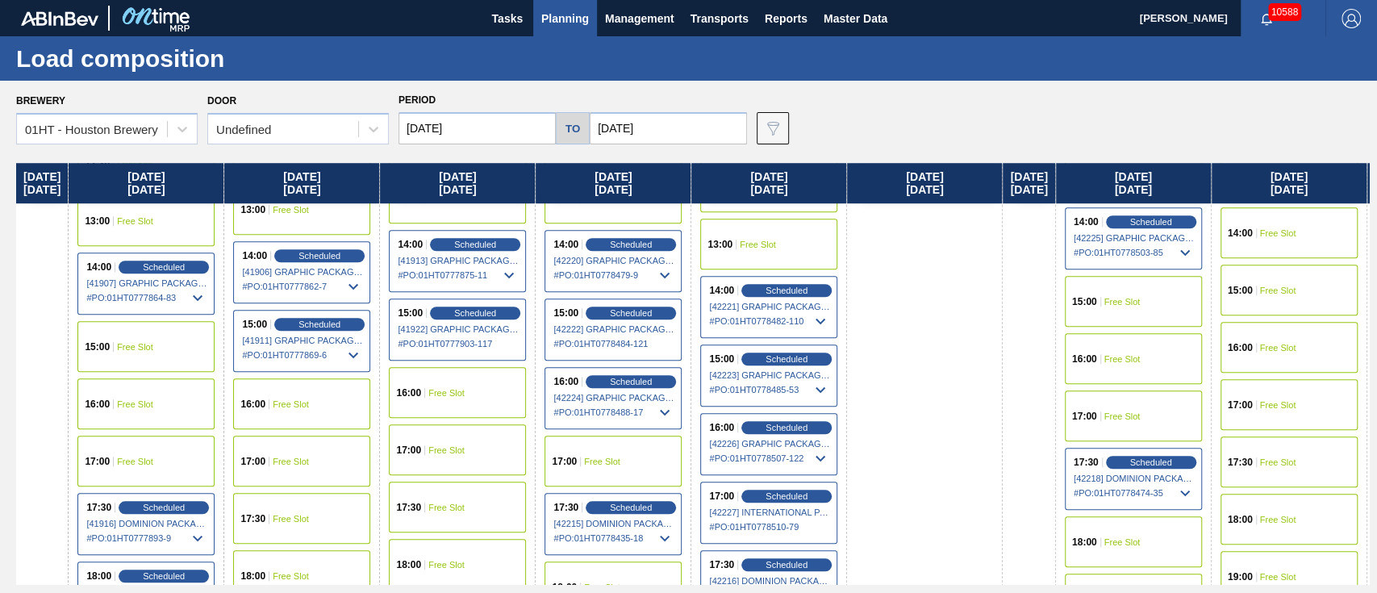
scroll to position [860, 0]
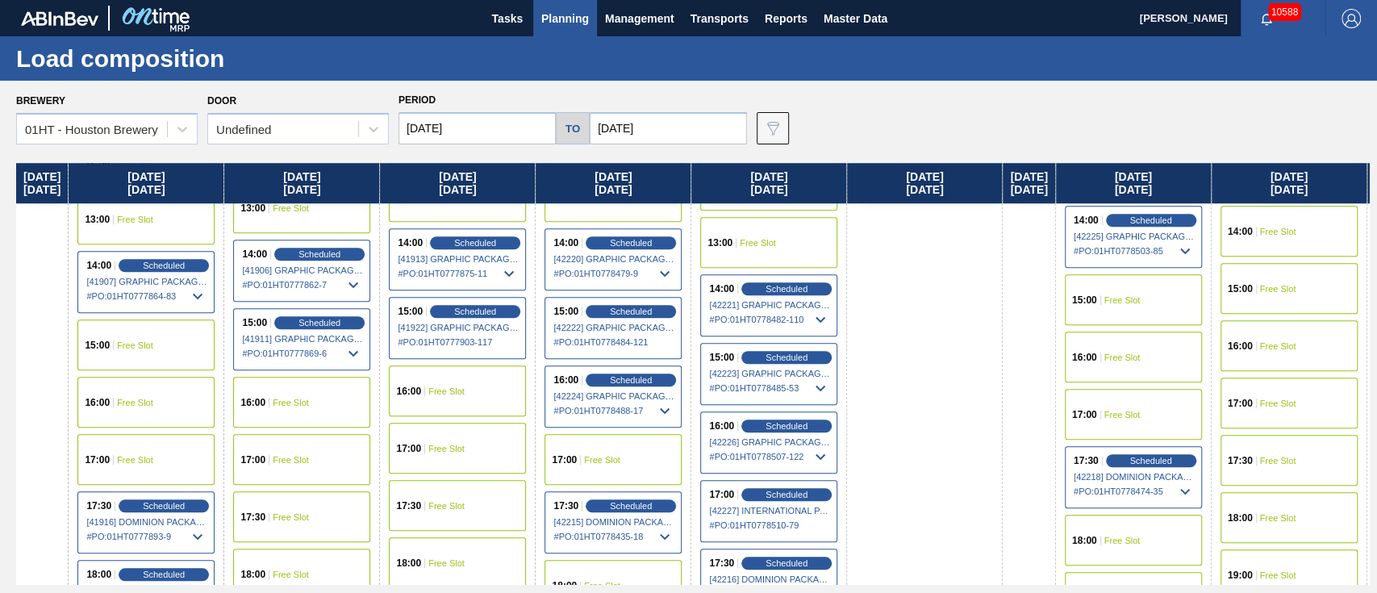
click at [1143, 405] on div "17:00 Free Slot" at bounding box center [1133, 414] width 137 height 51
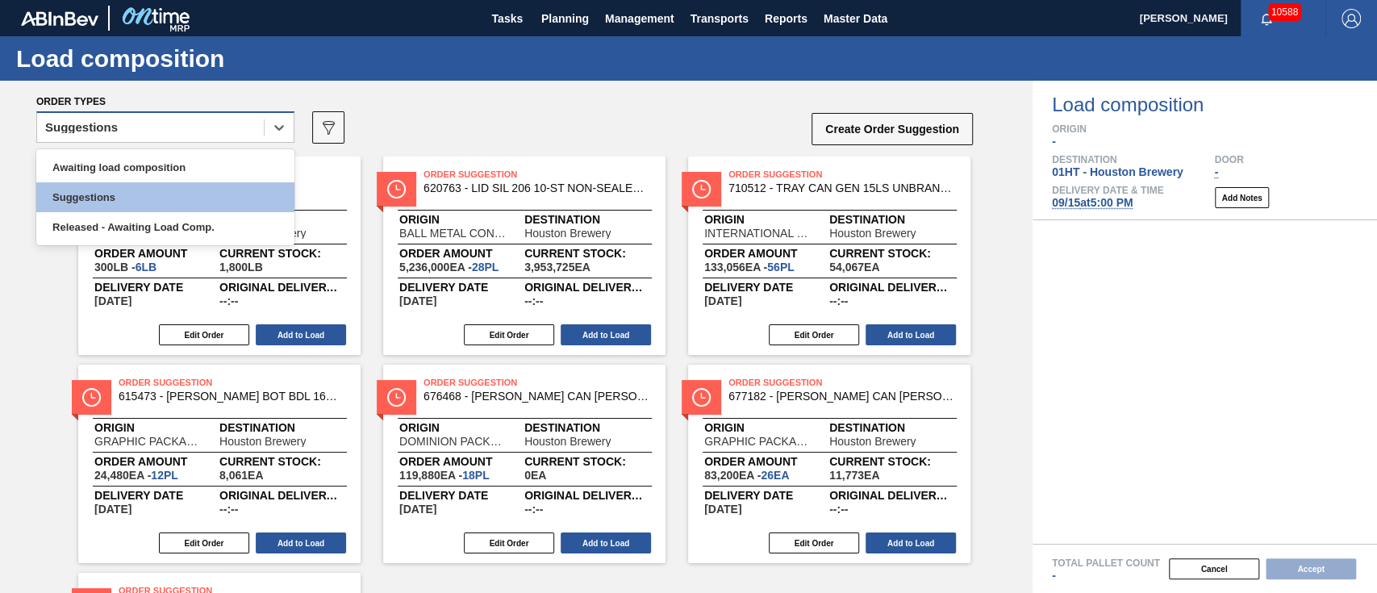
click at [184, 139] on div "Suggestions" at bounding box center [150, 127] width 227 height 23
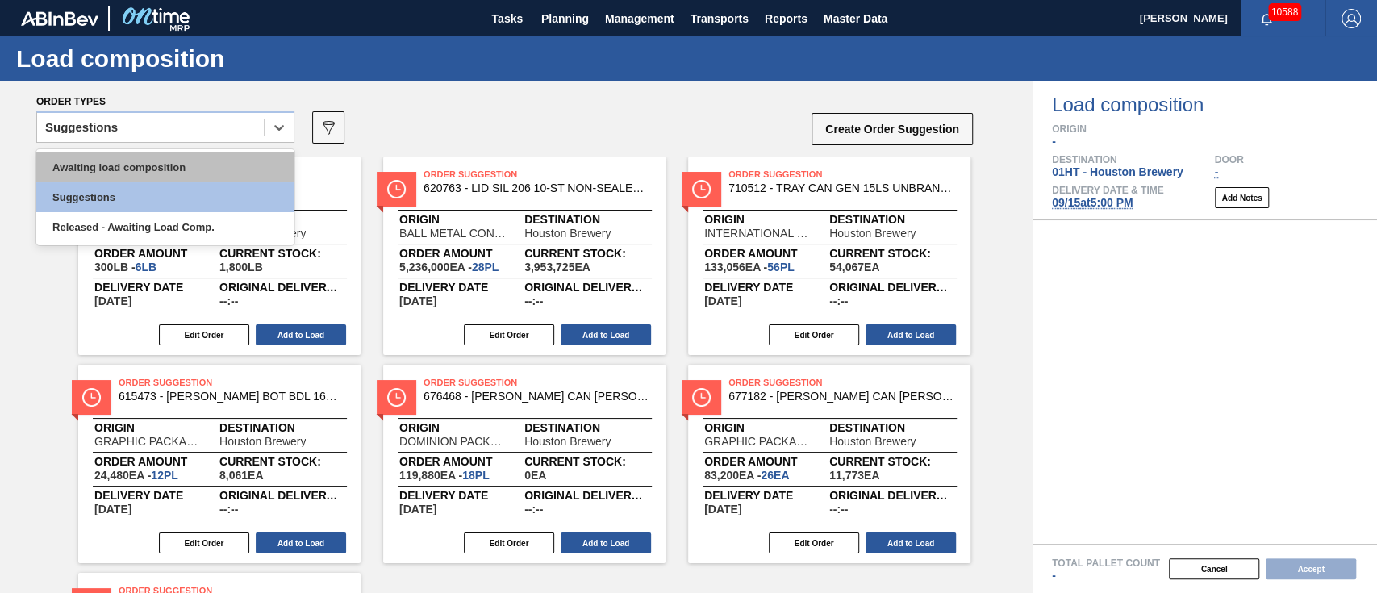
click at [190, 167] on div "Awaiting load composition" at bounding box center [165, 168] width 258 height 30
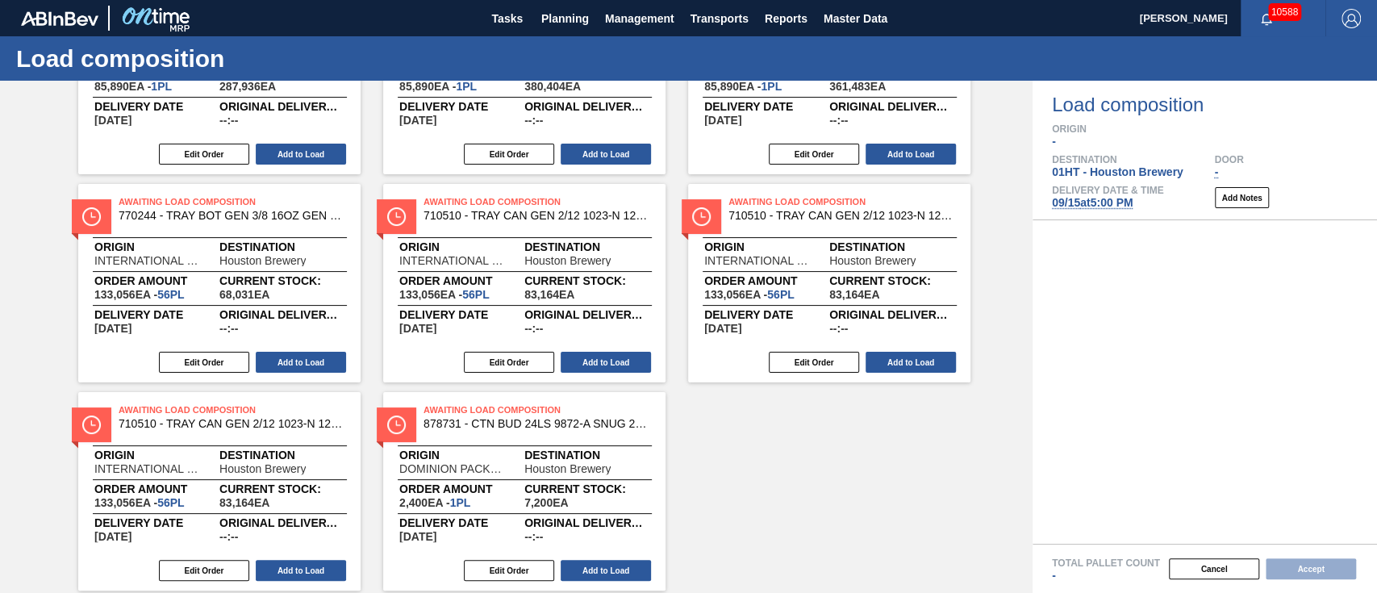
scroll to position [215, 0]
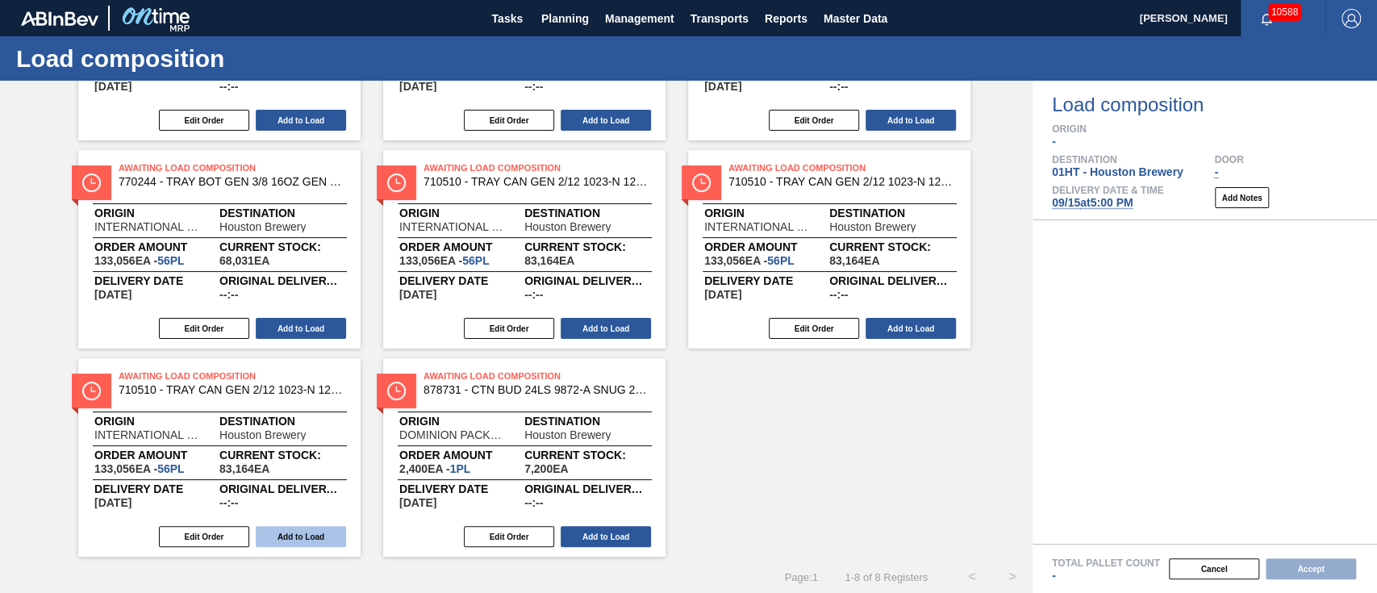
click at [291, 533] on button "Add to Load" at bounding box center [301, 536] width 90 height 21
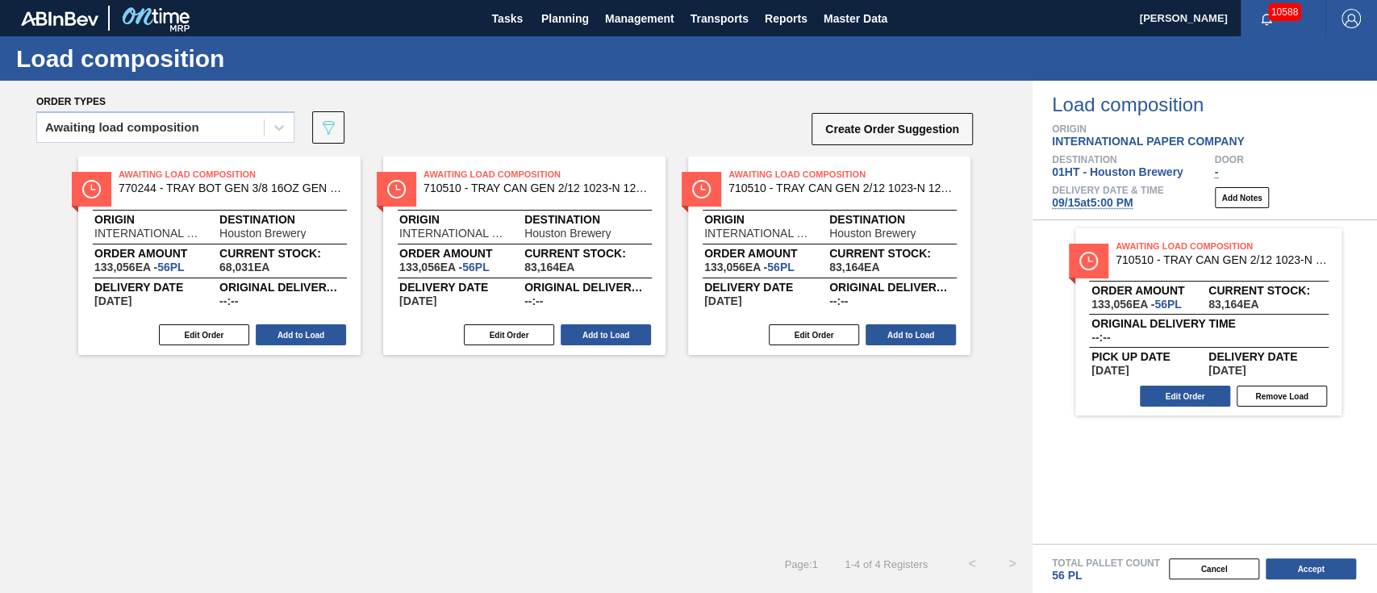
scroll to position [0, 0]
click at [1317, 564] on button "Accept" at bounding box center [1311, 568] width 90 height 21
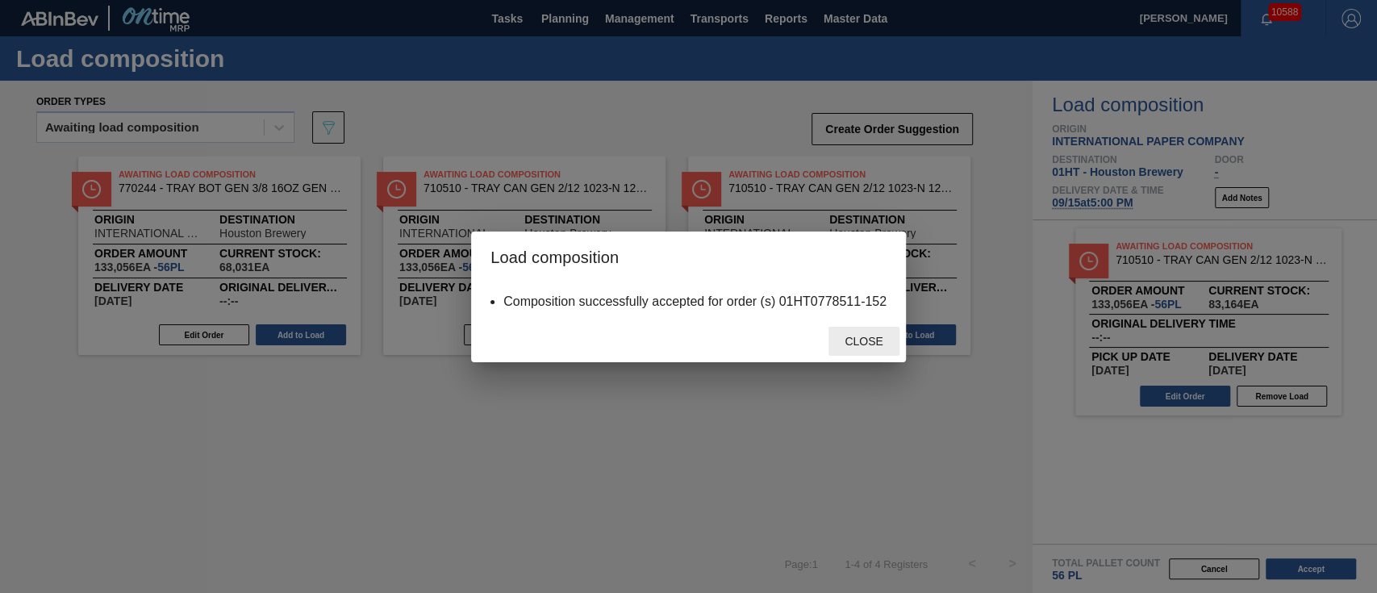
click at [860, 342] on span "Close" at bounding box center [864, 341] width 64 height 13
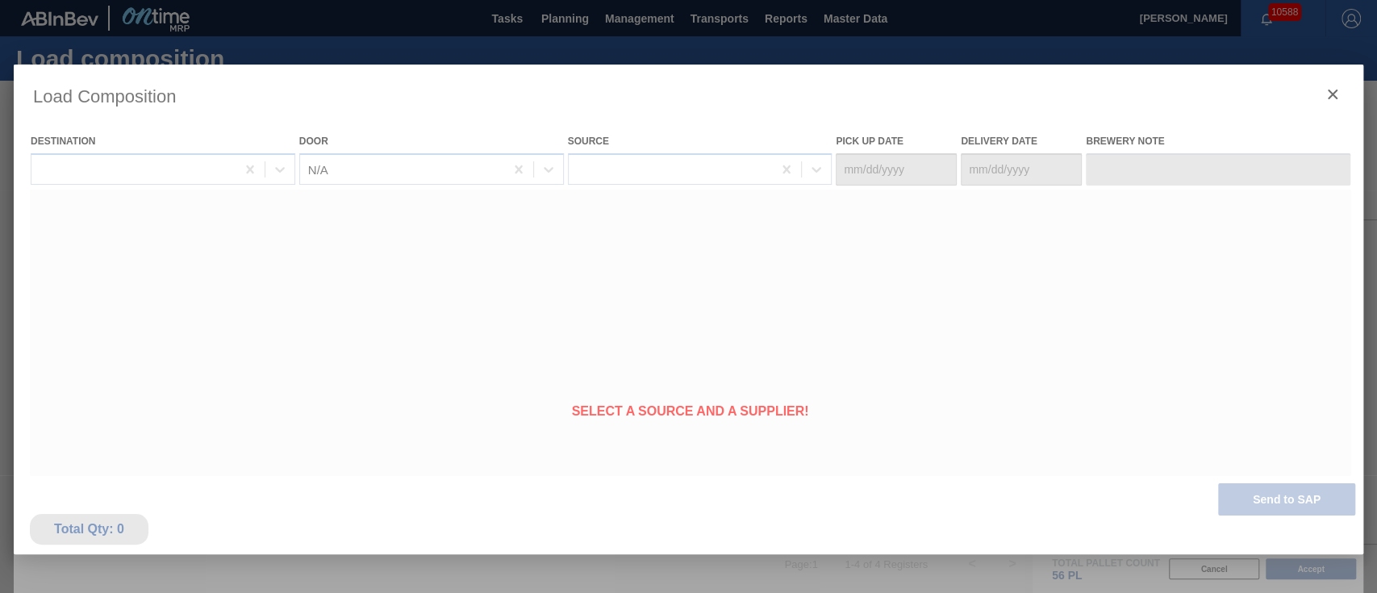
type Date "[DATE]"
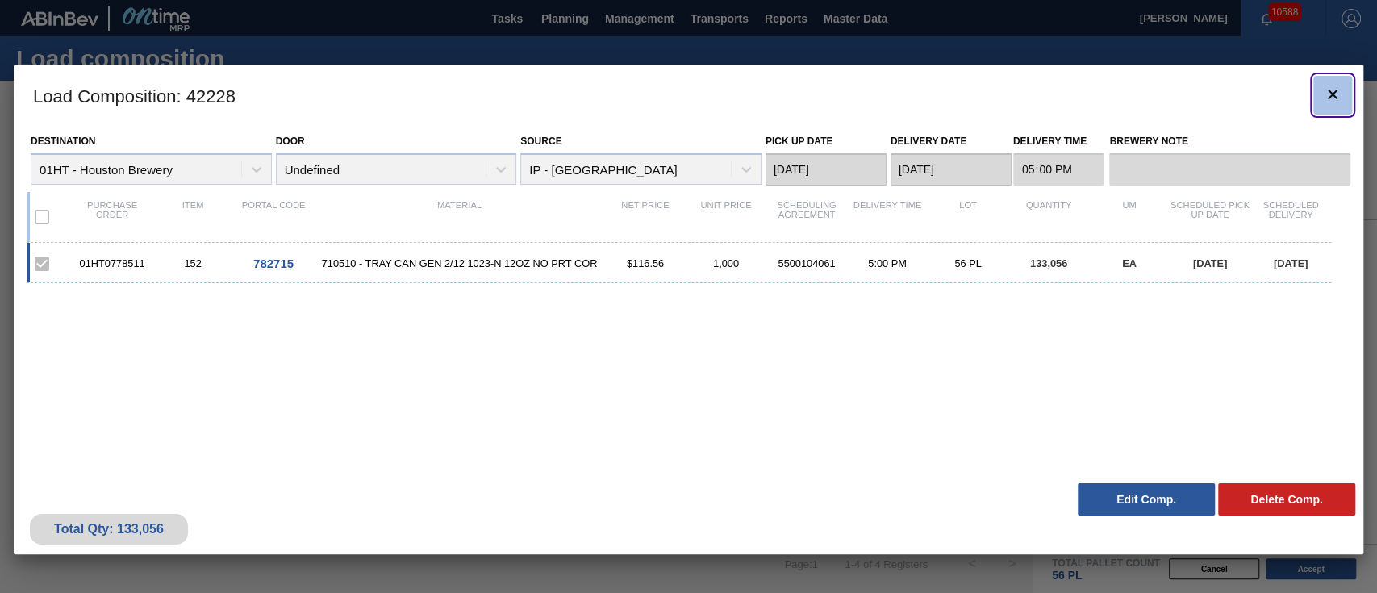
drag, startPoint x: 1333, startPoint y: 101, endPoint x: 1333, endPoint y: 87, distance: 13.7
click at [1333, 87] on icon "botão de ícone" at bounding box center [1332, 94] width 19 height 19
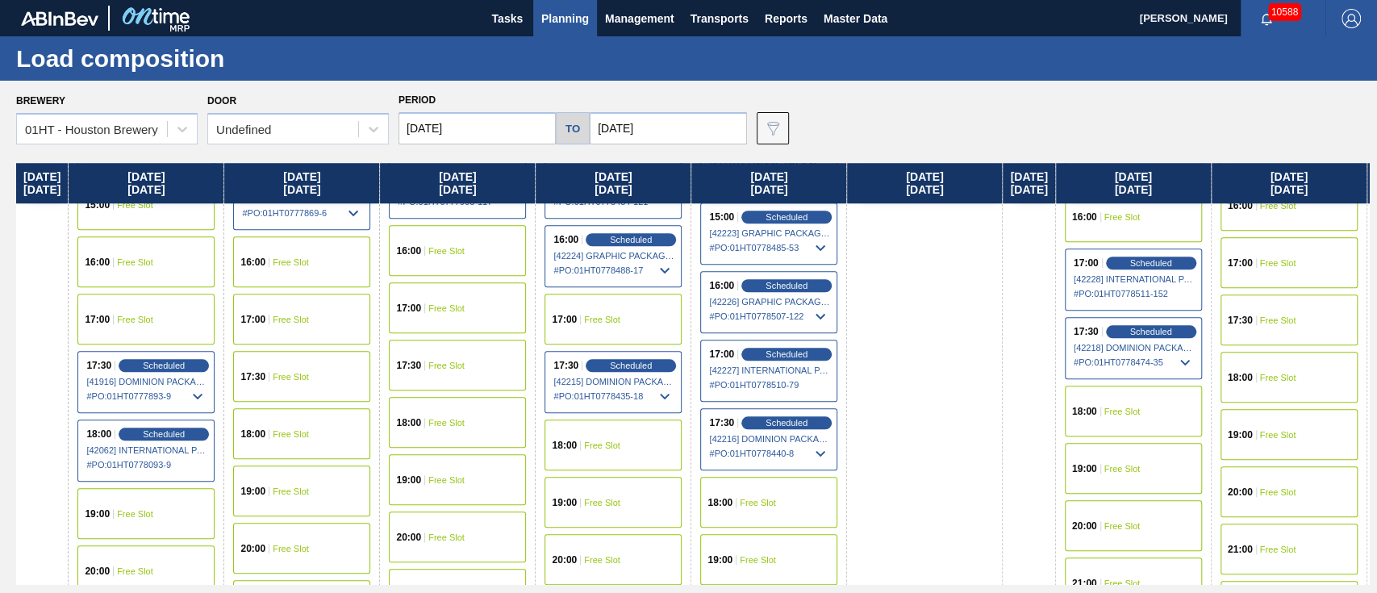
scroll to position [968, 0]
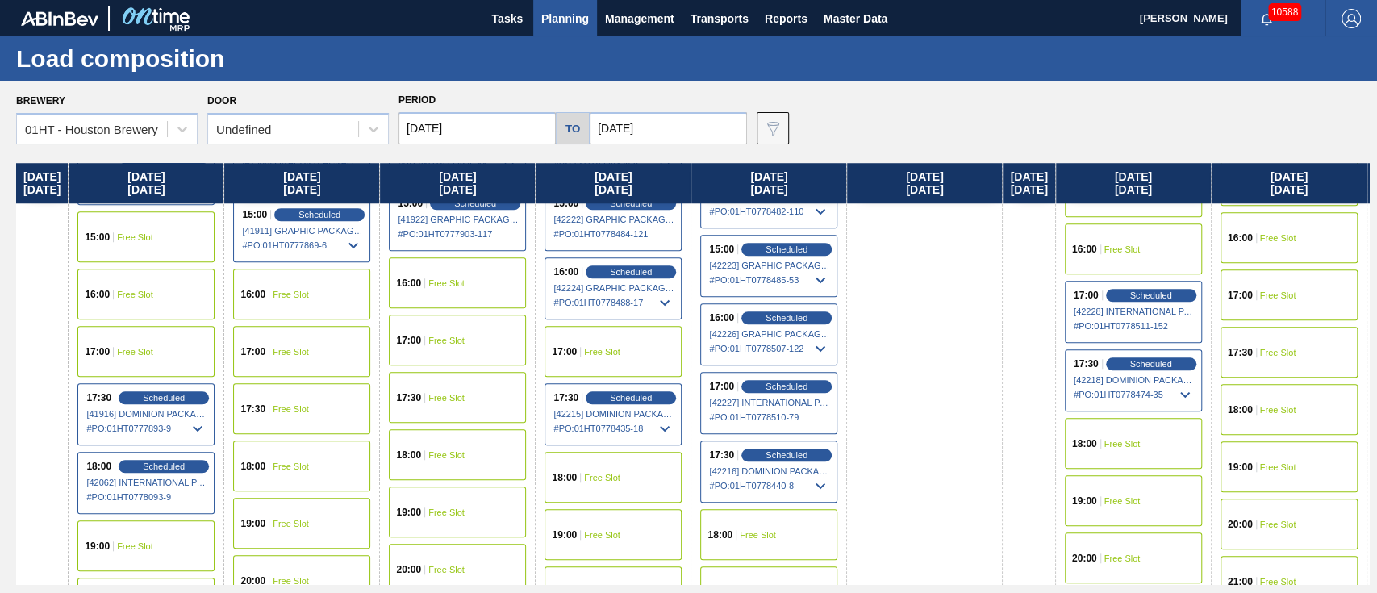
click at [1296, 297] on div "17:00 Free Slot" at bounding box center [1289, 295] width 137 height 51
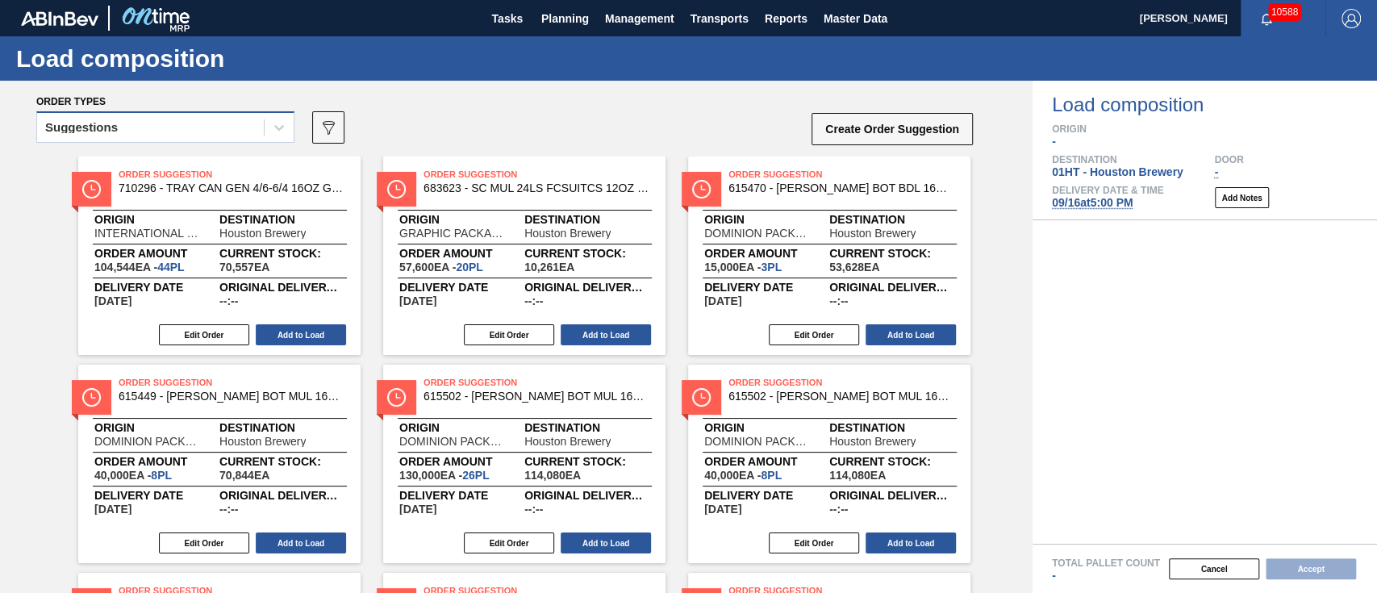
click at [190, 126] on div "Suggestions" at bounding box center [150, 127] width 227 height 23
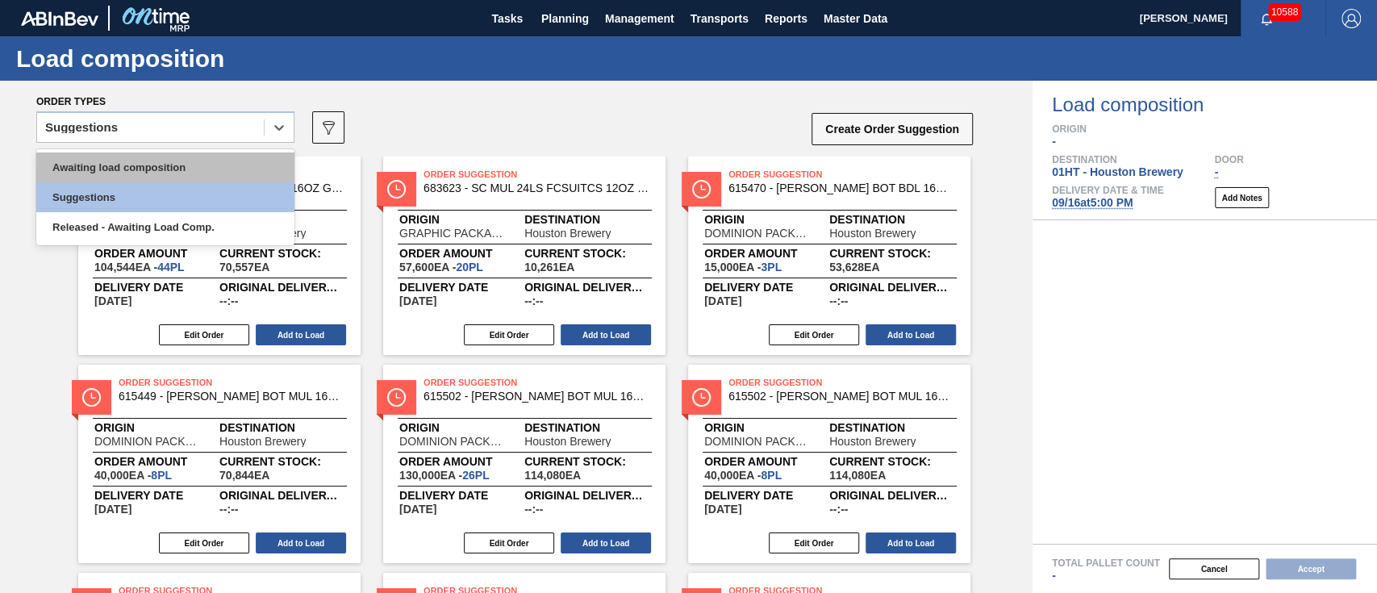
click at [194, 154] on div "Awaiting load composition" at bounding box center [165, 168] width 258 height 30
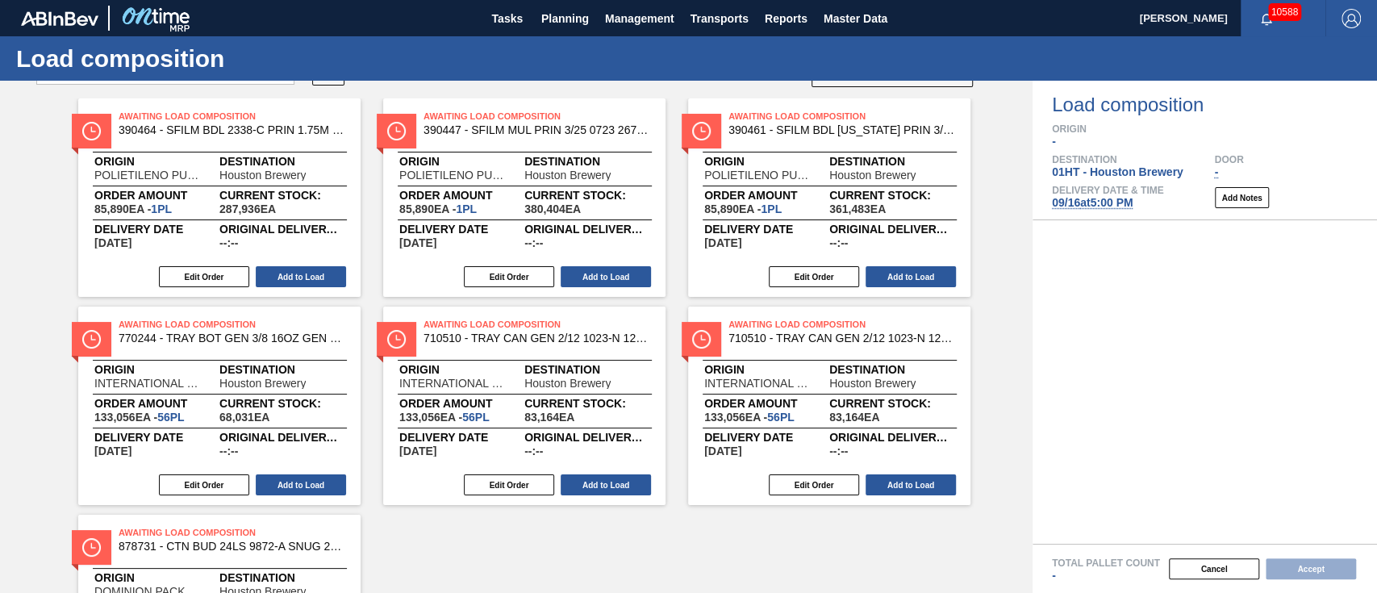
scroll to position [107, 0]
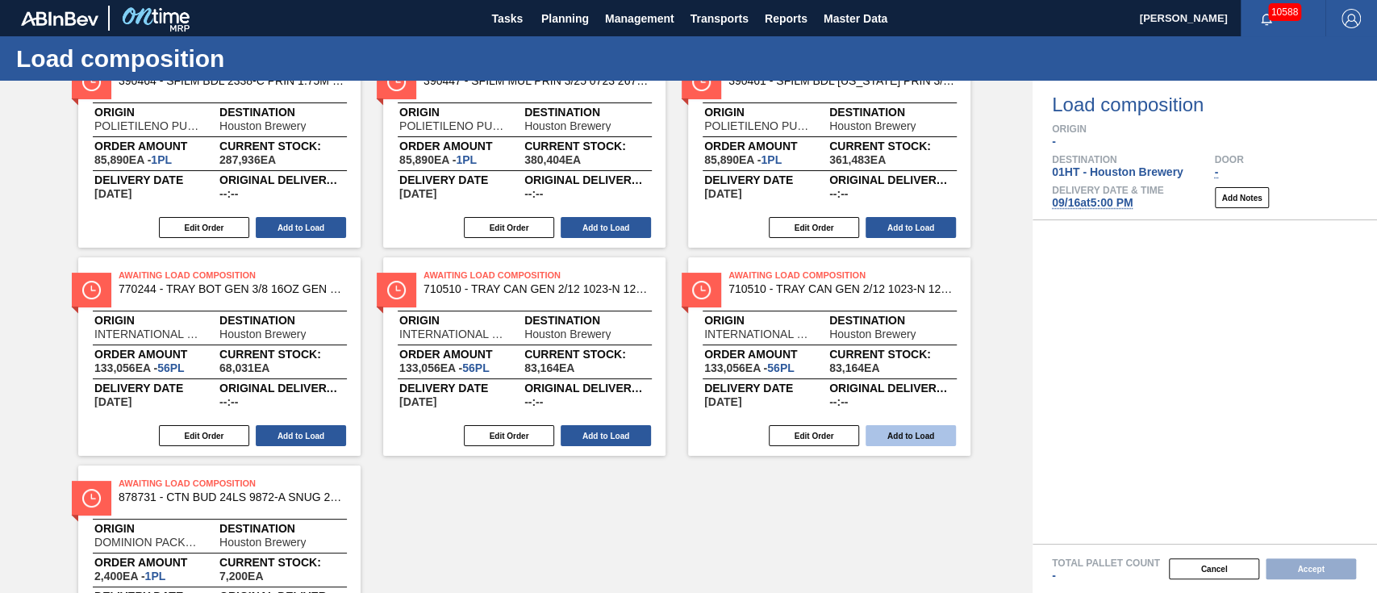
click at [917, 436] on button "Add to Load" at bounding box center [911, 435] width 90 height 21
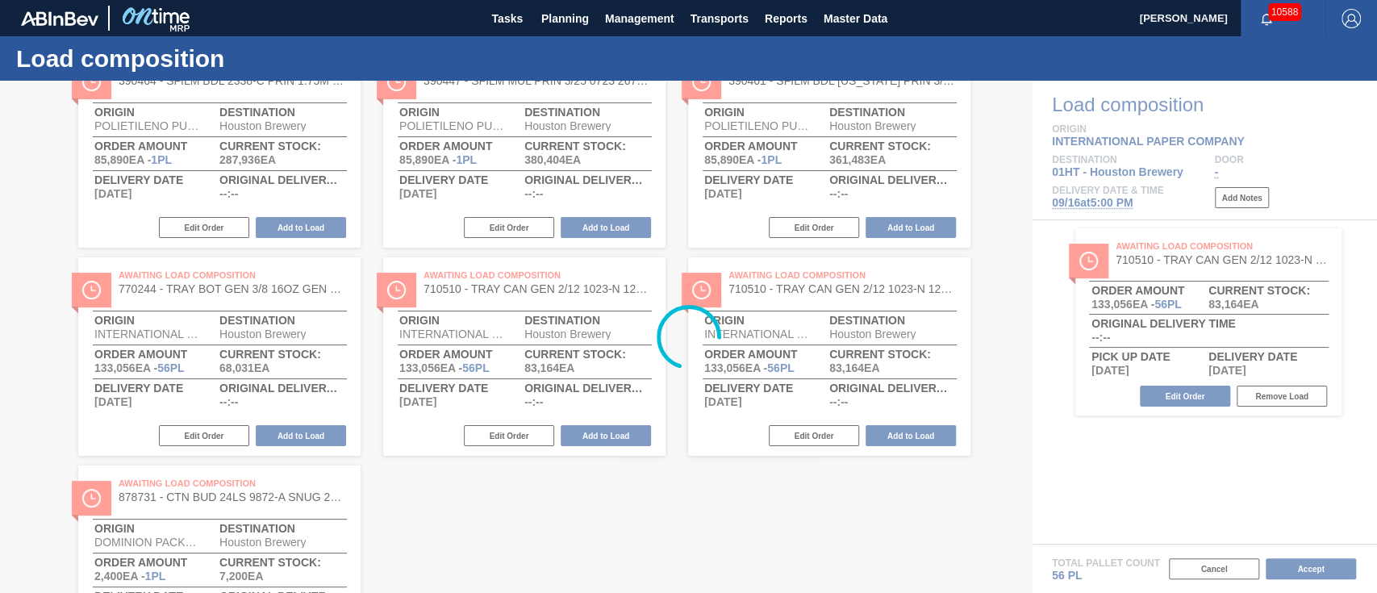
scroll to position [0, 0]
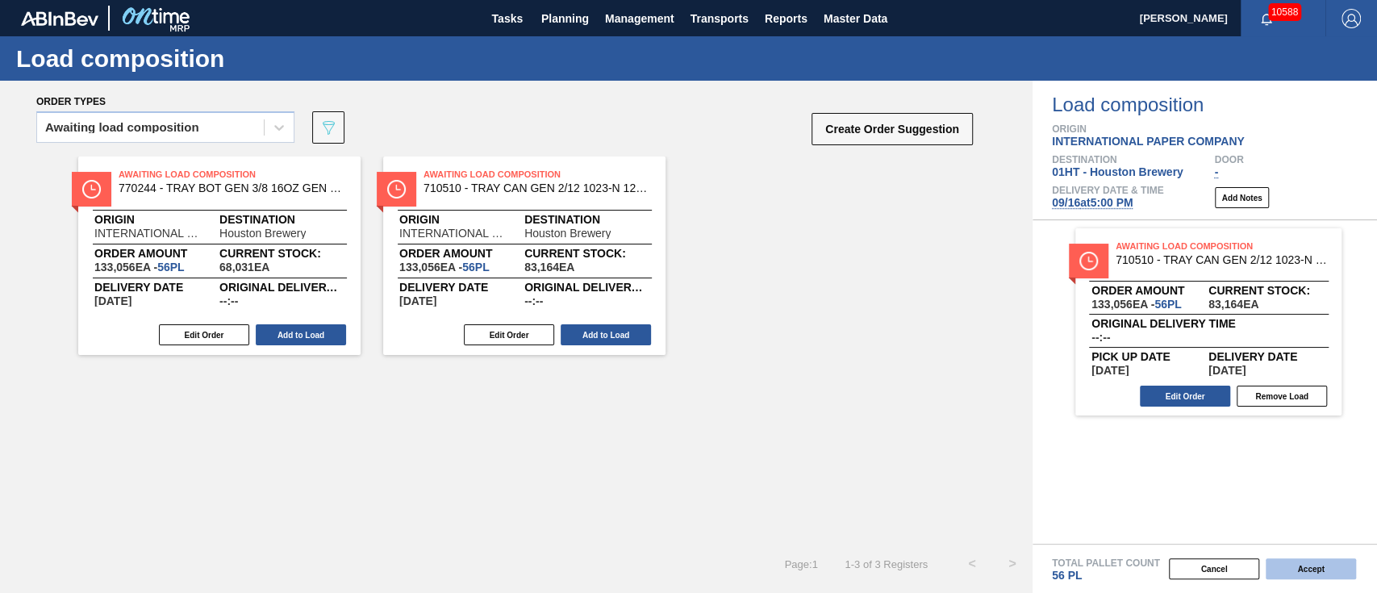
click at [1288, 565] on button "Accept" at bounding box center [1311, 568] width 90 height 21
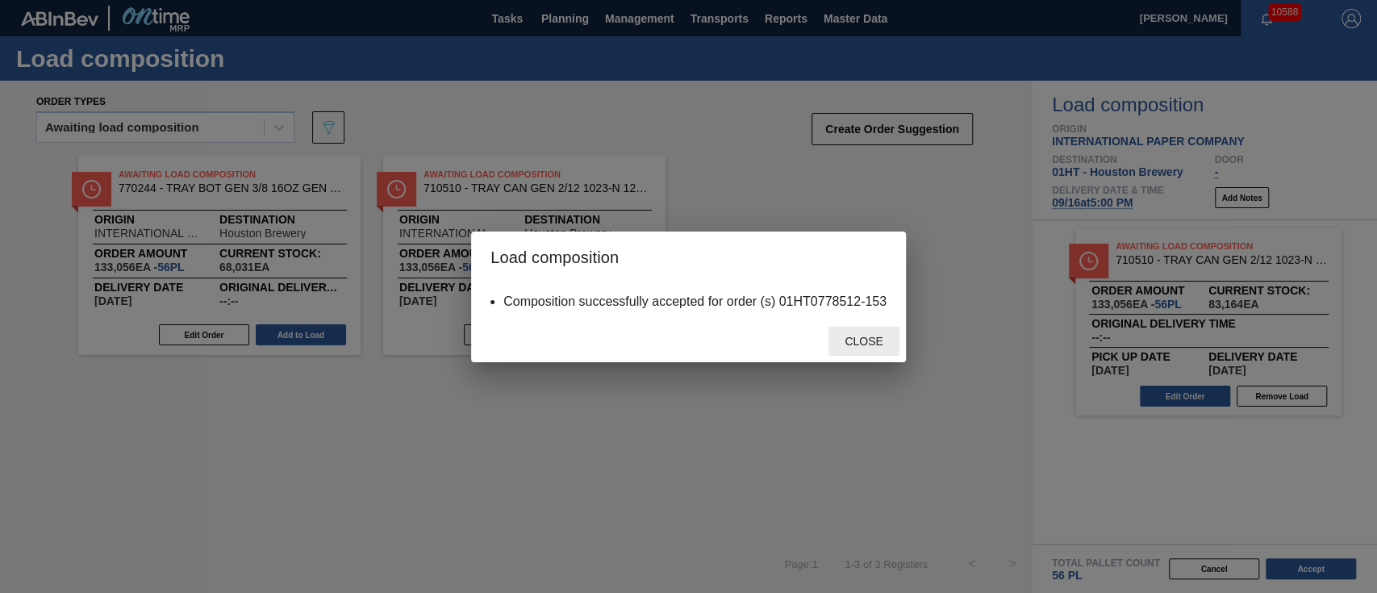
click at [876, 341] on span "Close" at bounding box center [864, 341] width 64 height 13
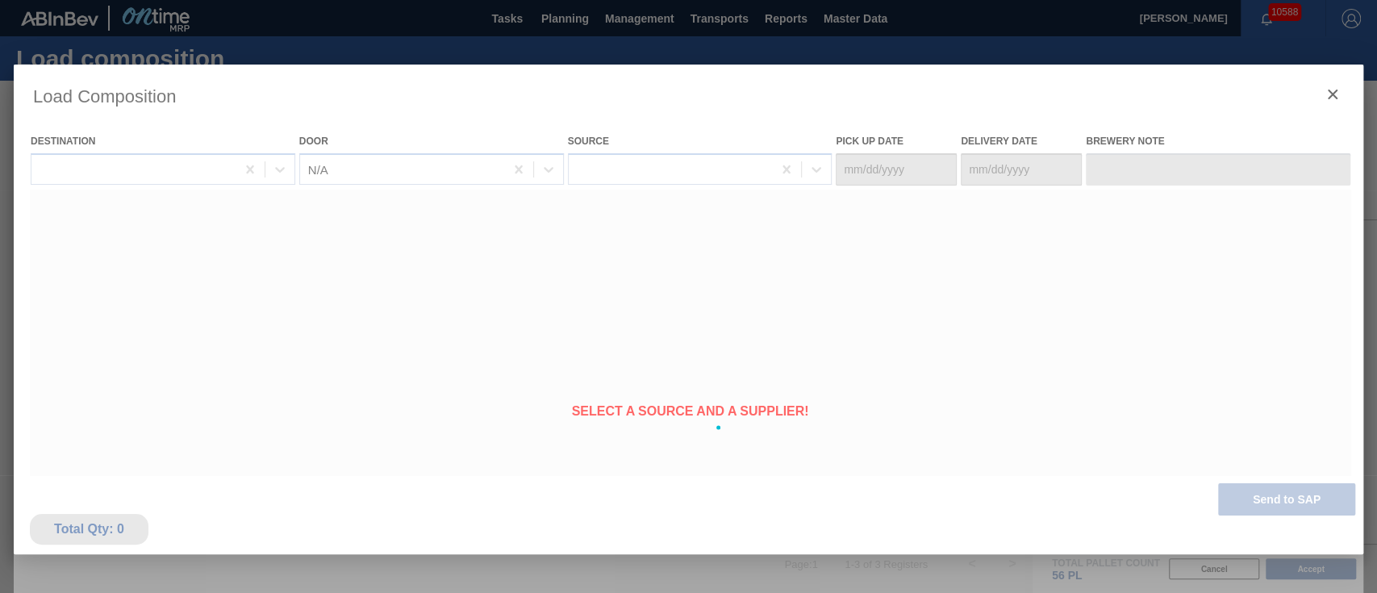
type Date "[DATE]"
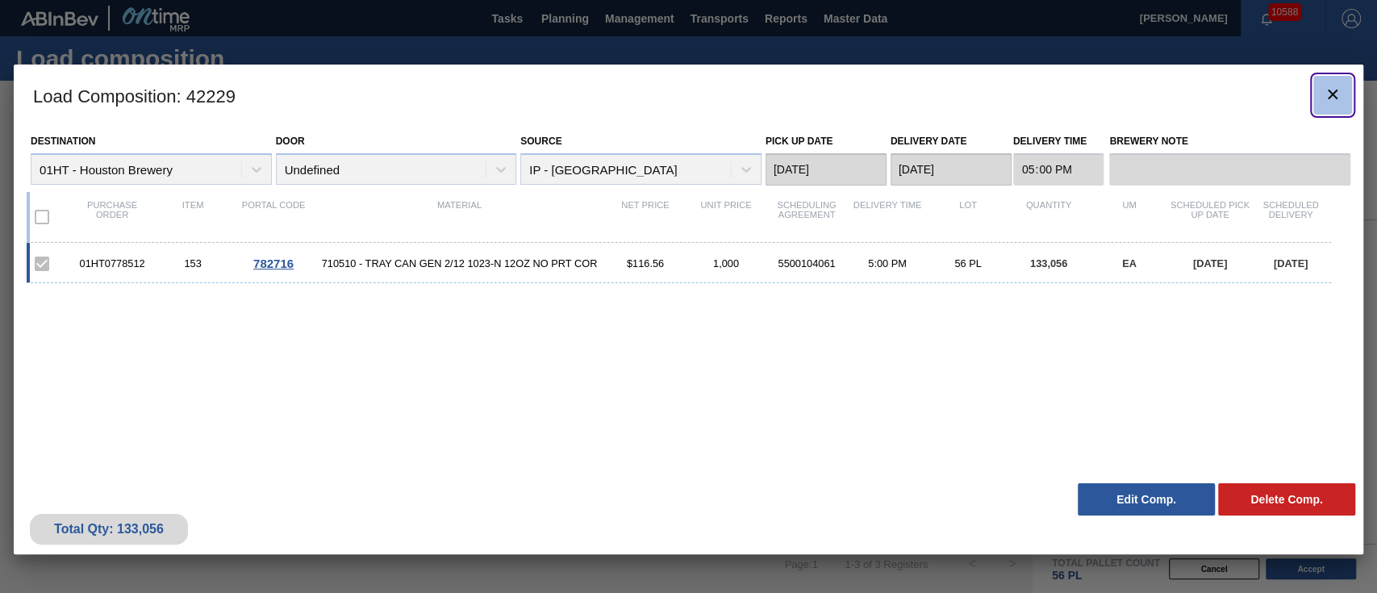
click at [1320, 94] on button "botão de ícone" at bounding box center [1333, 95] width 39 height 39
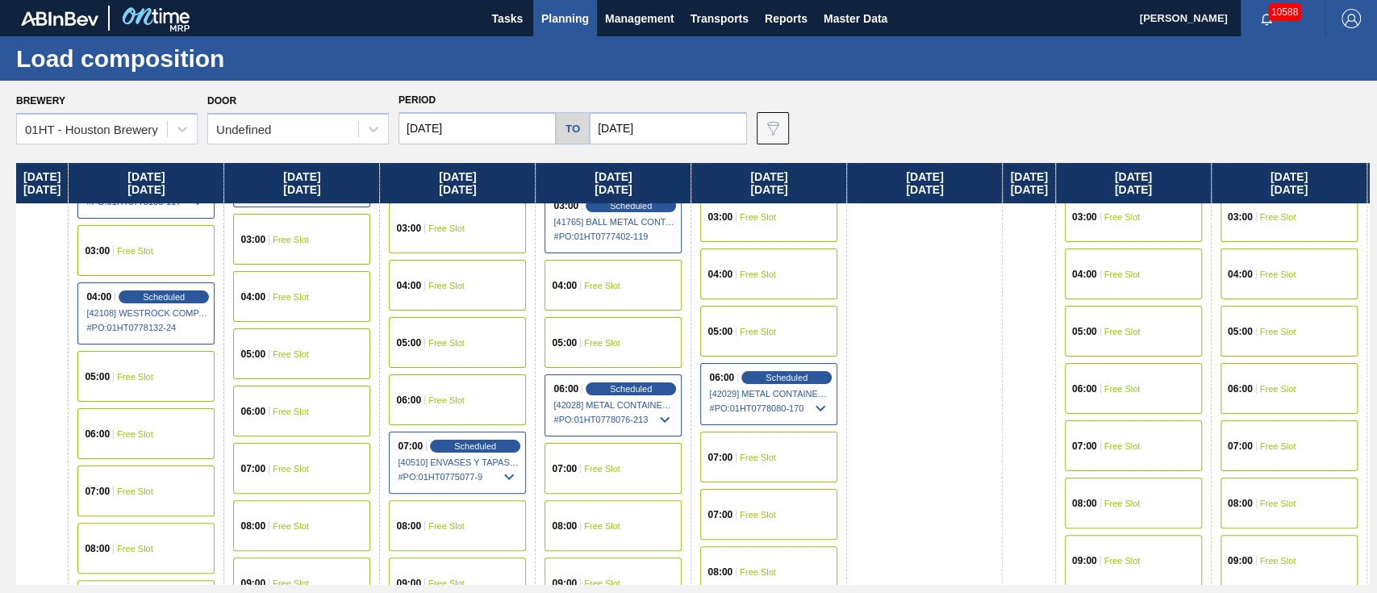
scroll to position [215, 0]
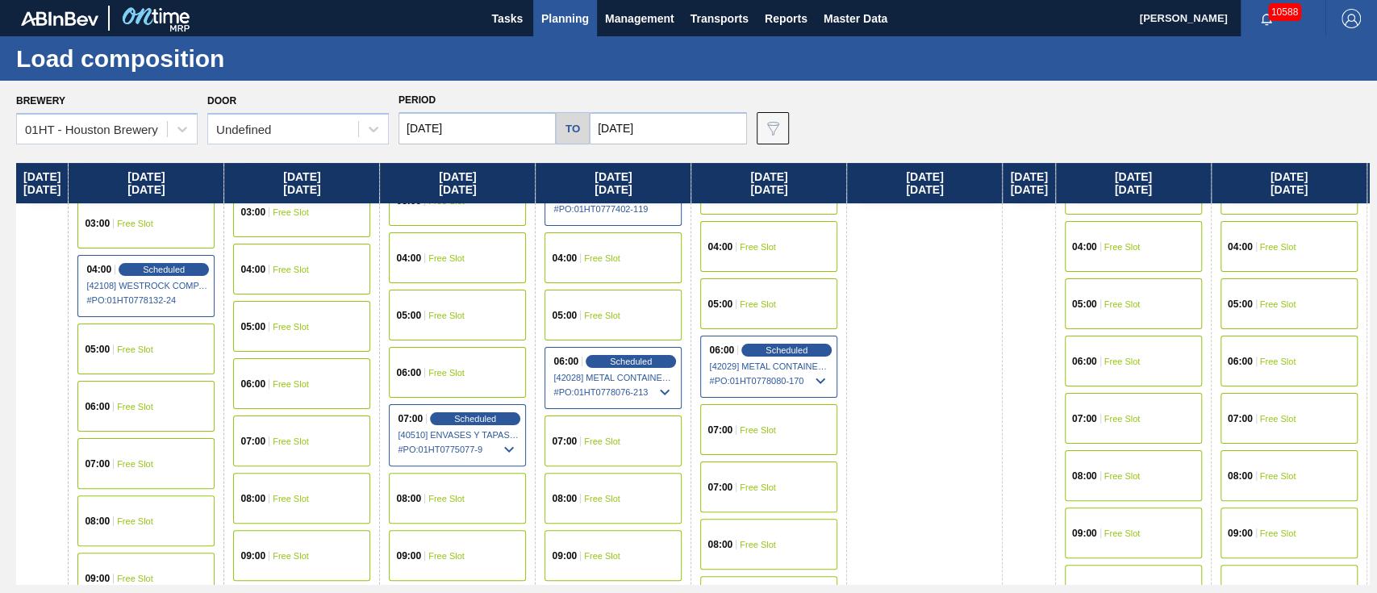
click at [507, 127] on input "[DATE]" at bounding box center [477, 128] width 157 height 32
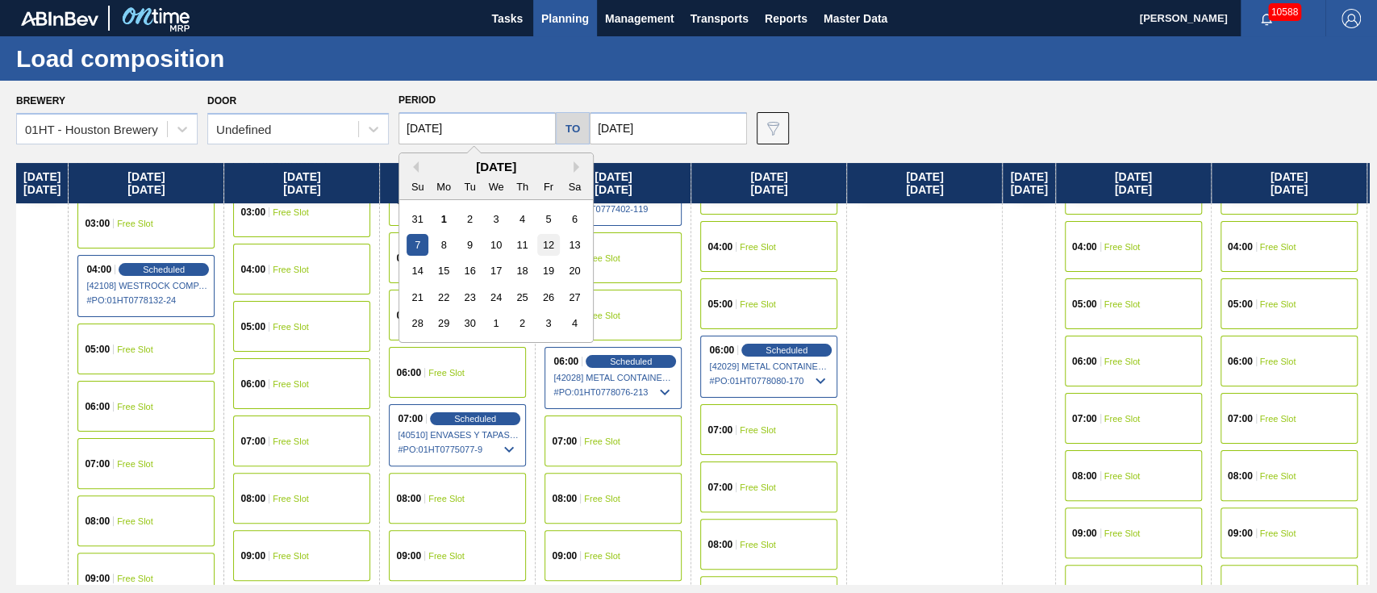
click at [551, 243] on div "12" at bounding box center [548, 245] width 22 height 22
type input "[DATE]"
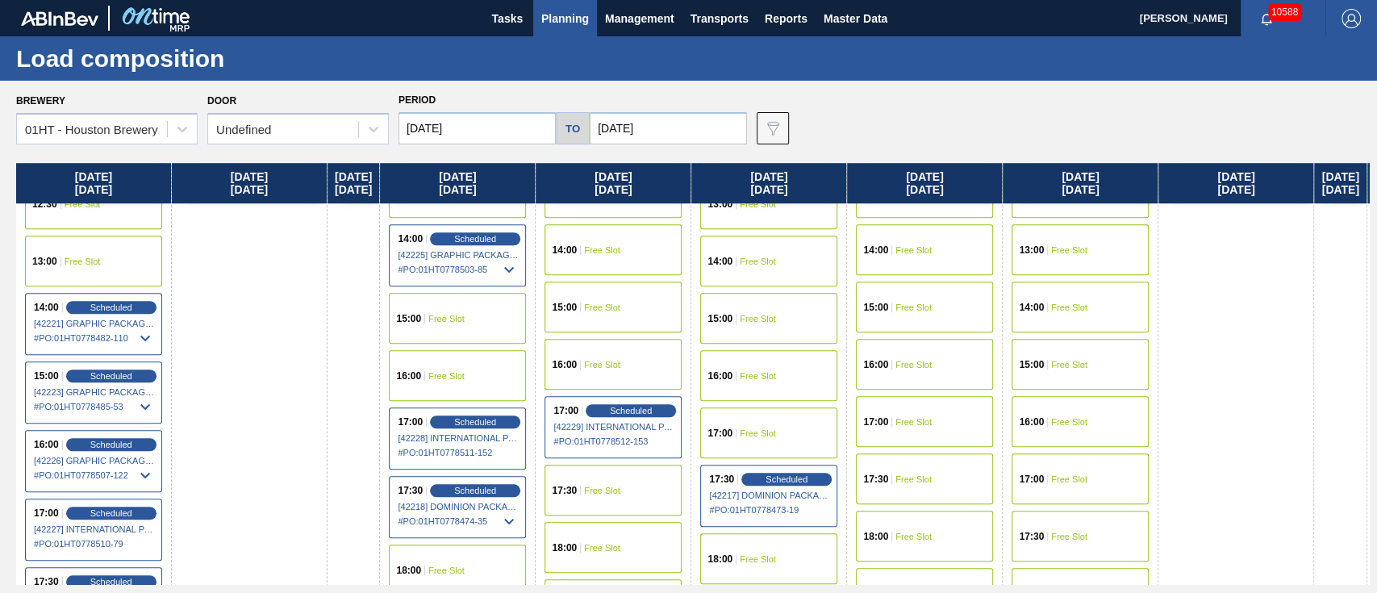
scroll to position [860, 0]
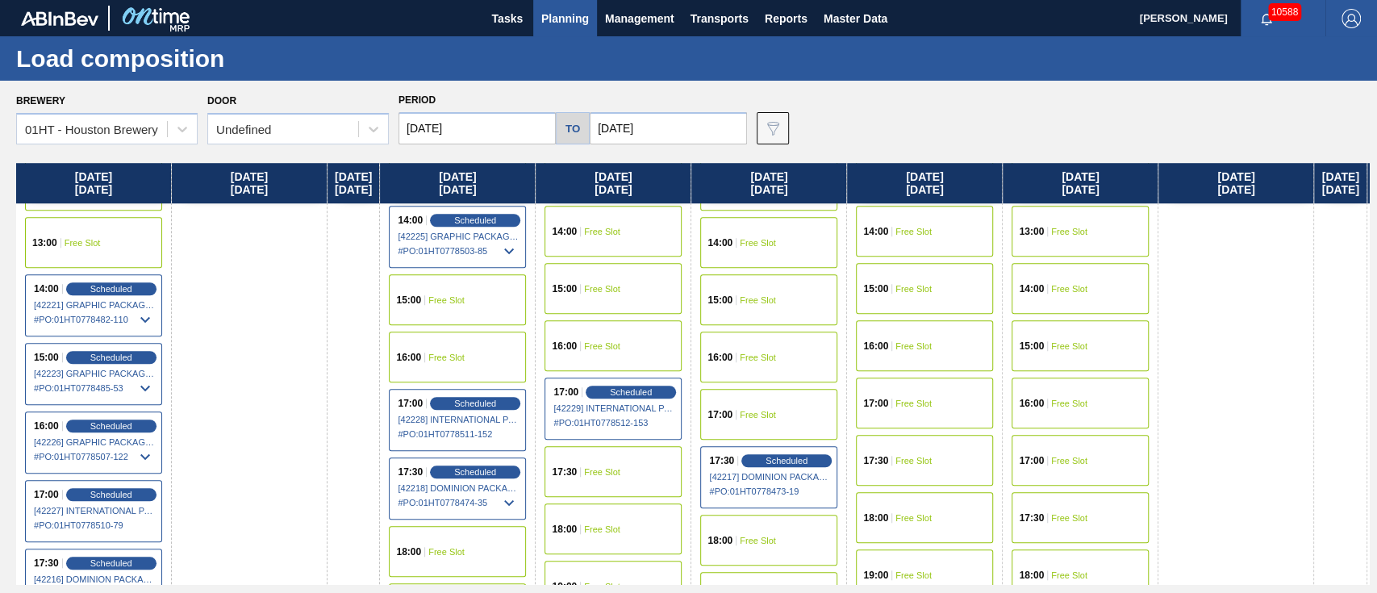
click at [769, 403] on div "17:00 Free Slot" at bounding box center [768, 414] width 137 height 51
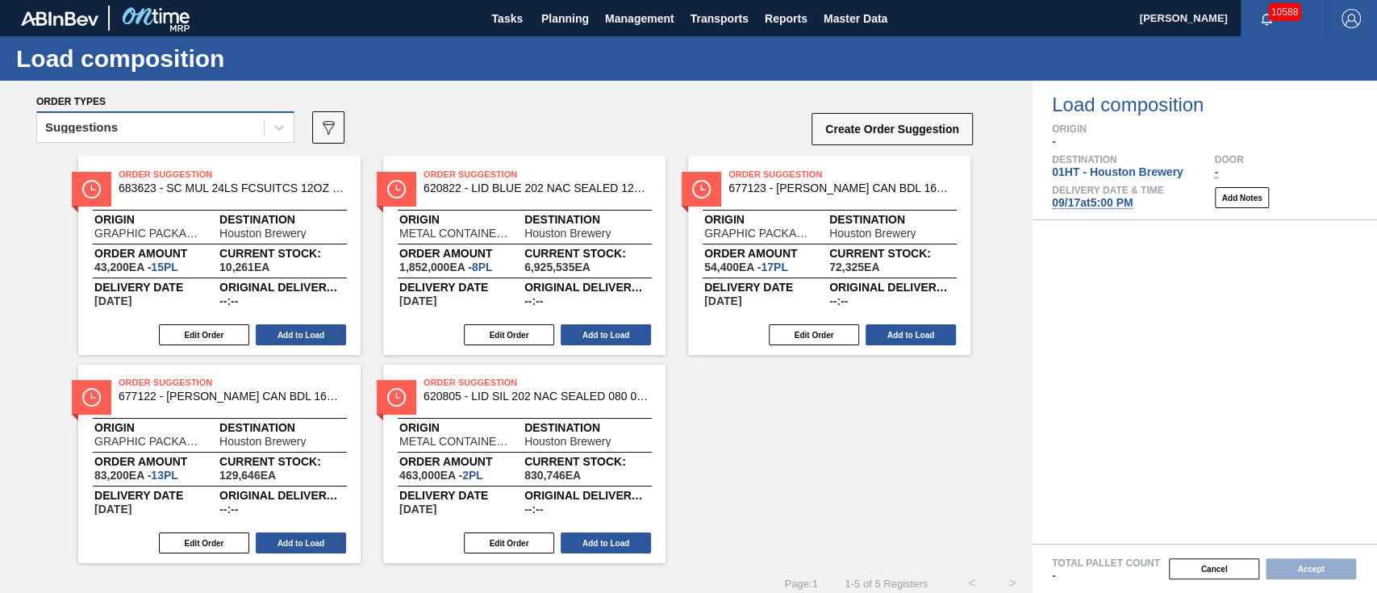
click at [171, 112] on div "Suggestions" at bounding box center [165, 126] width 258 height 31
click at [173, 144] on div "Suggestions" at bounding box center [165, 132] width 258 height 42
click at [173, 126] on div "Suggestions" at bounding box center [150, 127] width 227 height 23
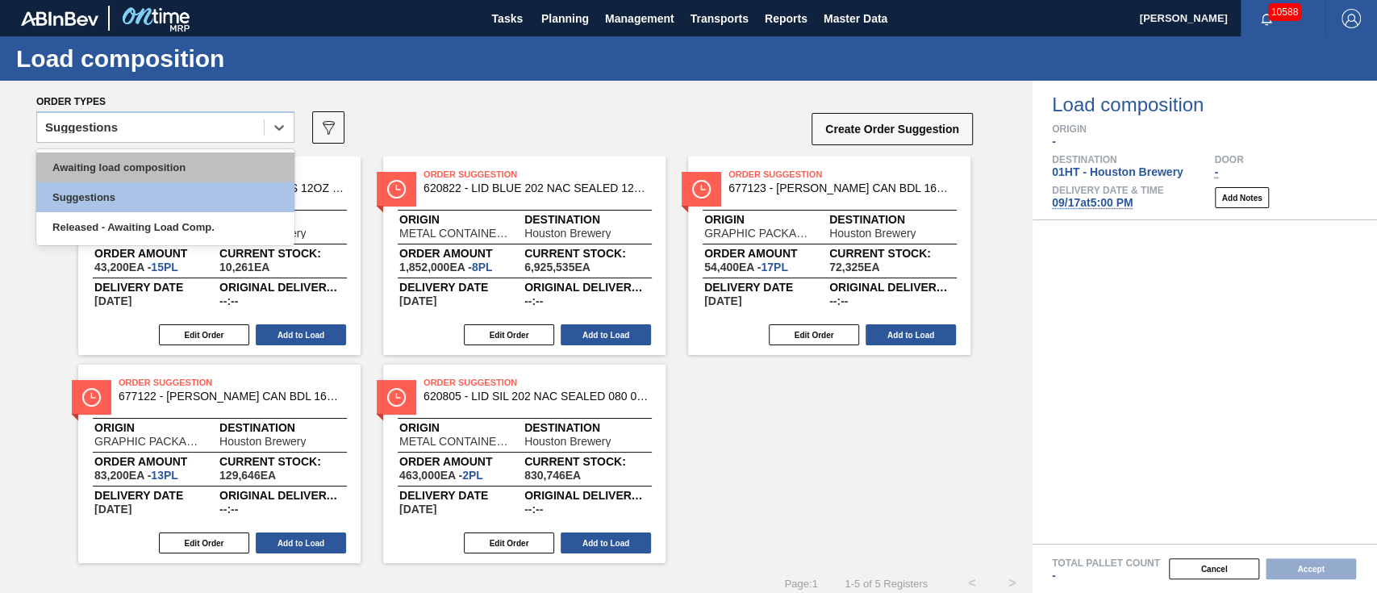
click at [175, 162] on div "Awaiting load composition" at bounding box center [165, 168] width 258 height 30
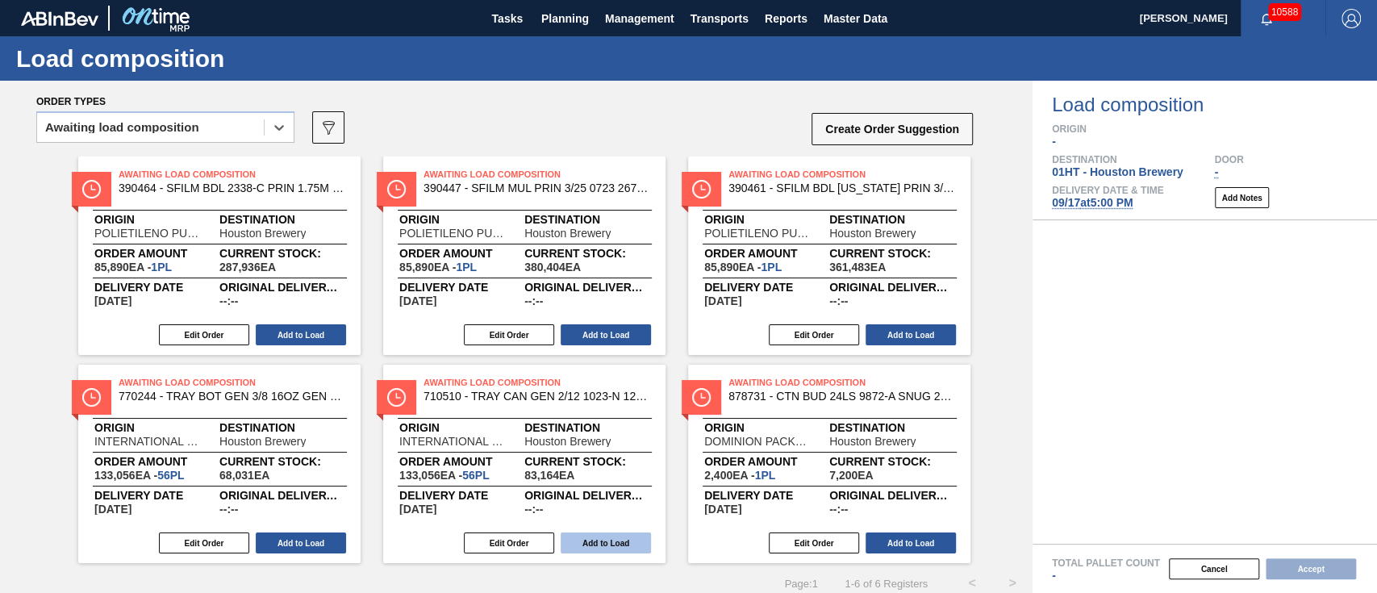
click at [595, 539] on button "Add to Load" at bounding box center [606, 543] width 90 height 21
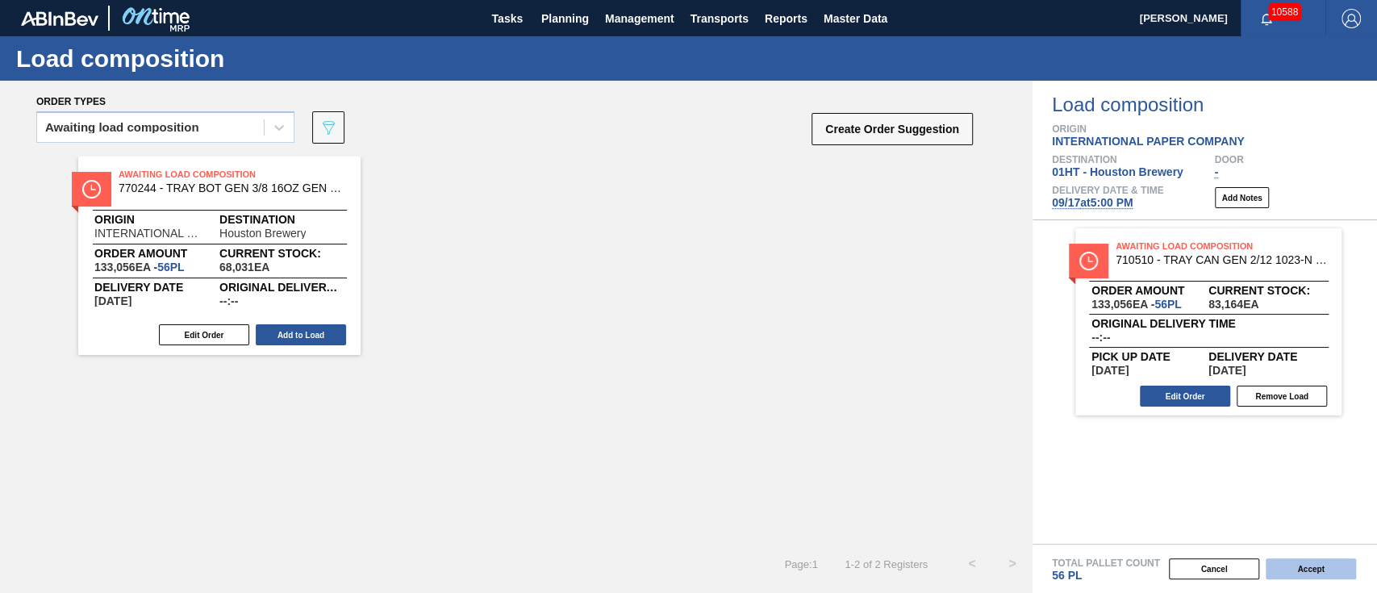
click at [1279, 563] on button "Accept" at bounding box center [1311, 568] width 90 height 21
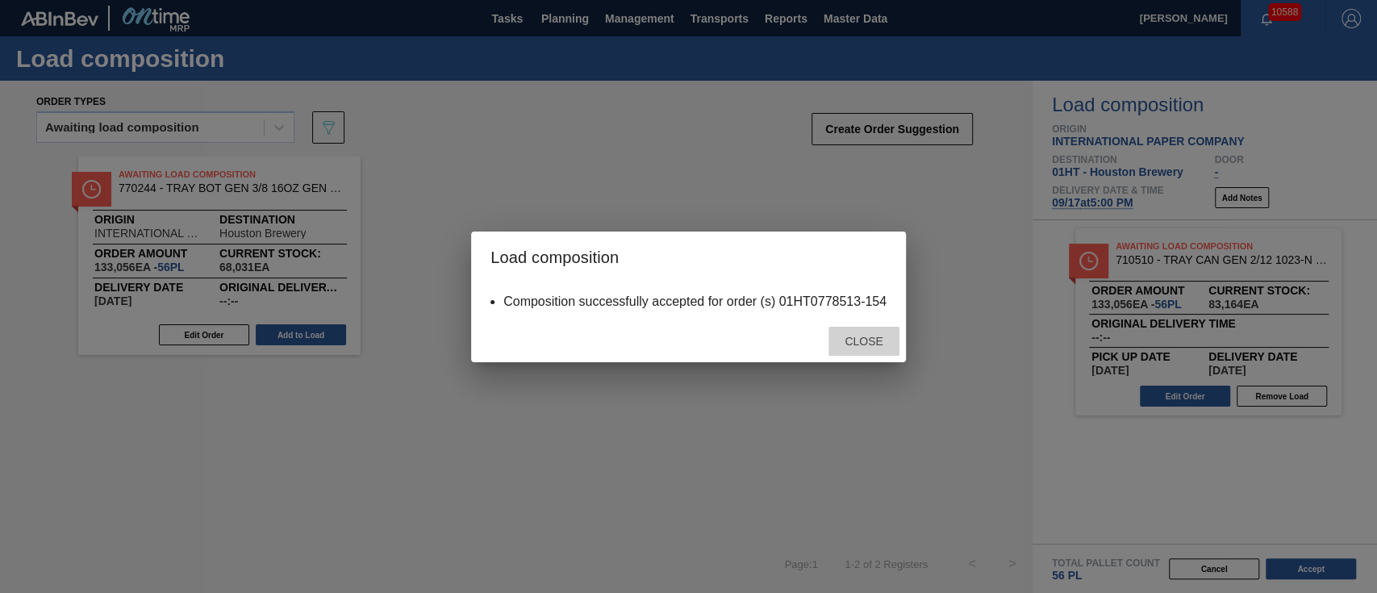
click at [866, 333] on div "Close" at bounding box center [864, 342] width 71 height 30
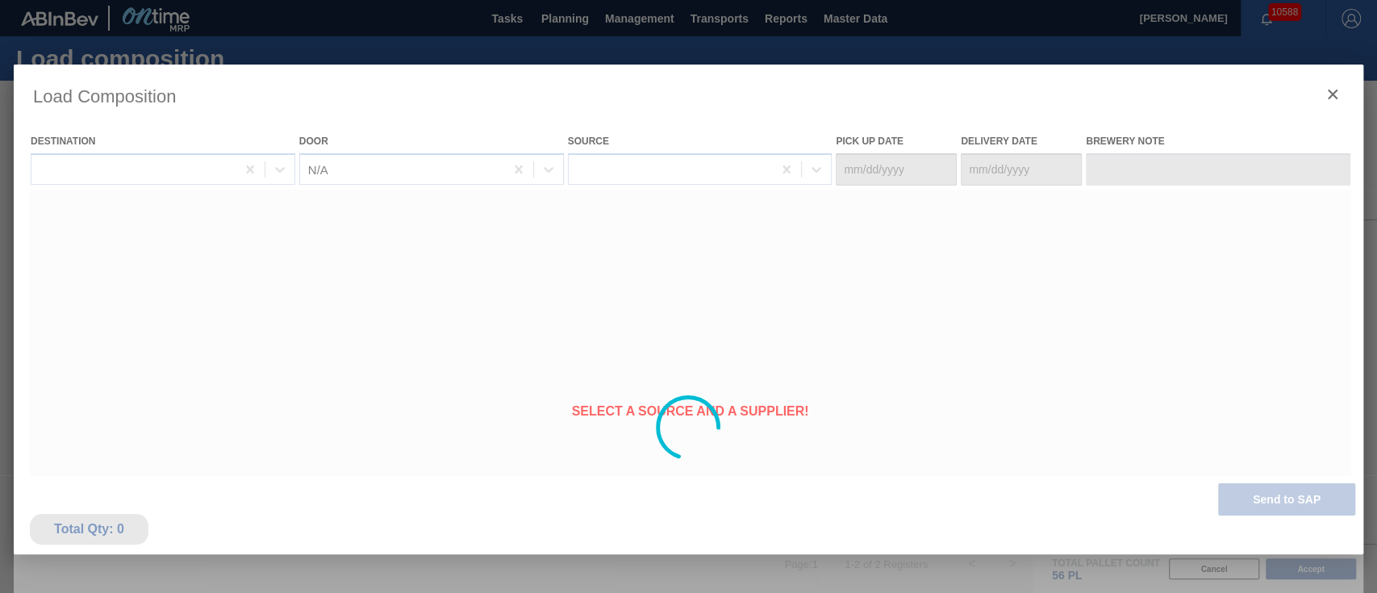
type Date "[DATE]"
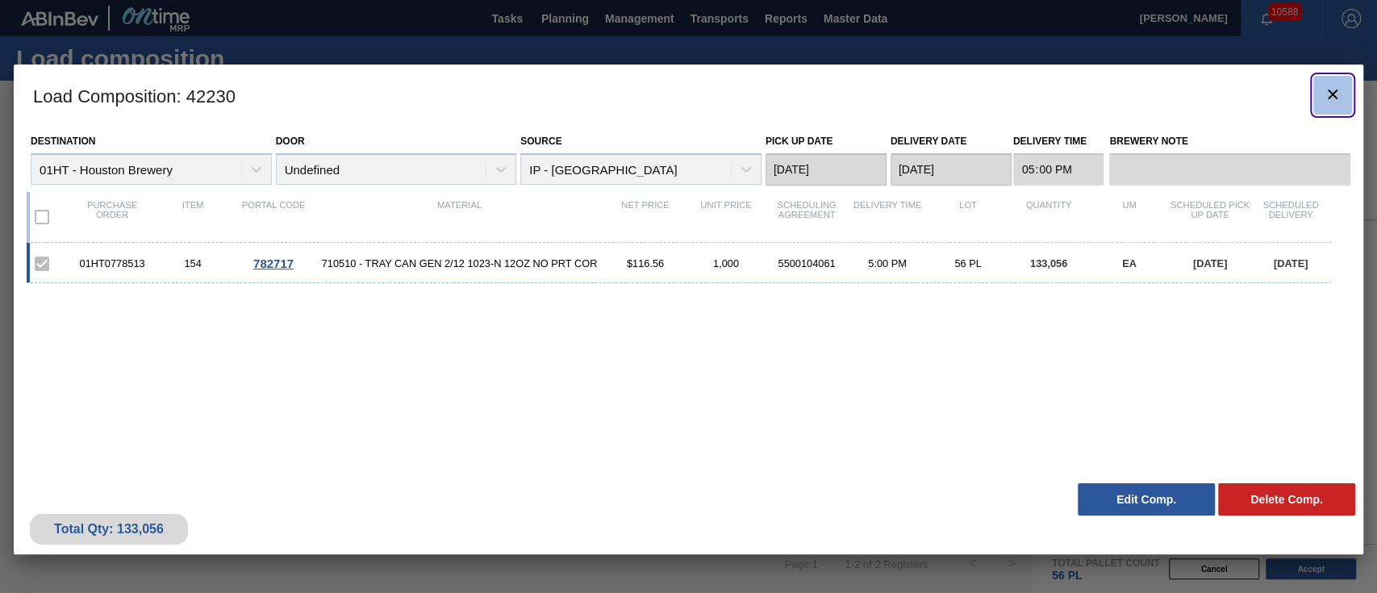
click at [1339, 86] on icon "botão de ícone" at bounding box center [1332, 94] width 19 height 19
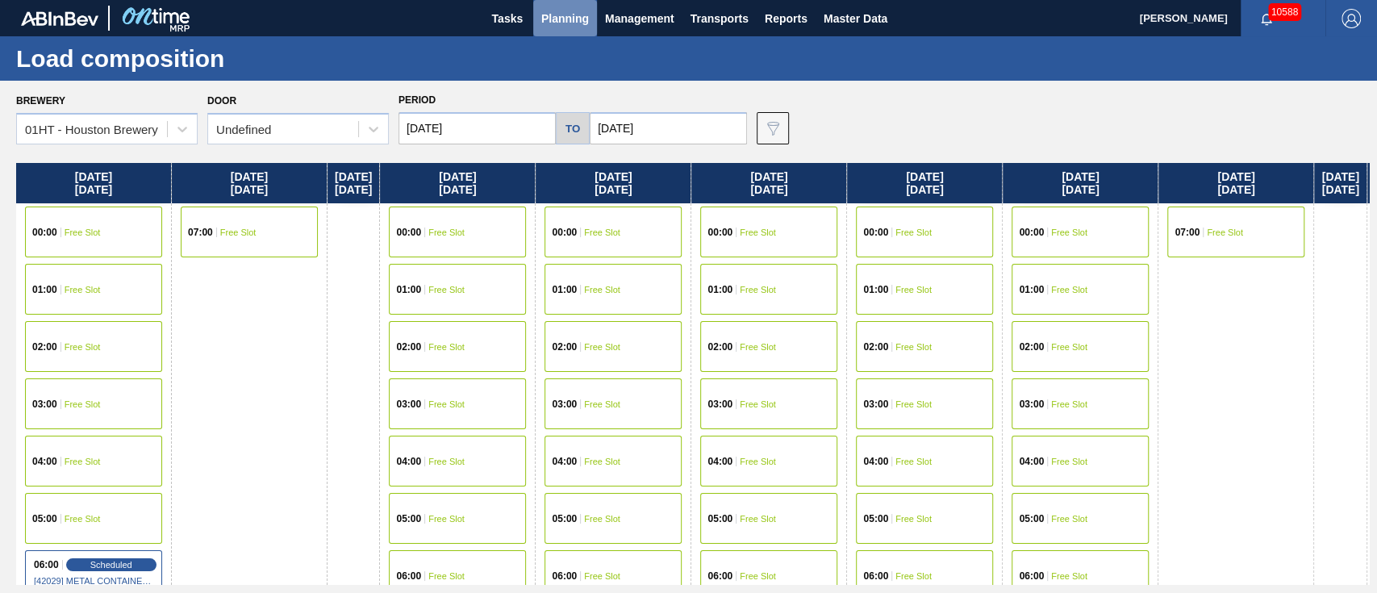
click at [558, 12] on span "Planning" at bounding box center [565, 18] width 48 height 19
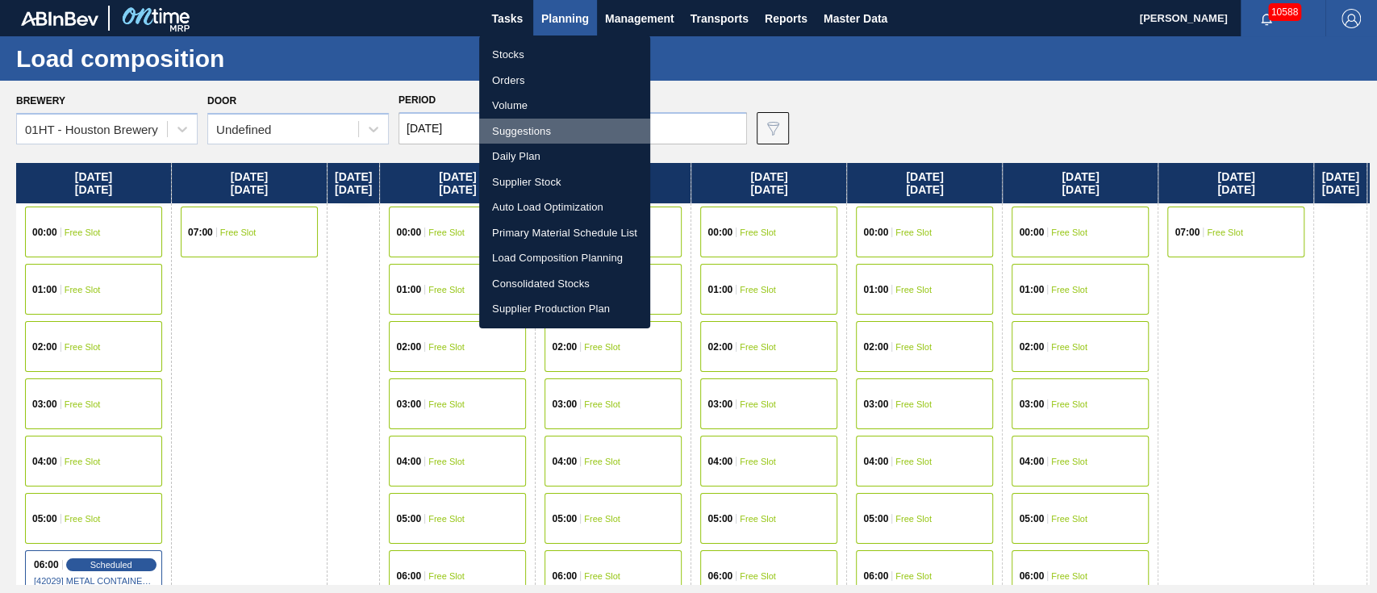
click at [510, 136] on li "Suggestions" at bounding box center [564, 132] width 171 height 26
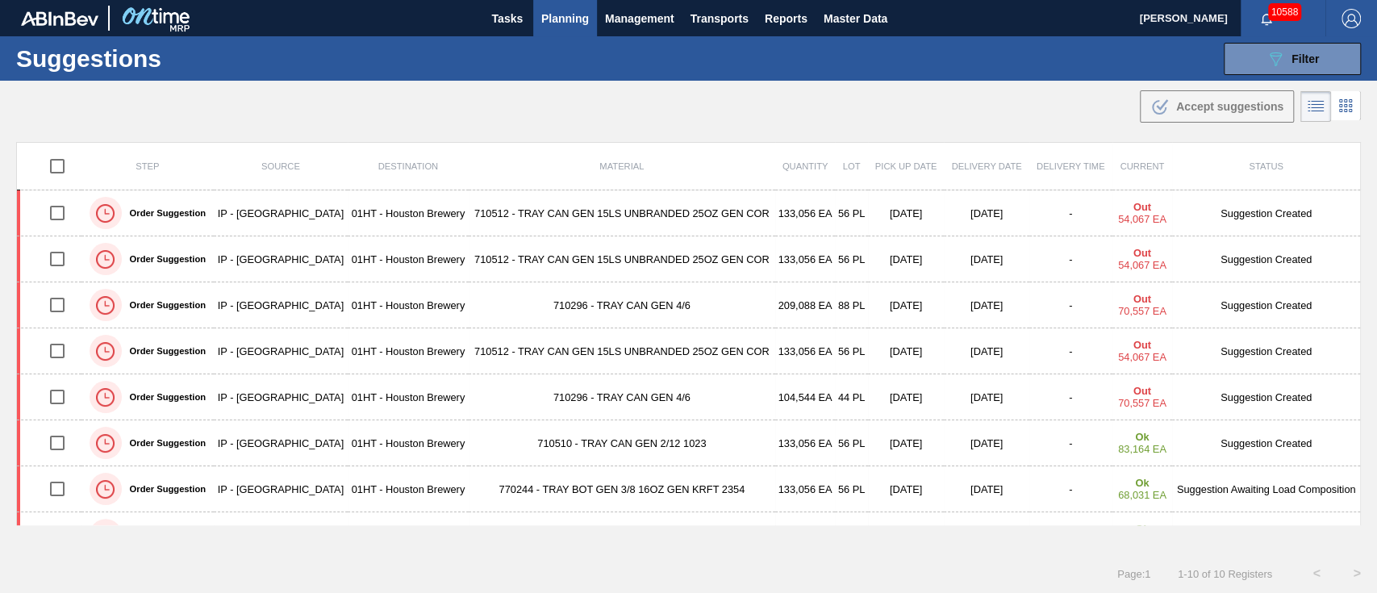
type from "[DATE]"
type to "[DATE]"
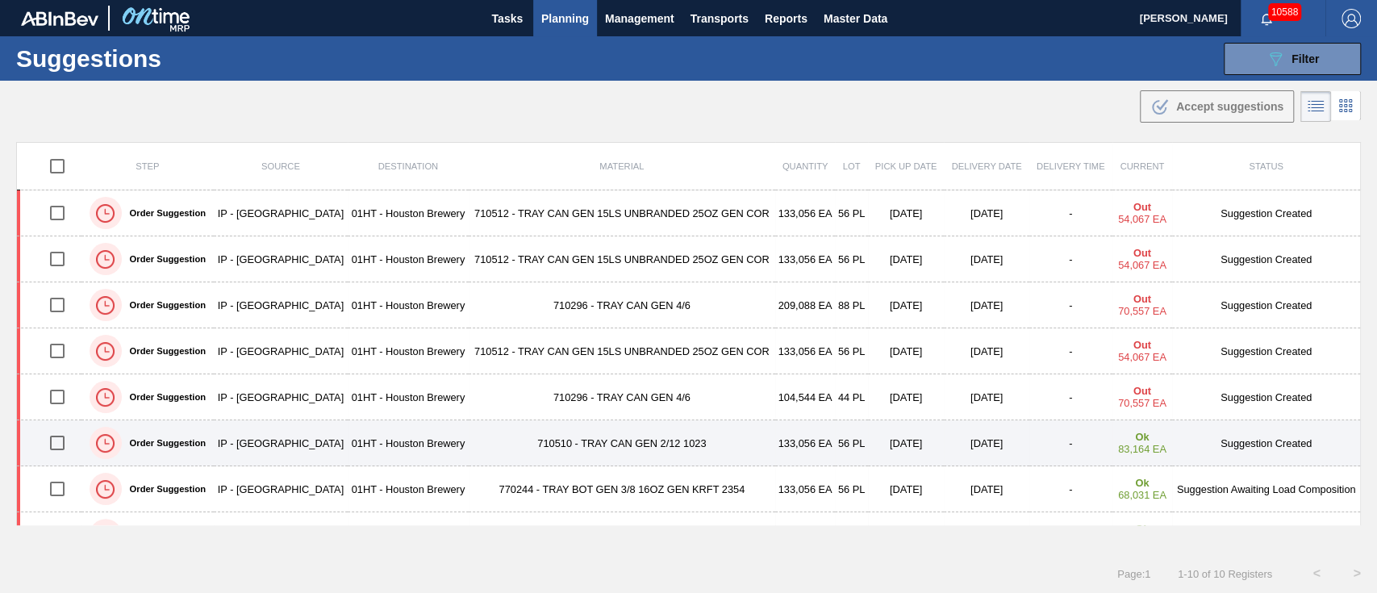
click at [65, 441] on input "checkbox" at bounding box center [57, 443] width 34 height 34
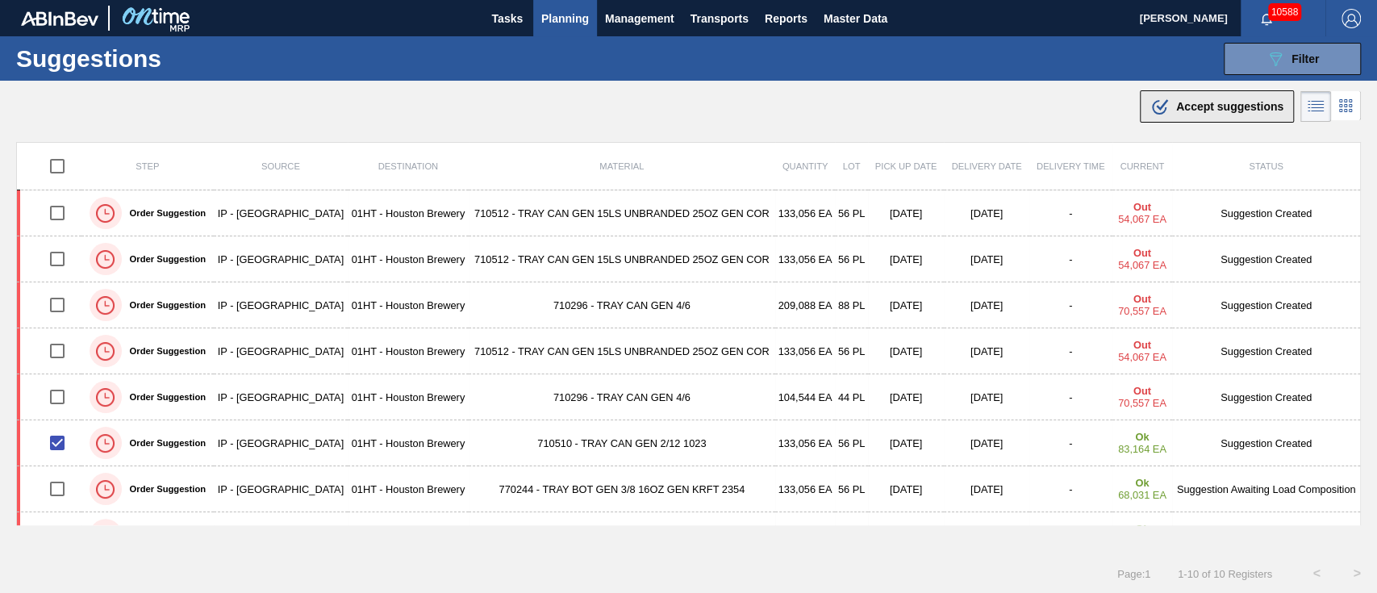
click at [1213, 107] on span "Accept suggestions" at bounding box center [1230, 106] width 107 height 13
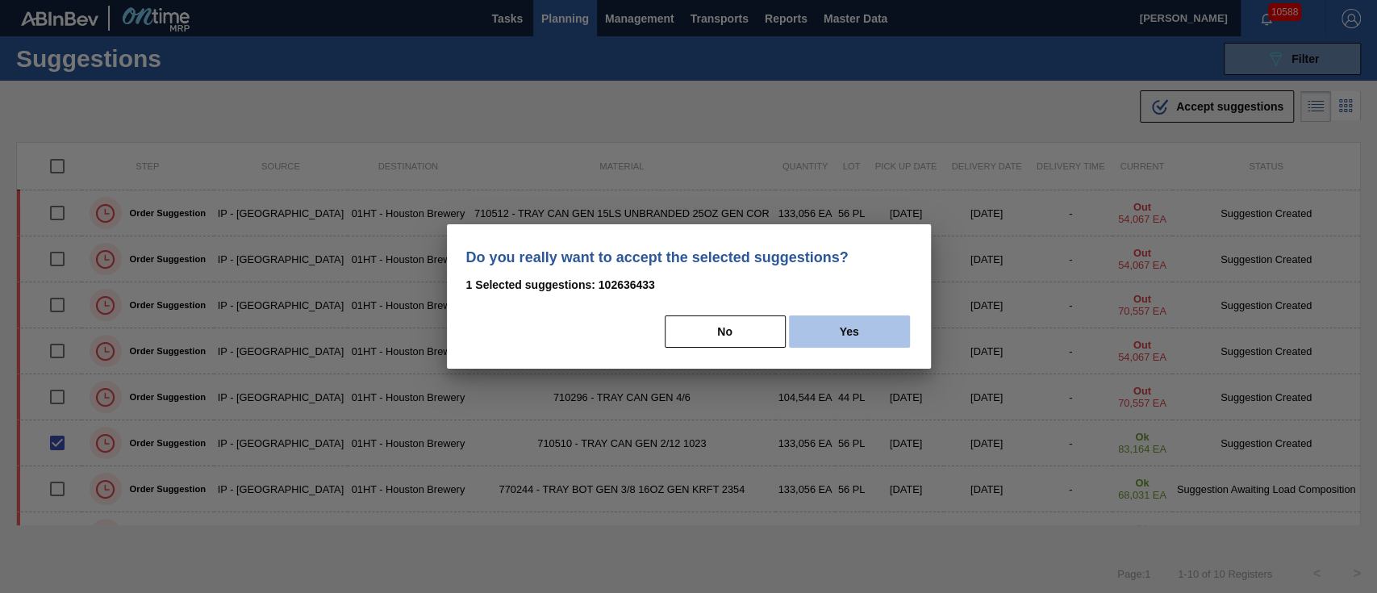
click at [843, 318] on button "Yes" at bounding box center [849, 332] width 121 height 32
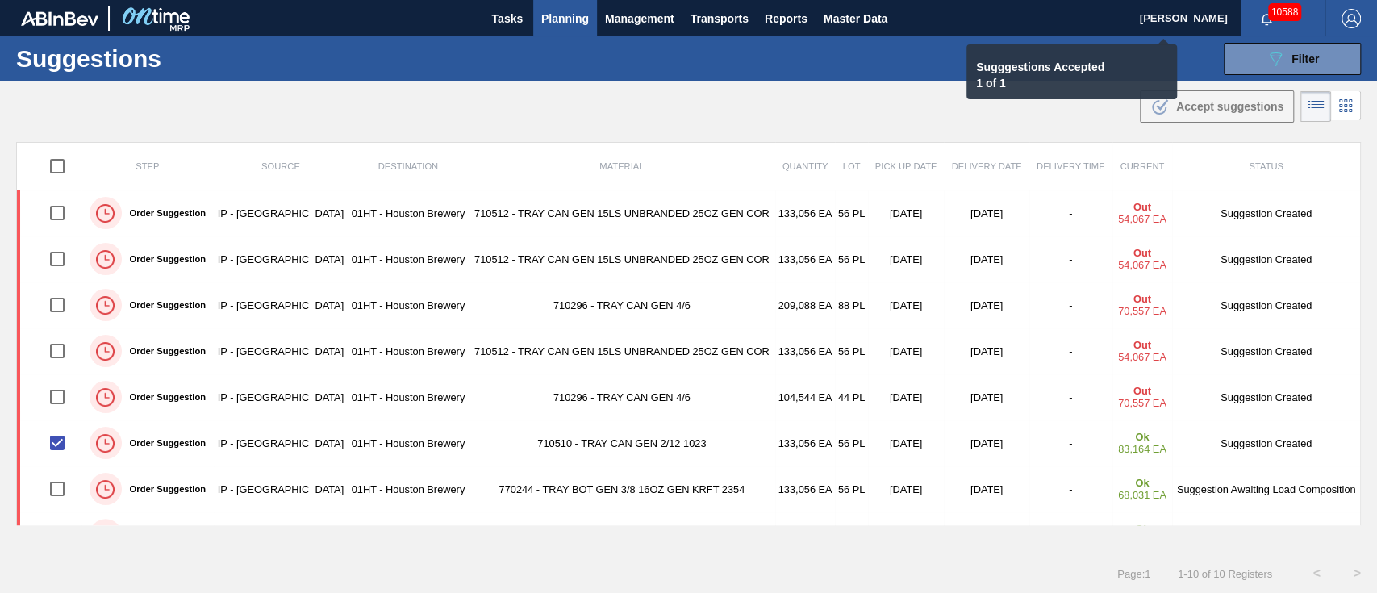
checkbox input "false"
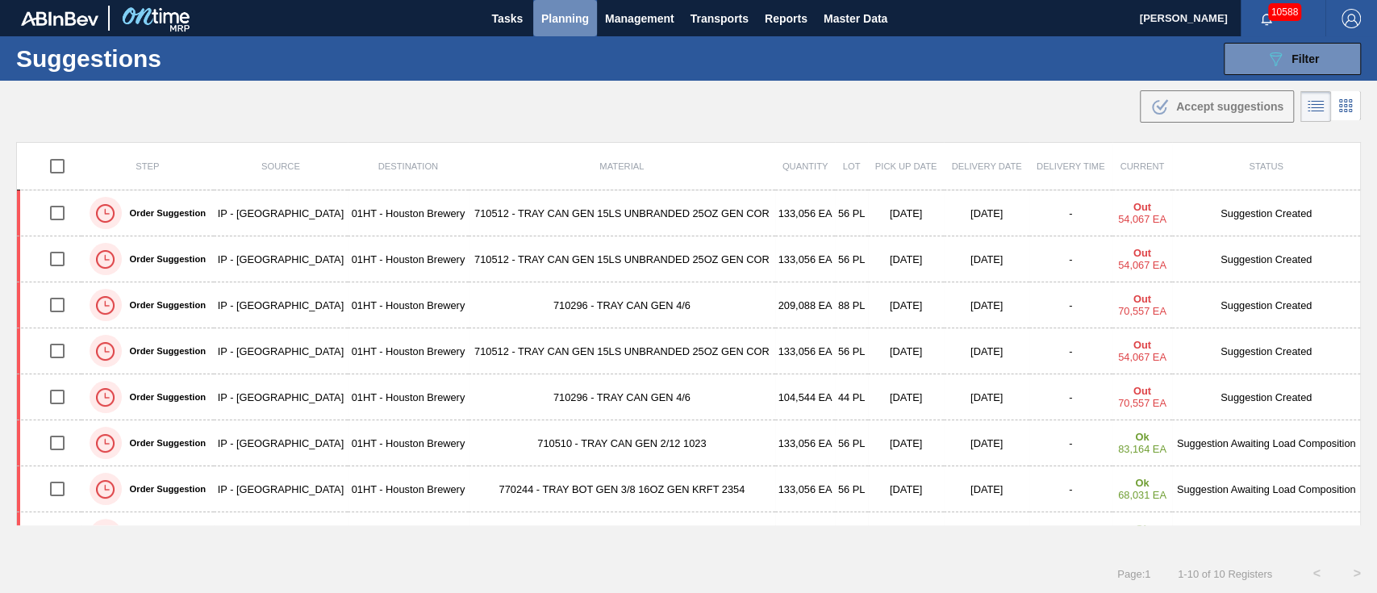
click at [558, 23] on span "Planning" at bounding box center [565, 18] width 48 height 19
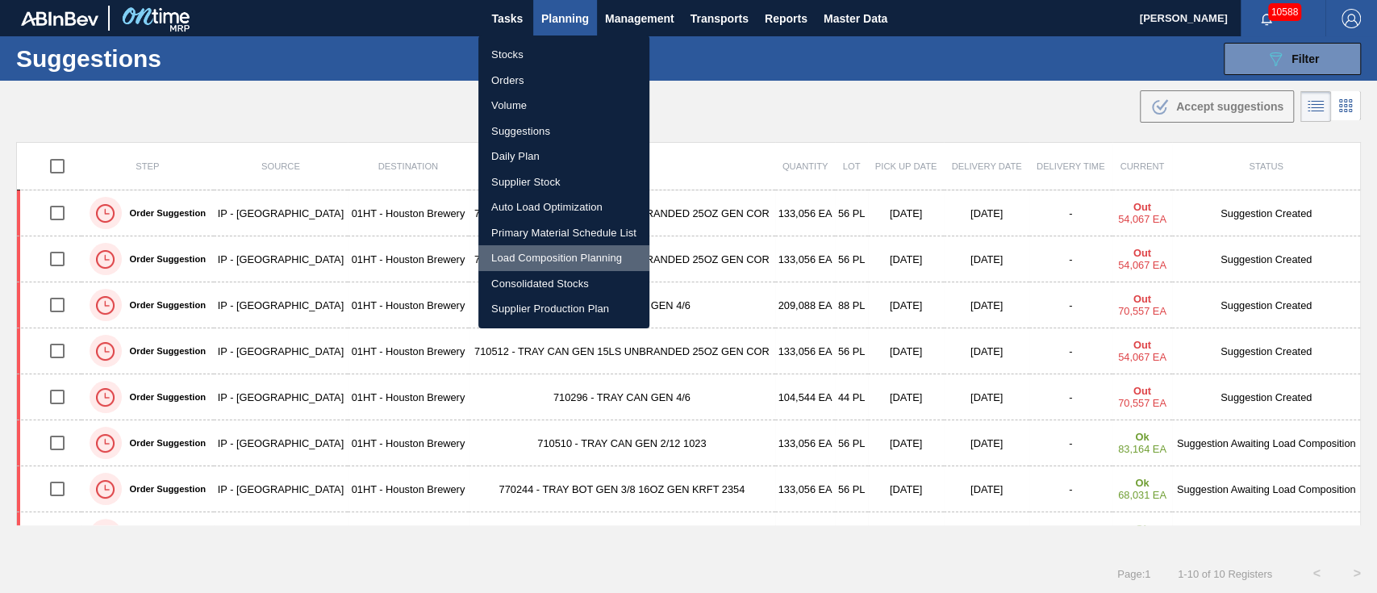
click at [575, 255] on li "Load Composition Planning" at bounding box center [564, 258] width 171 height 26
